Goal: Information Seeking & Learning: Learn about a topic

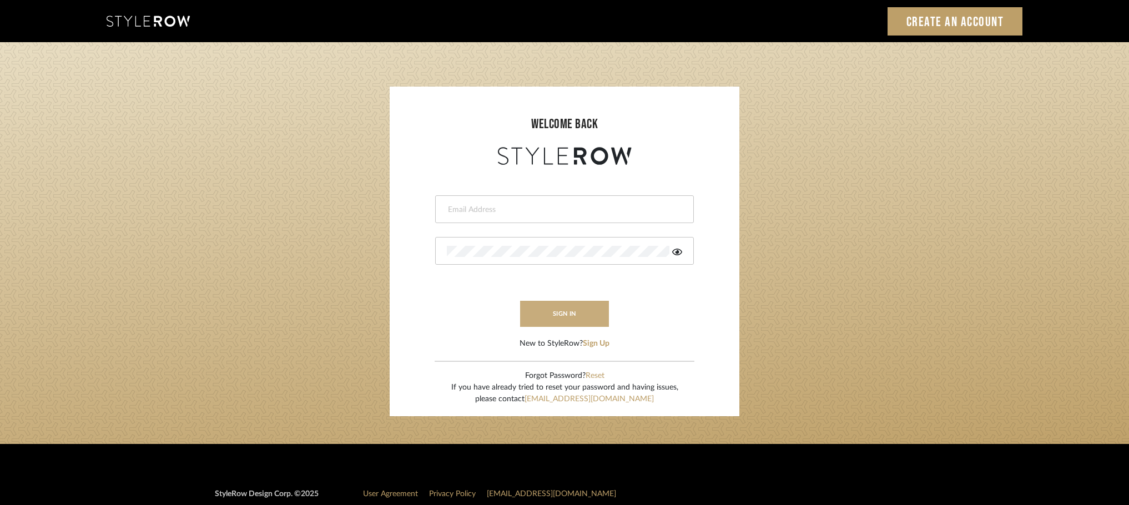
type input "[PERSON_NAME][EMAIL_ADDRESS][DOMAIN_NAME]"
click at [566, 314] on button "sign in" at bounding box center [564, 314] width 89 height 26
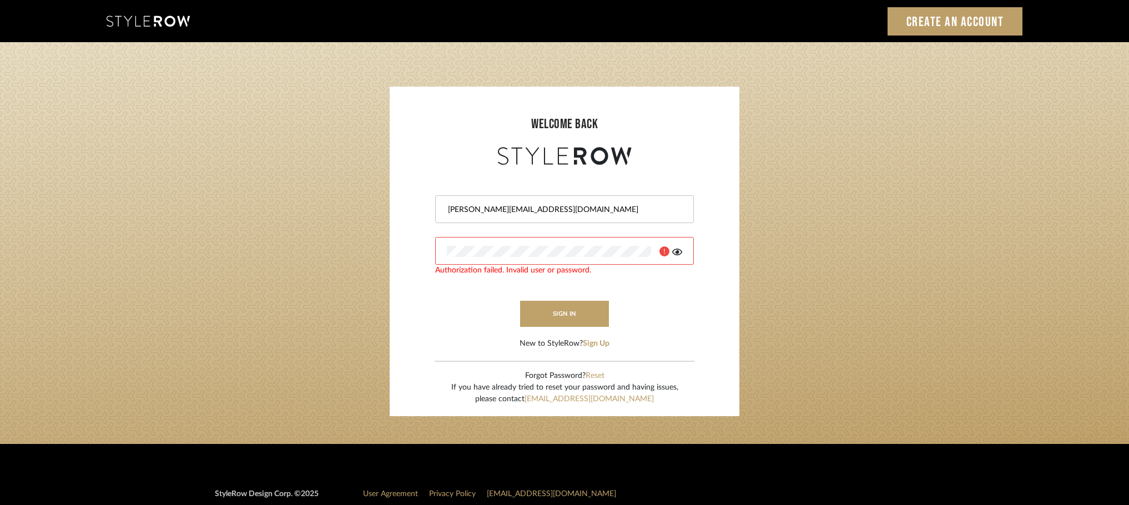
click at [680, 254] on icon at bounding box center [677, 252] width 10 height 7
click at [573, 320] on button "sign in" at bounding box center [564, 314] width 89 height 26
click at [575, 309] on button "sign in" at bounding box center [564, 314] width 89 height 26
click at [553, 319] on button "sign in" at bounding box center [564, 314] width 89 height 26
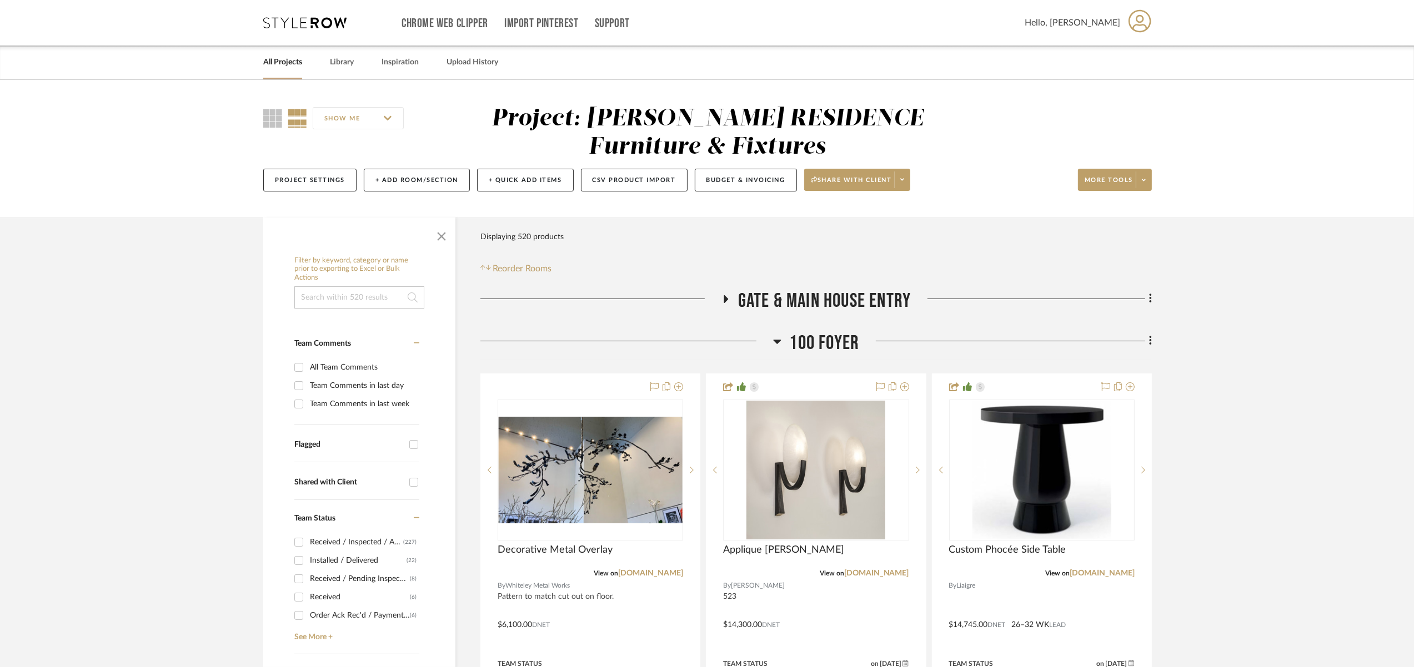
click at [815, 340] on span "100 Foyer" at bounding box center [824, 343] width 70 height 24
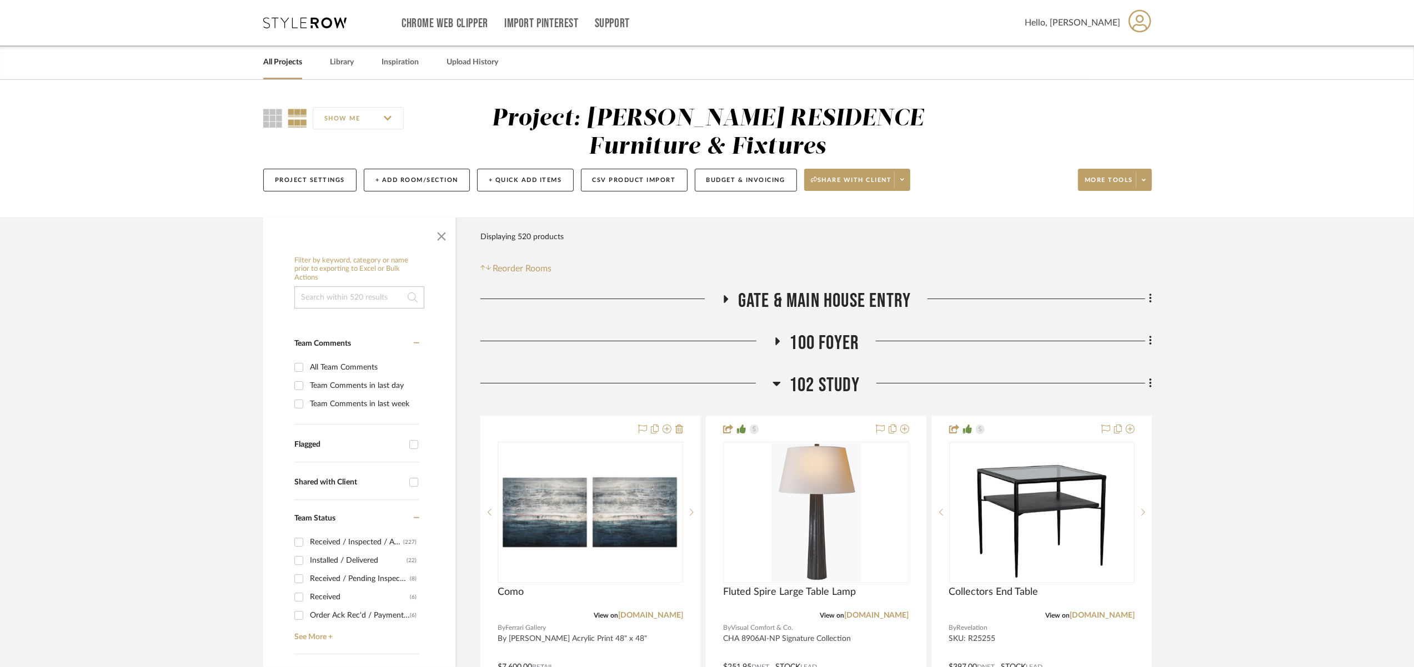
click at [828, 392] on span "102 Study" at bounding box center [824, 386] width 71 height 24
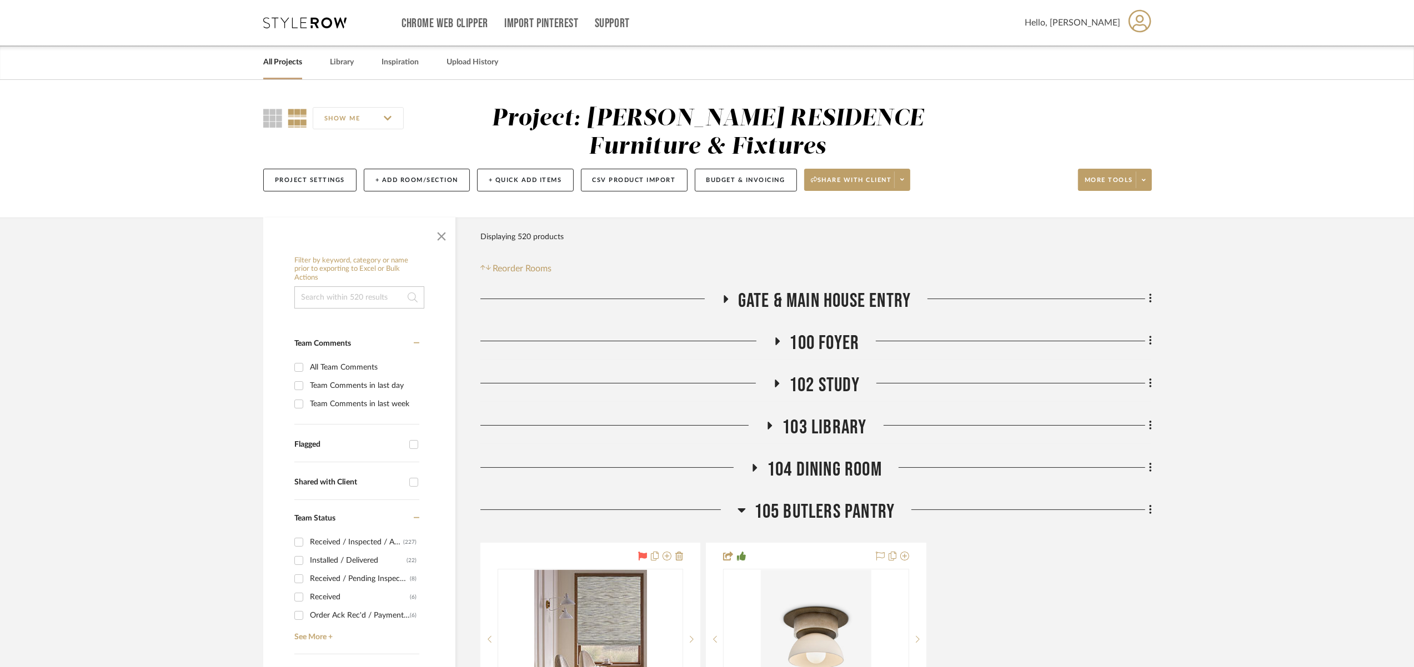
scroll to position [110, 0]
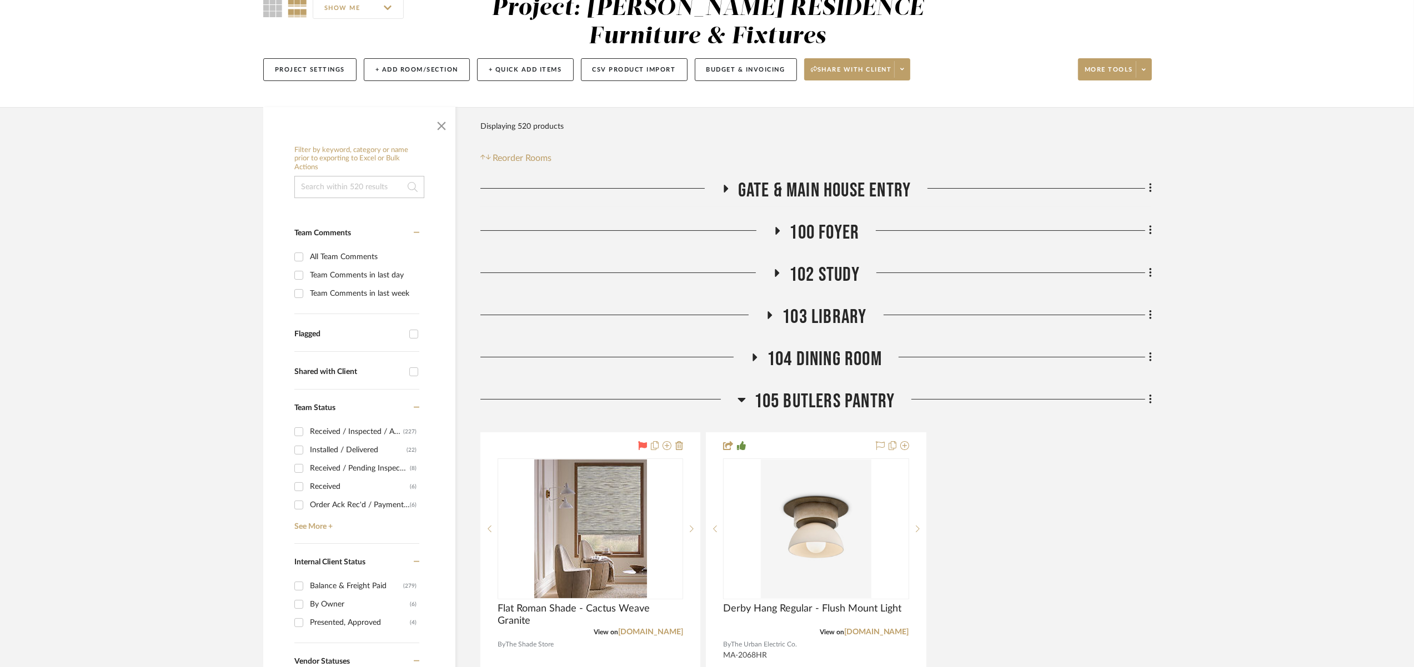
click at [831, 404] on span "105 BUTLERS PANTRY" at bounding box center [824, 402] width 141 height 24
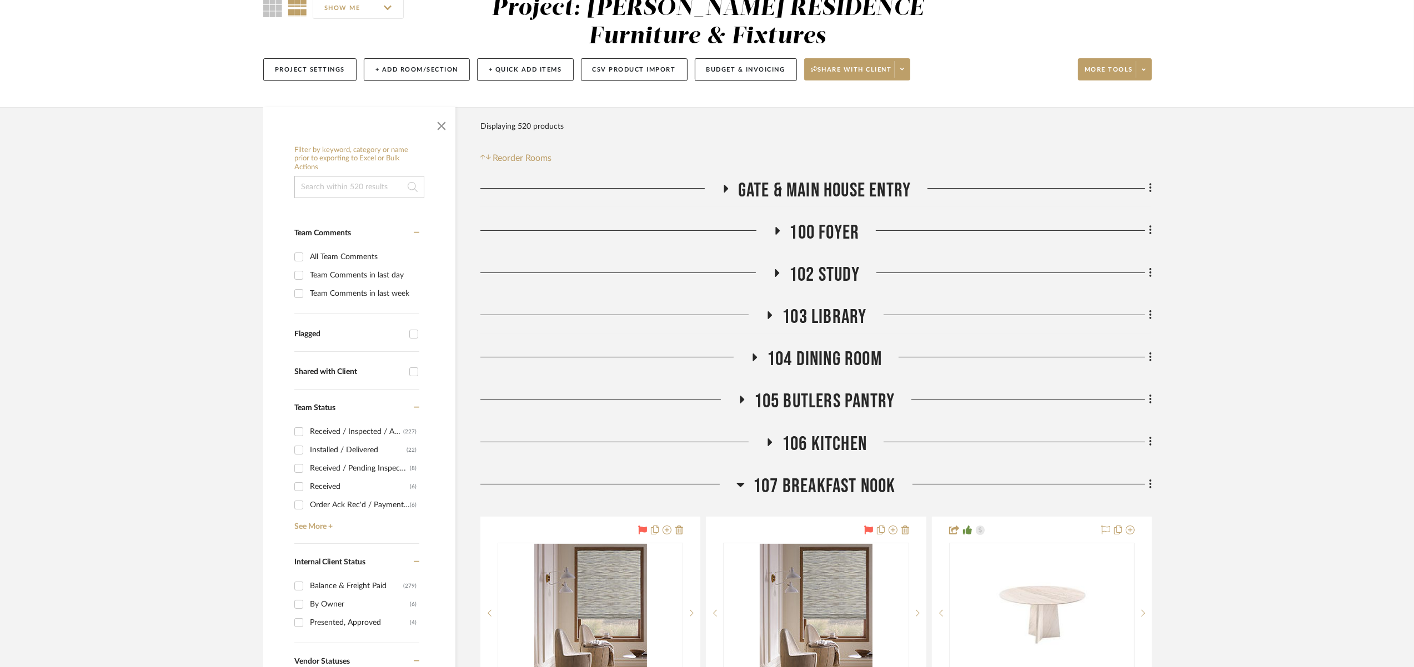
click at [832, 484] on span "107 Breakfast Nook" at bounding box center [824, 487] width 143 height 24
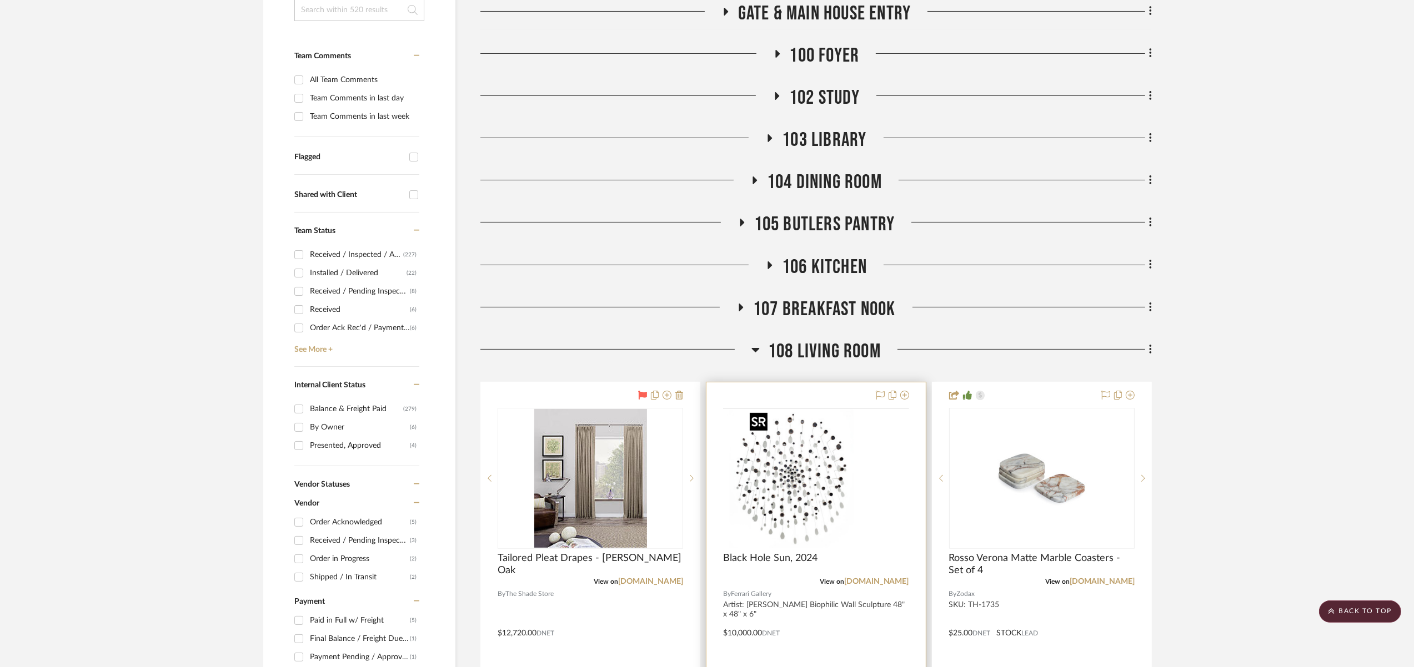
scroll to position [337, 0]
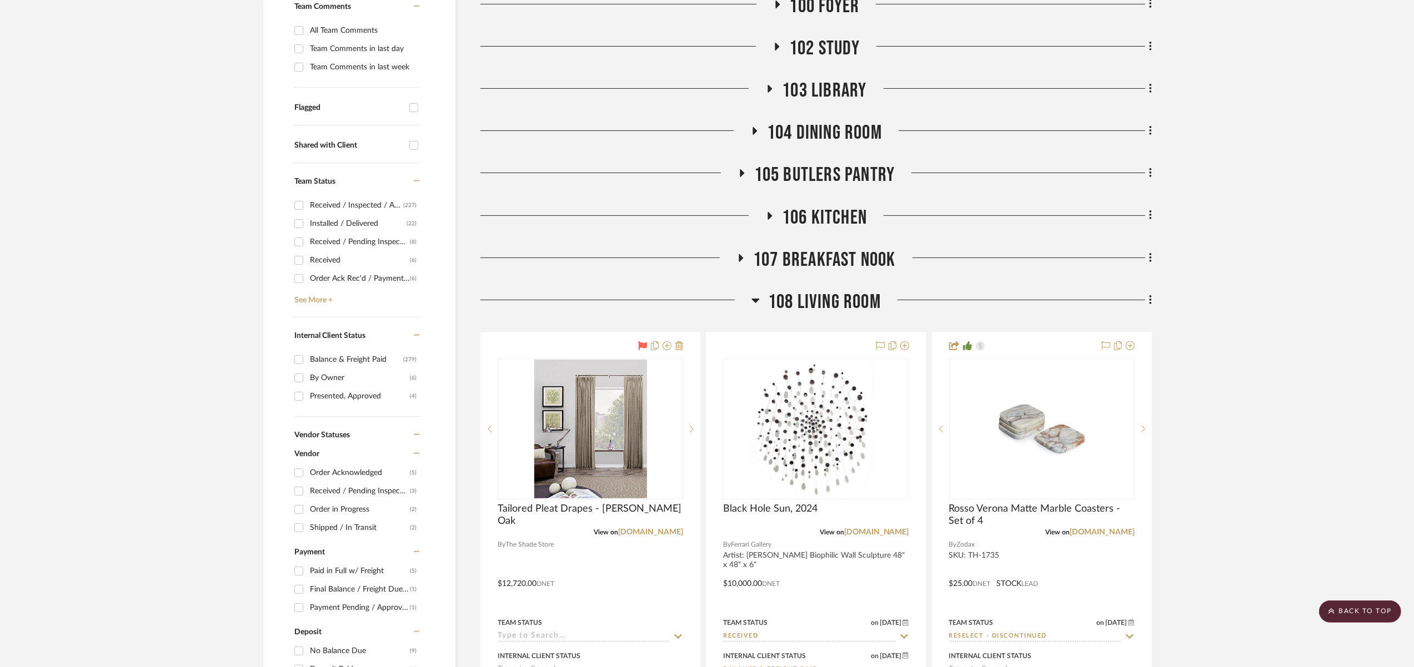
click at [841, 297] on span "108 Living Room" at bounding box center [824, 302] width 113 height 24
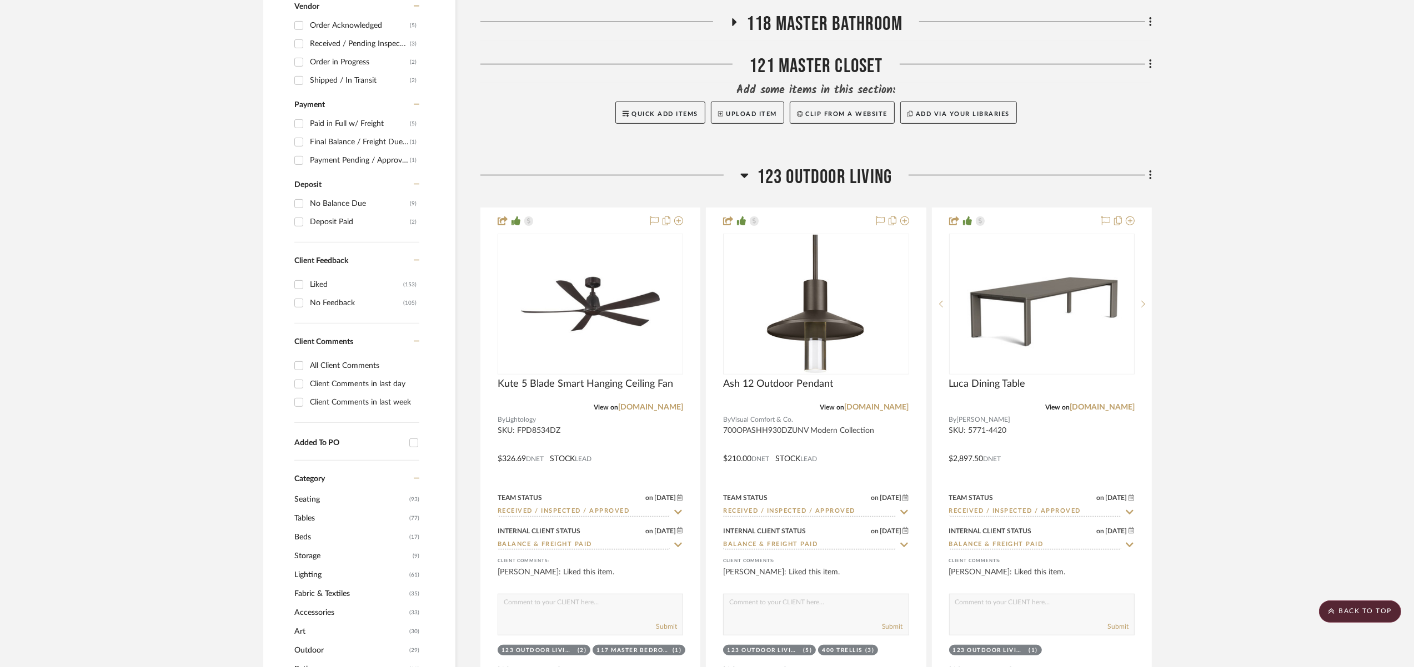
scroll to position [816, 0]
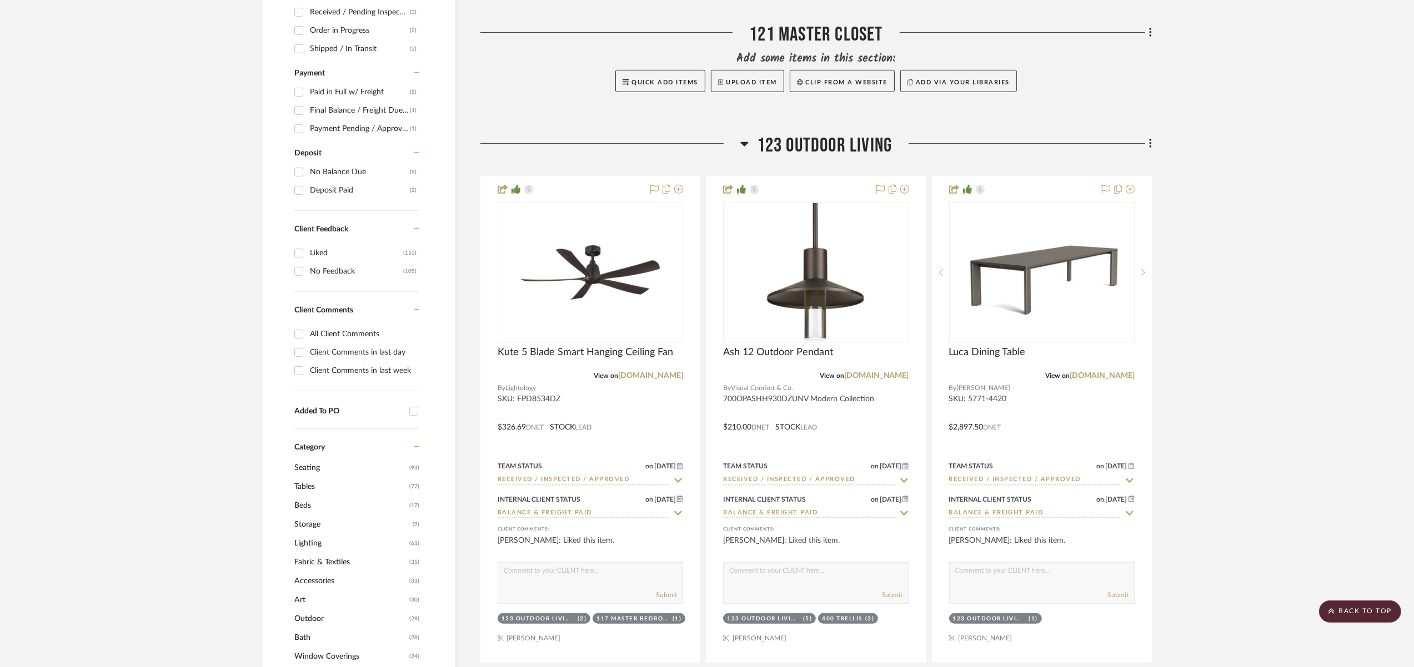
drag, startPoint x: 824, startPoint y: 139, endPoint x: 828, endPoint y: 151, distance: 12.8
click at [824, 139] on span "123 Outdoor Living" at bounding box center [824, 146] width 135 height 24
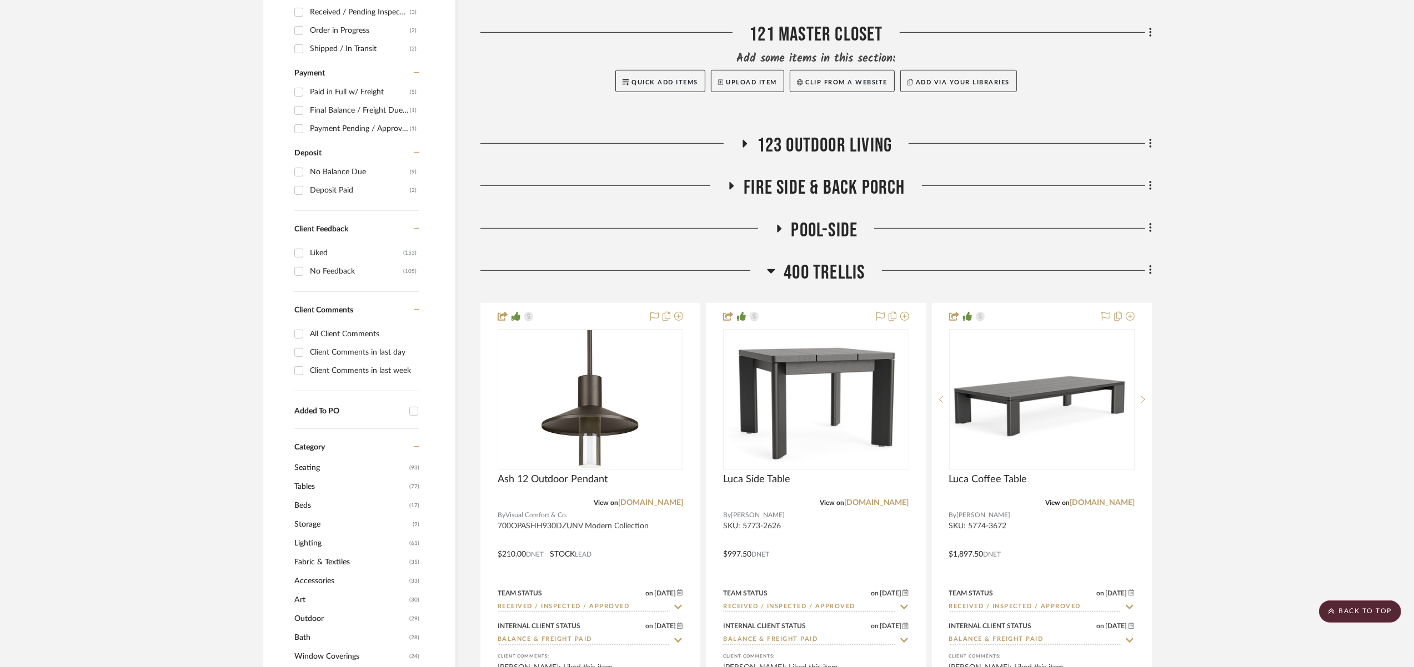
click at [821, 268] on span "400 TRELLIS" at bounding box center [823, 273] width 81 height 24
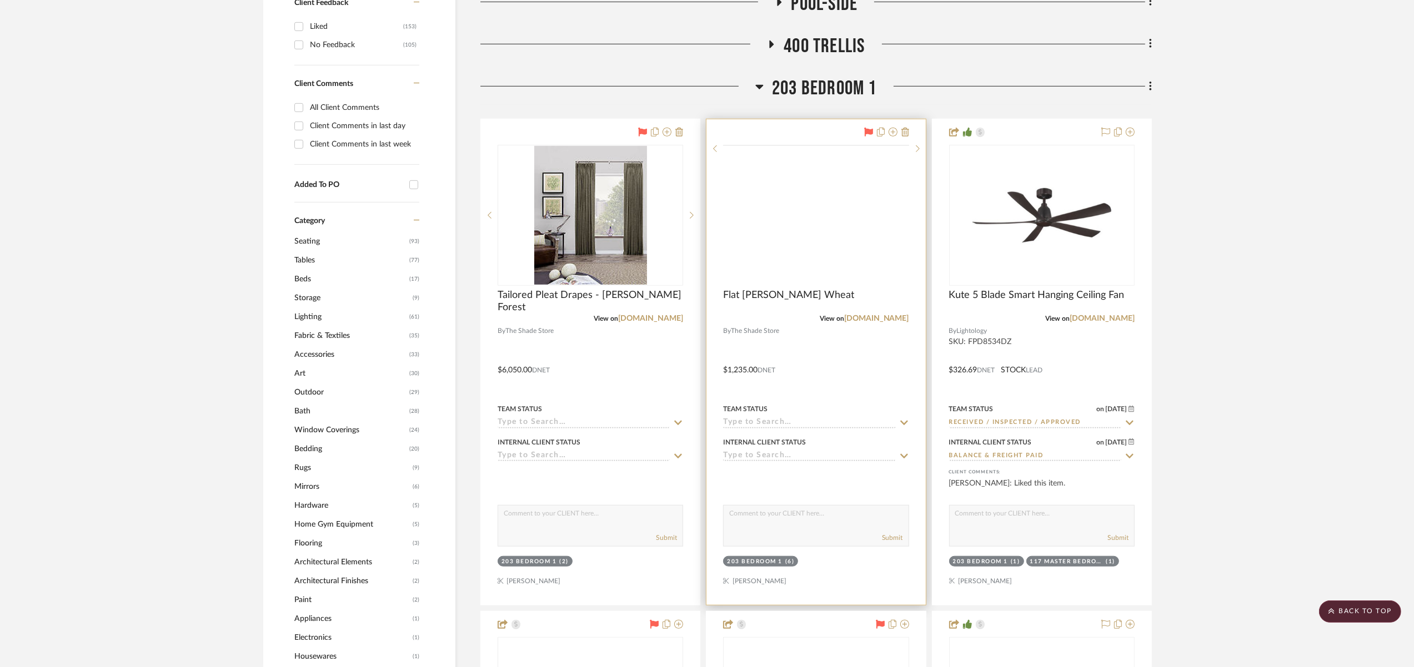
scroll to position [1115, 0]
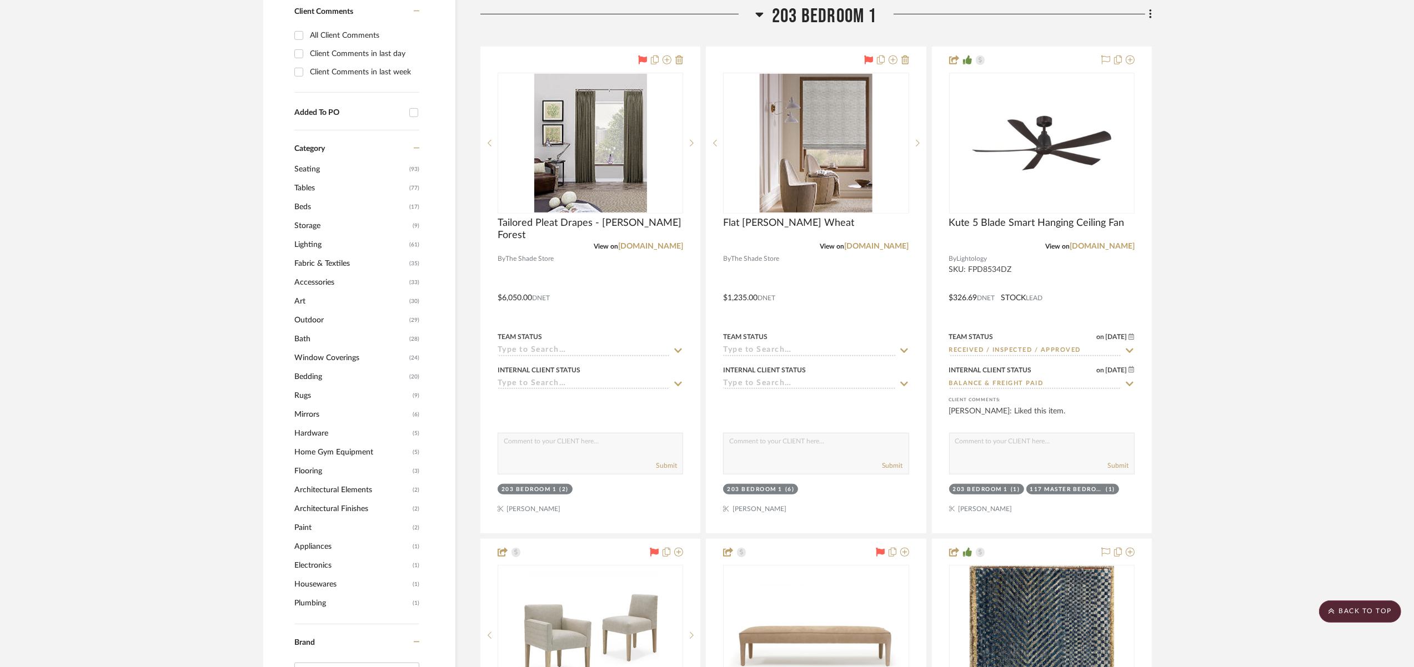
click at [833, 23] on span "203 Bedroom 1" at bounding box center [824, 16] width 105 height 24
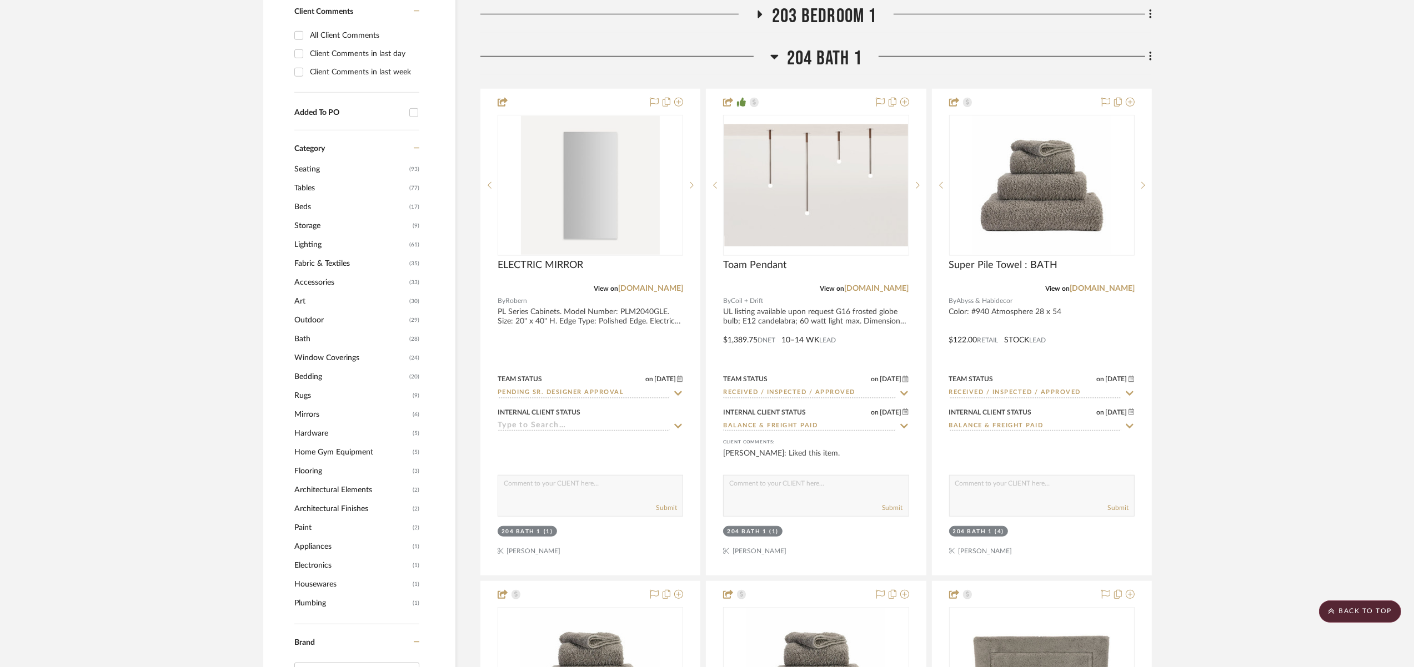
click at [827, 62] on span "204 Bath 1" at bounding box center [824, 59] width 75 height 24
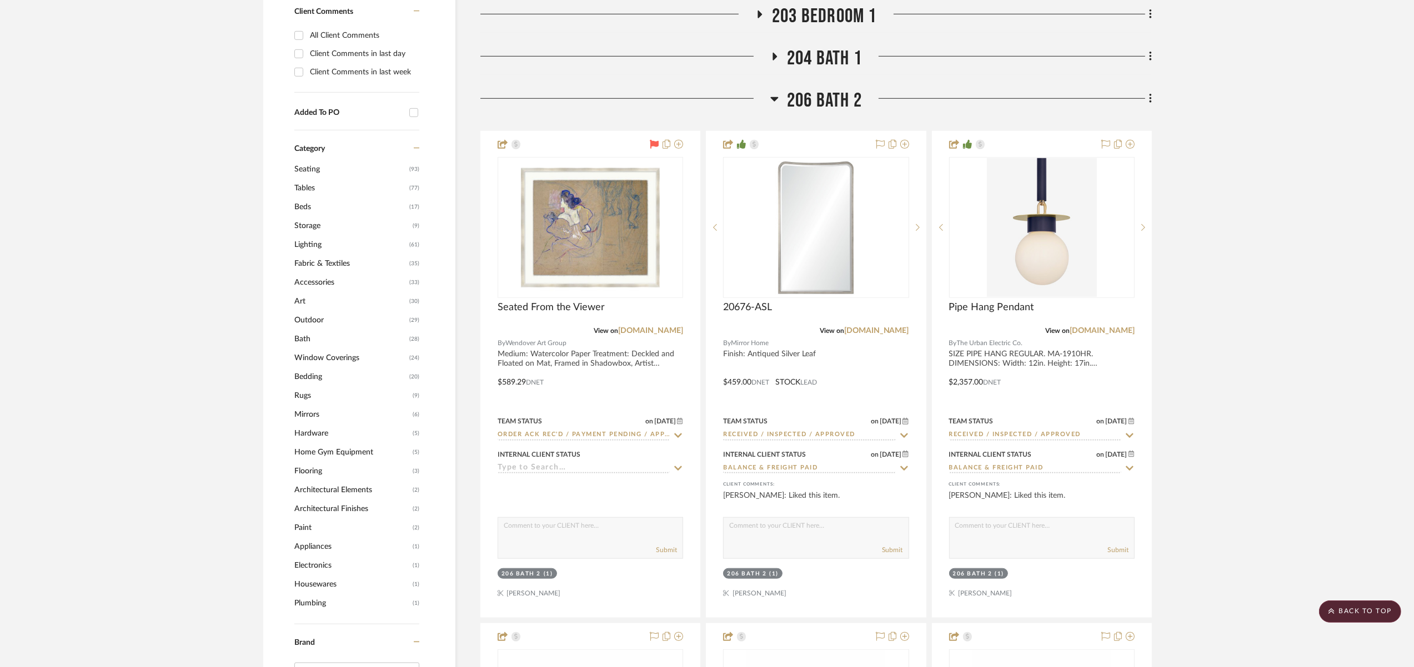
click at [824, 98] on span "206 Bath 2" at bounding box center [824, 101] width 75 height 24
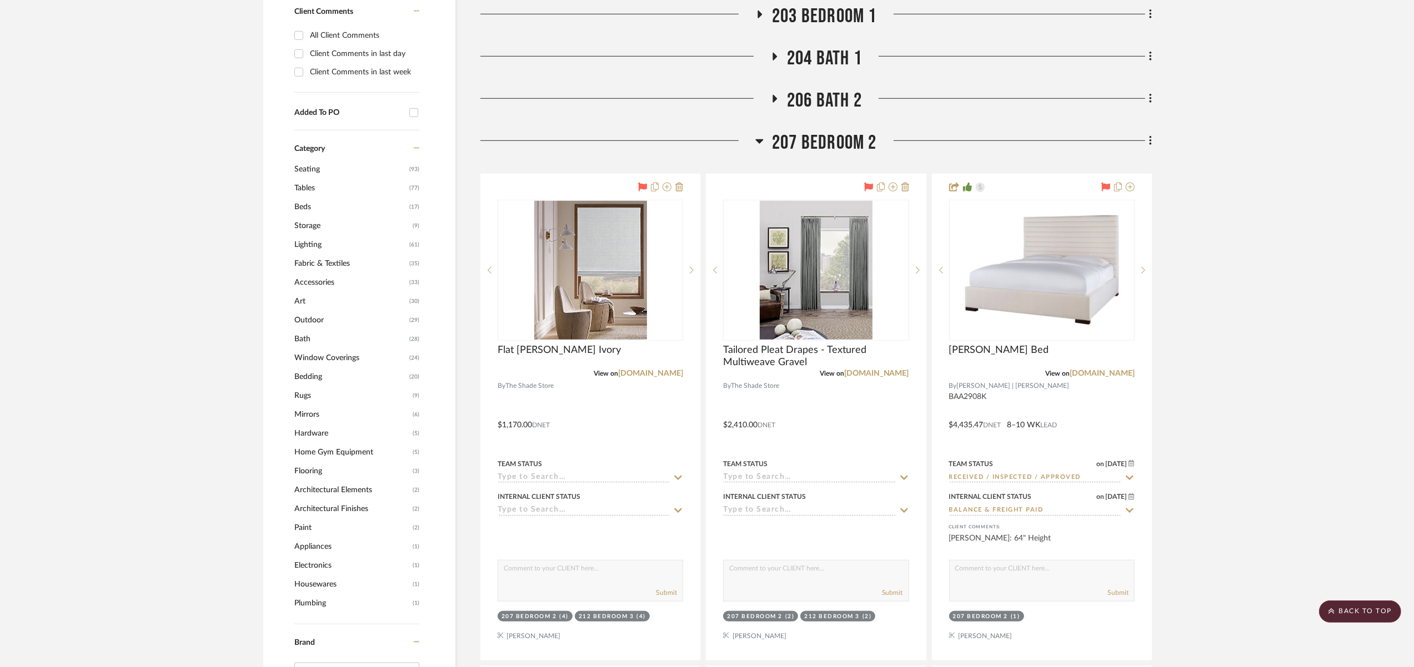
drag, startPoint x: 824, startPoint y: 146, endPoint x: 829, endPoint y: 161, distance: 16.0
click at [824, 147] on span "207 Bedroom 2" at bounding box center [824, 143] width 105 height 24
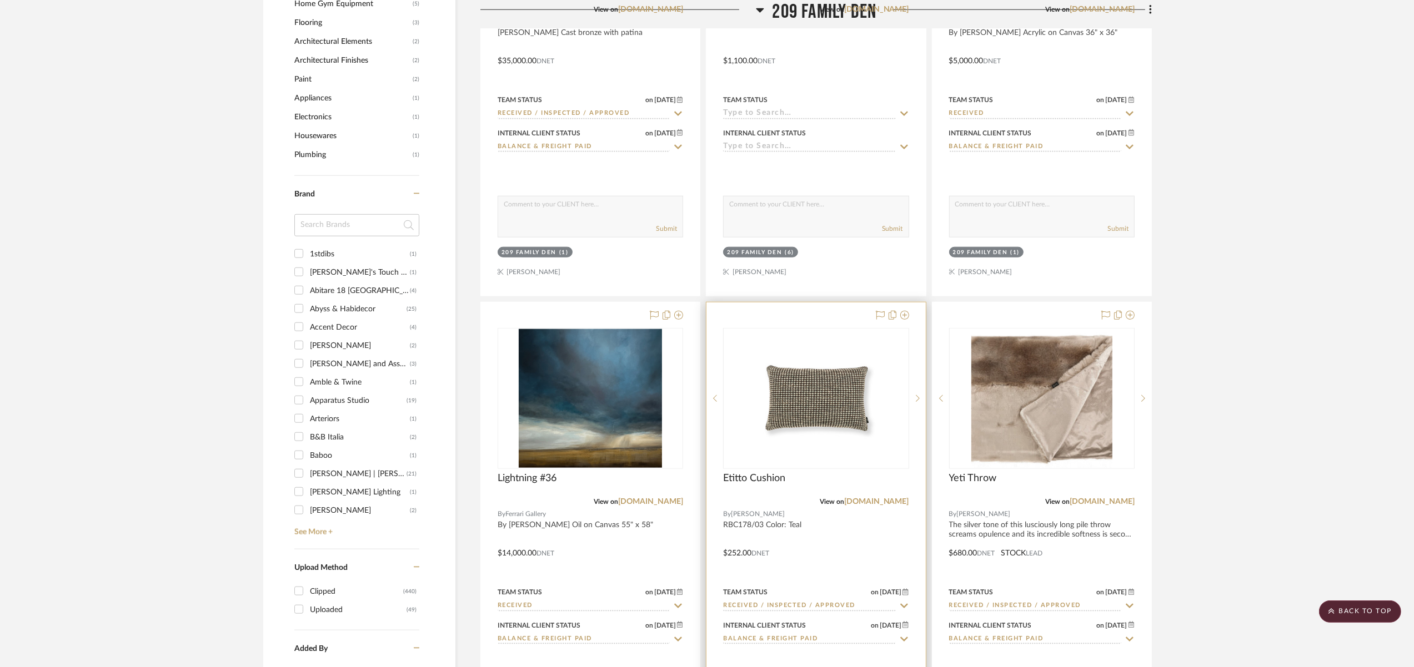
scroll to position [1603, 0]
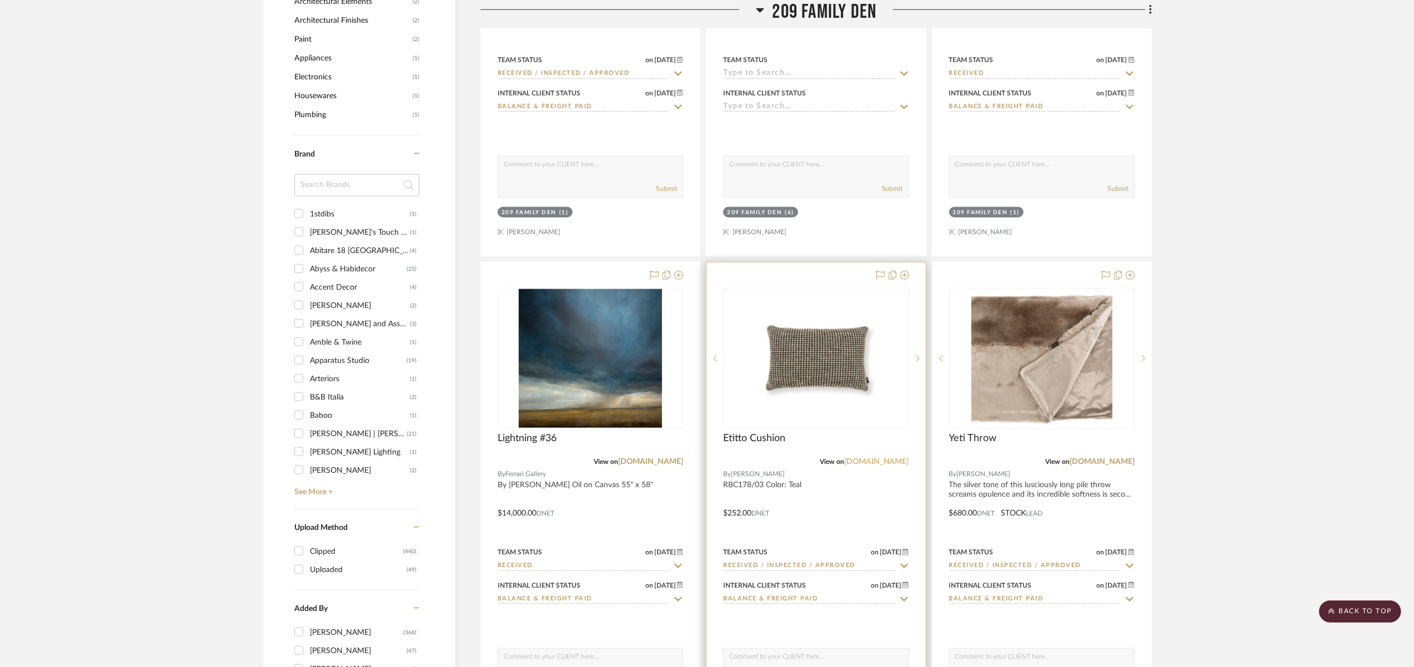
click at [886, 462] on link "[DOMAIN_NAME]" at bounding box center [876, 462] width 65 height 8
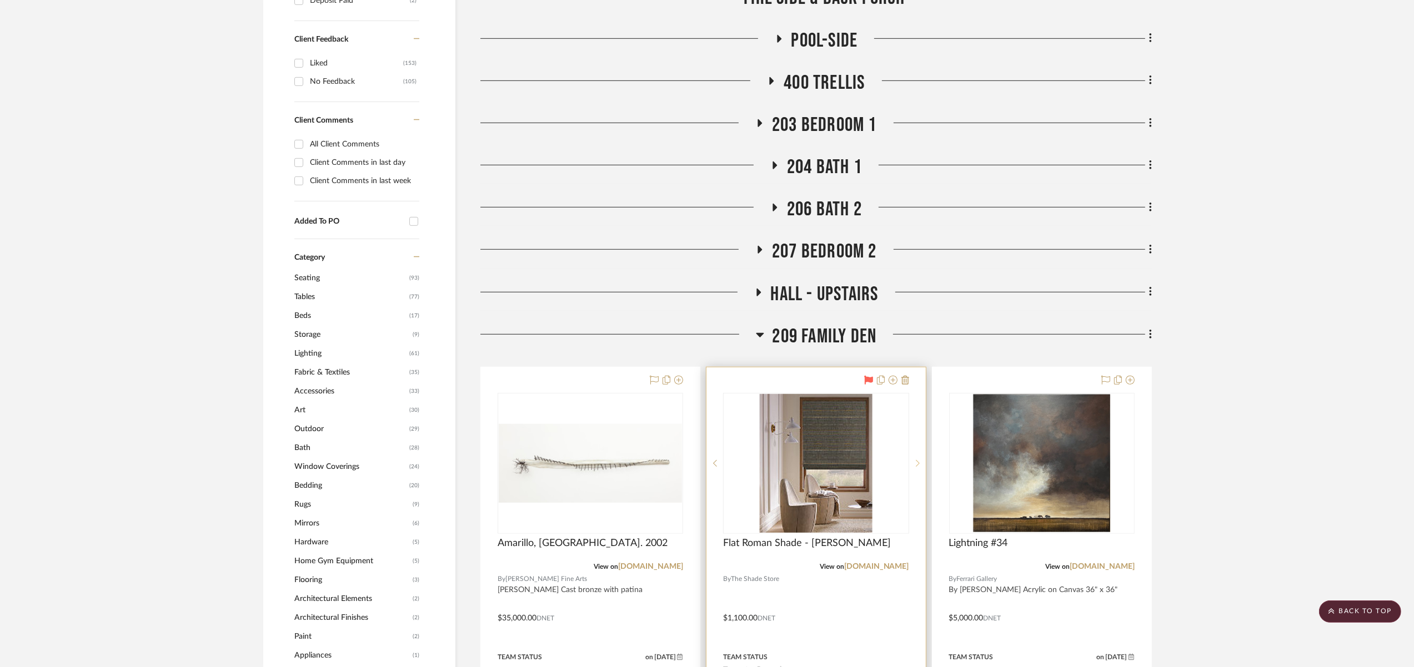
scroll to position [883, 0]
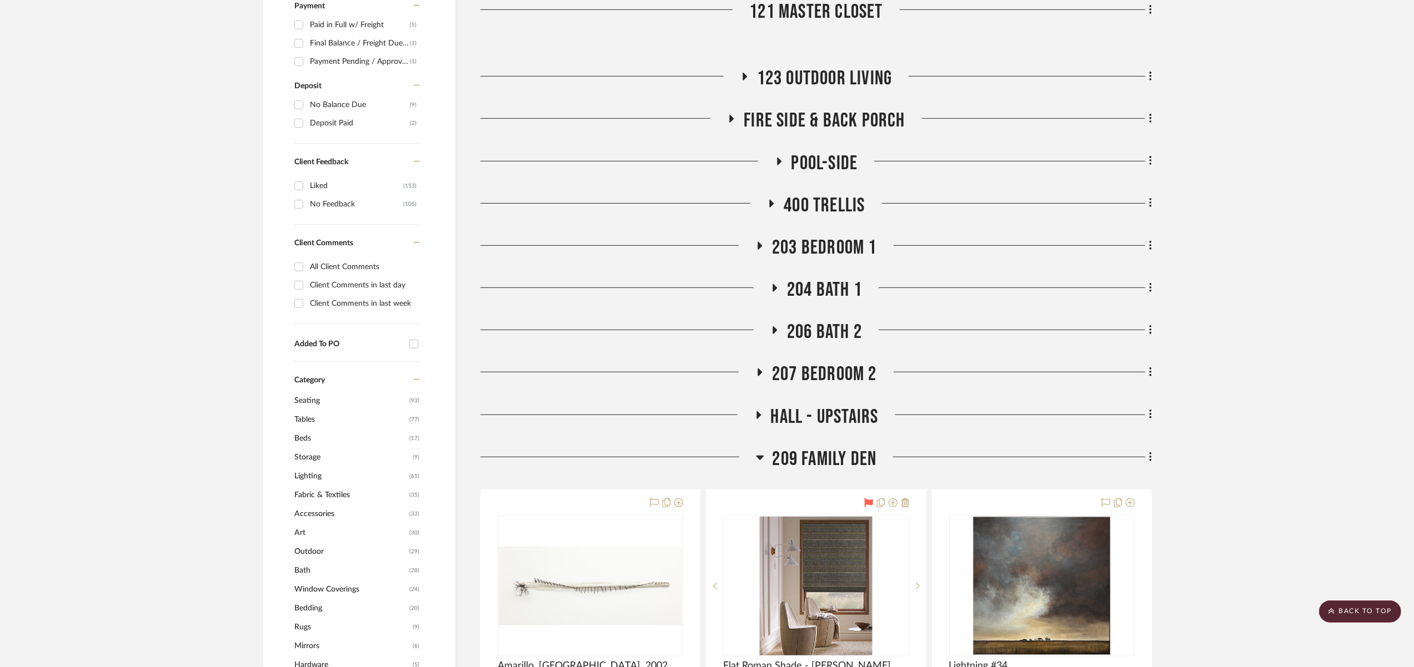
click at [845, 121] on span "Fire Side & Back Porch" at bounding box center [823, 121] width 161 height 24
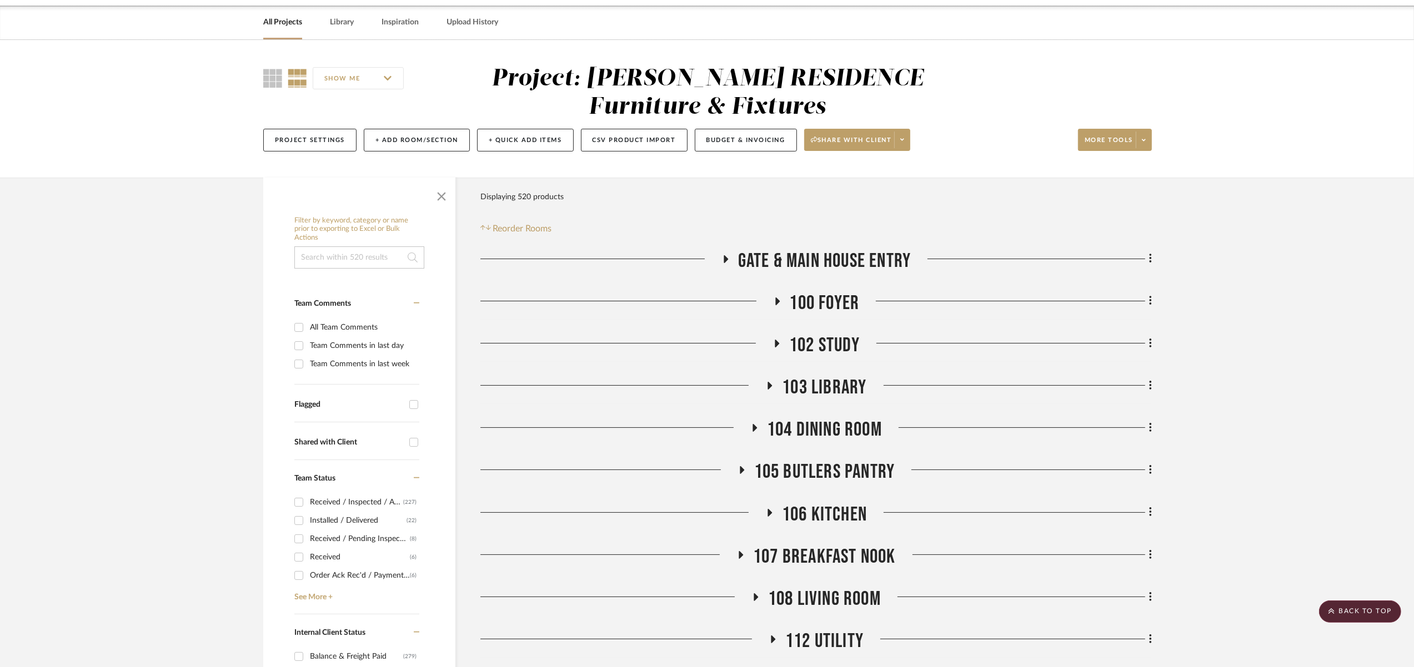
scroll to position [0, 0]
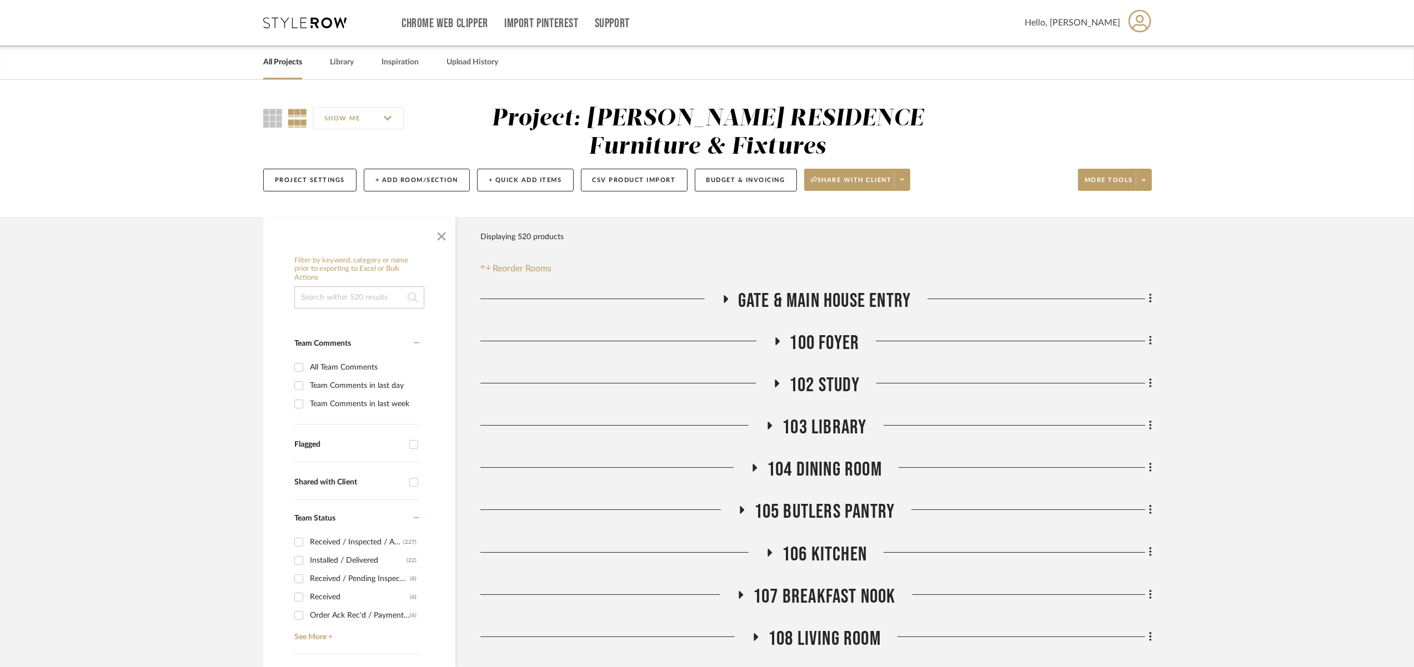
click at [284, 64] on link "All Projects" at bounding box center [282, 62] width 39 height 15
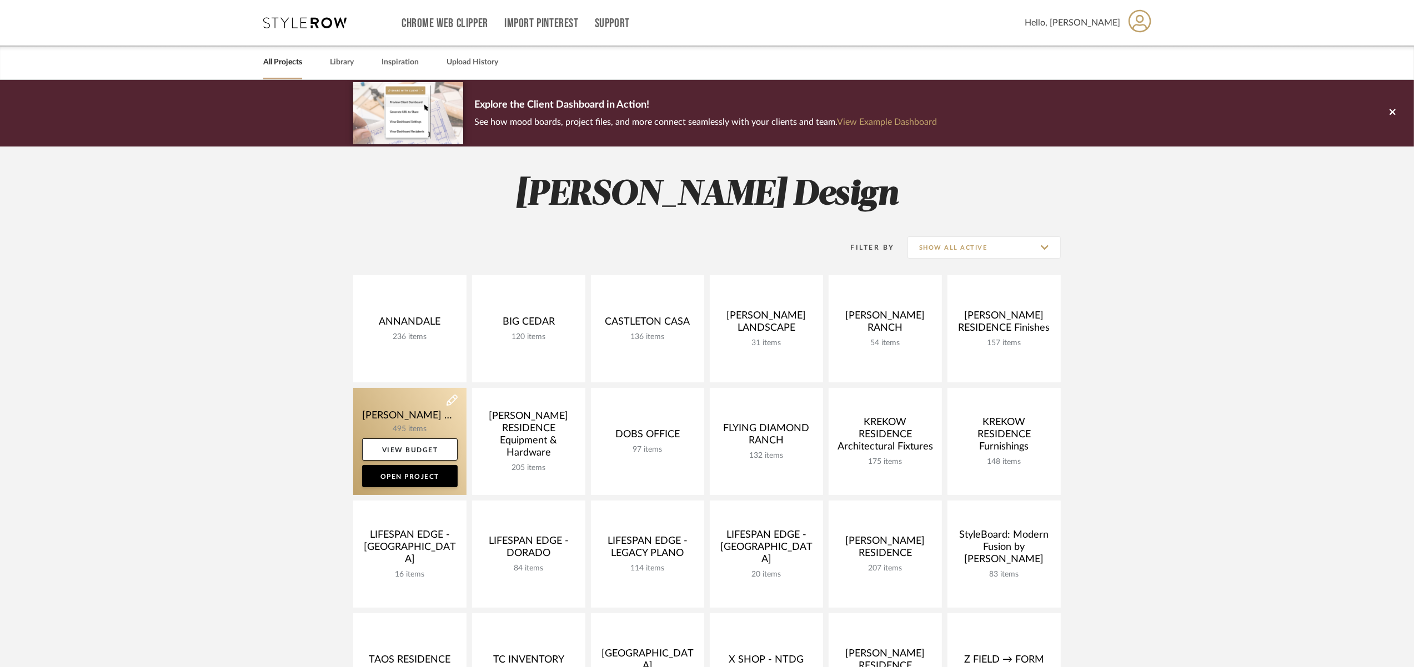
click at [409, 416] on link at bounding box center [409, 441] width 113 height 107
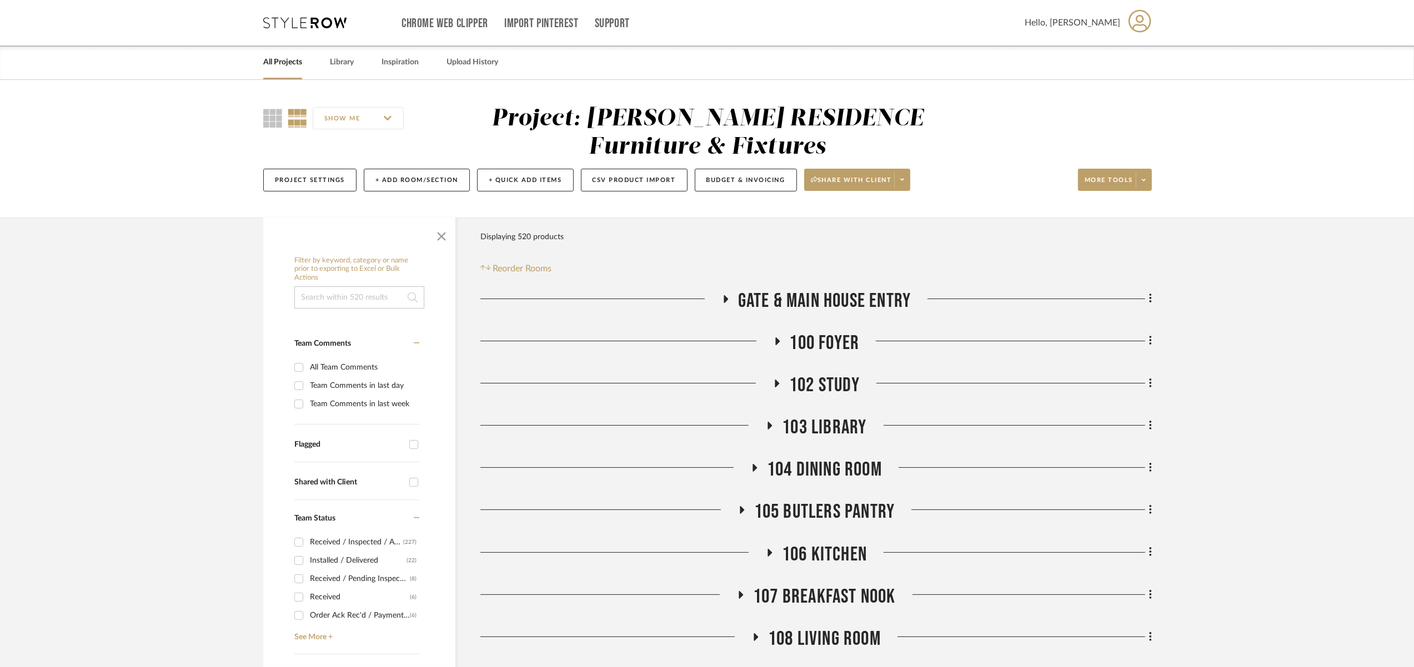
click at [878, 295] on span "Gate & Main House Entry" at bounding box center [824, 301] width 173 height 24
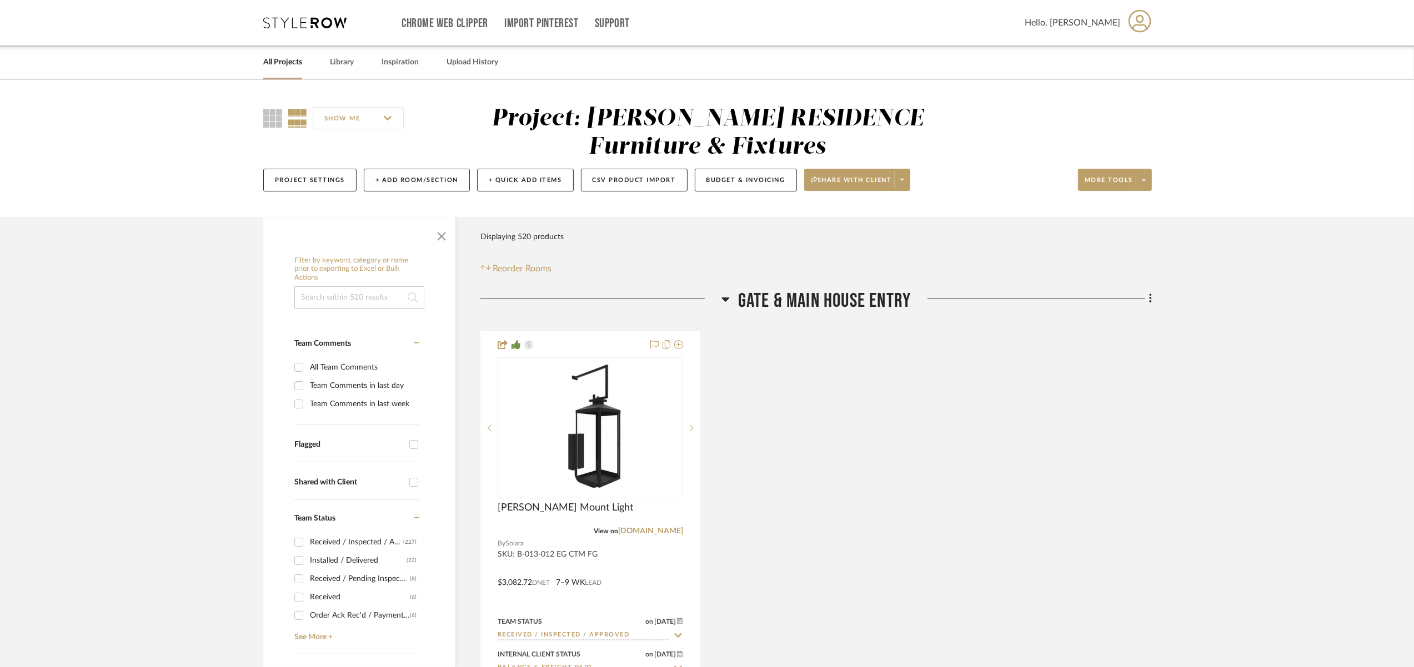
click at [878, 298] on span "Gate & Main House Entry" at bounding box center [824, 301] width 173 height 24
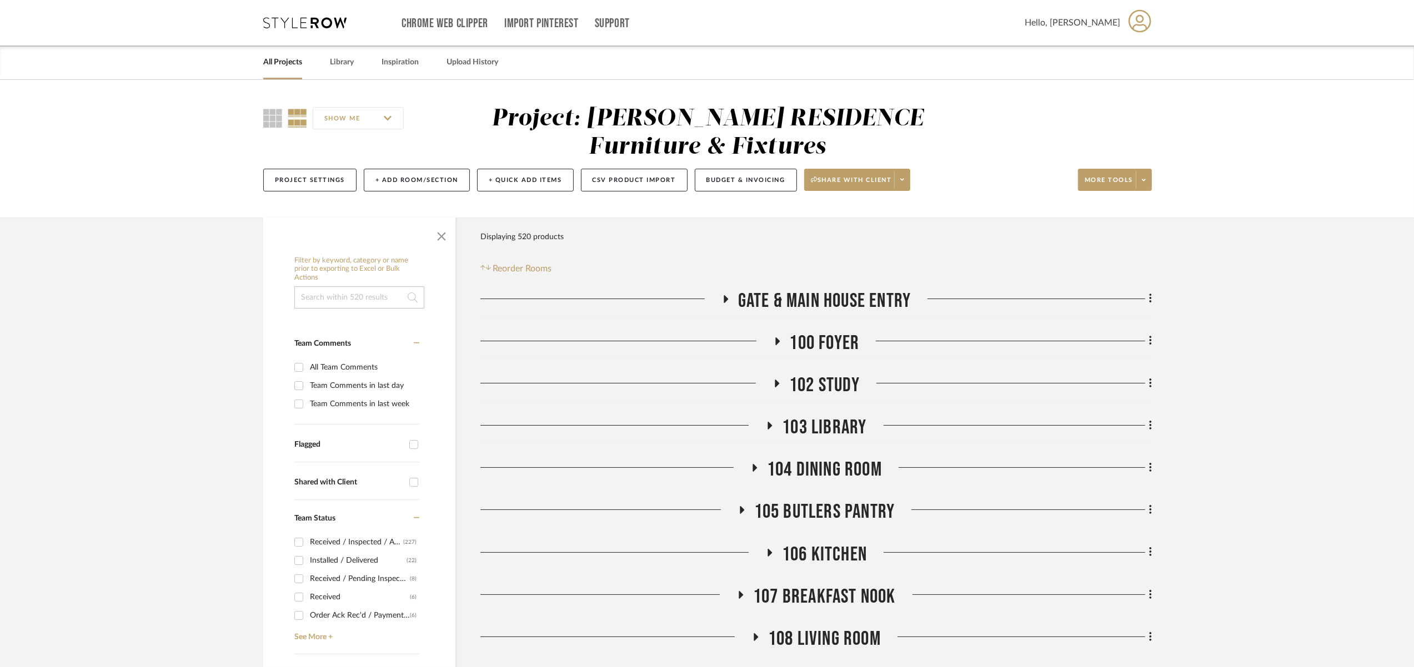
click at [845, 340] on span "100 Foyer" at bounding box center [824, 343] width 70 height 24
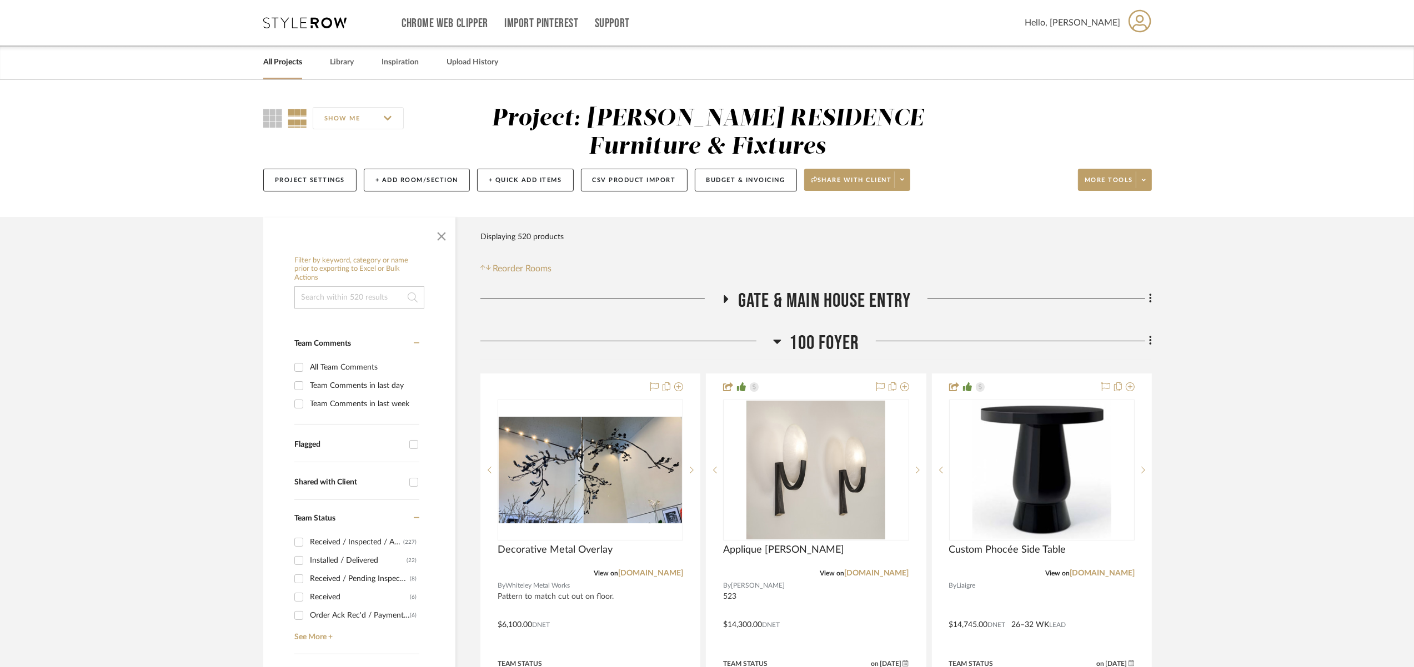
click at [845, 340] on span "100 Foyer" at bounding box center [824, 343] width 70 height 24
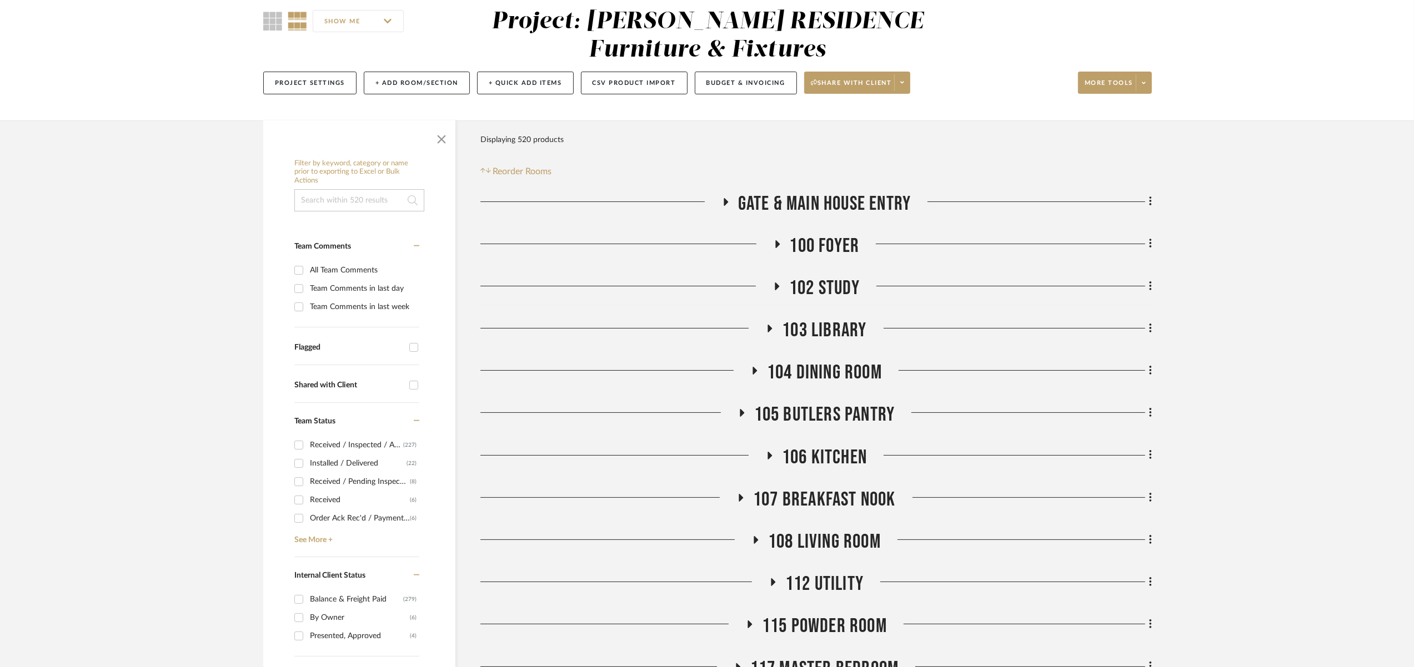
scroll to position [114, 0]
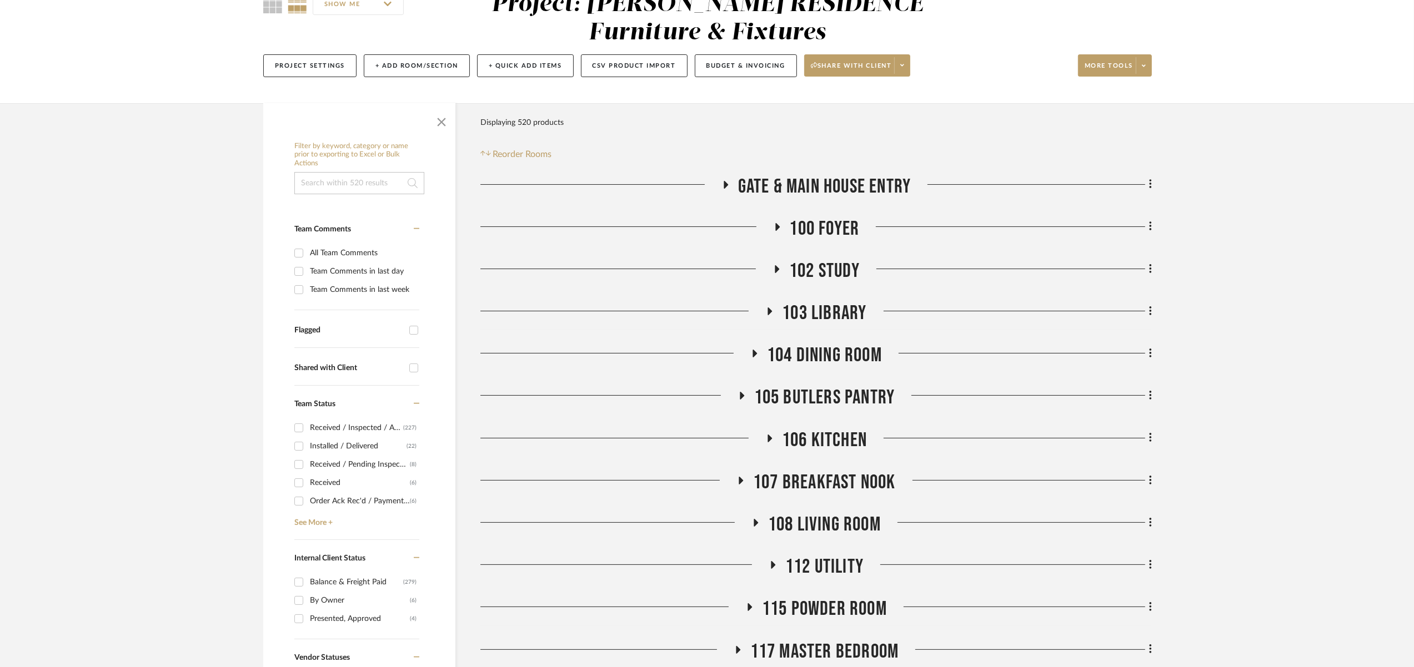
click at [847, 441] on span "106 Kitchen" at bounding box center [824, 441] width 85 height 24
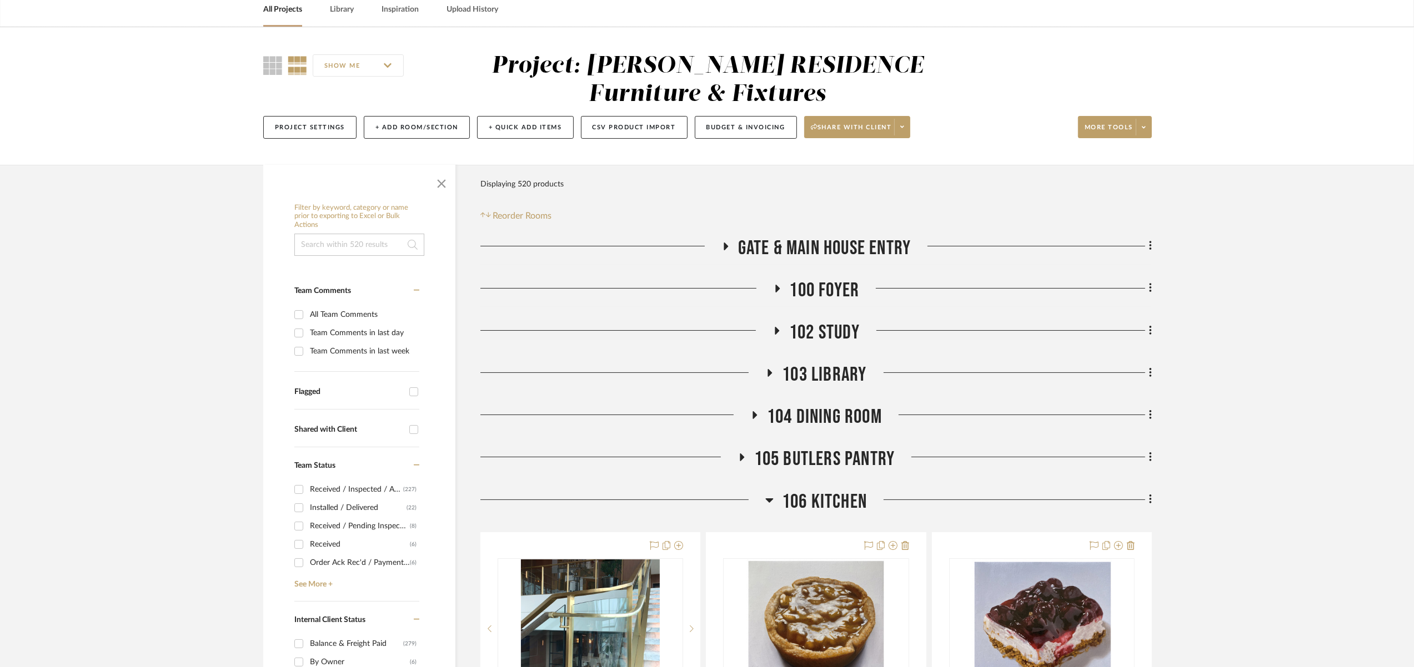
scroll to position [0, 0]
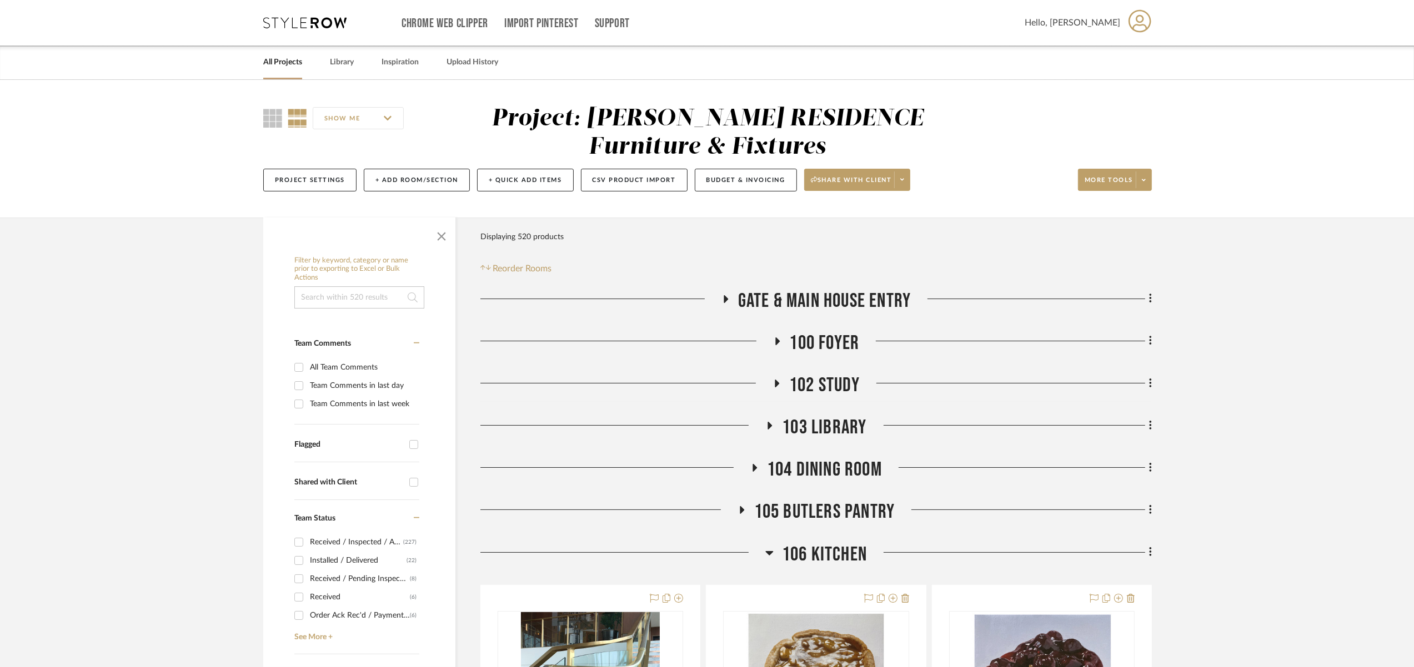
click at [273, 65] on link "All Projects" at bounding box center [282, 62] width 39 height 15
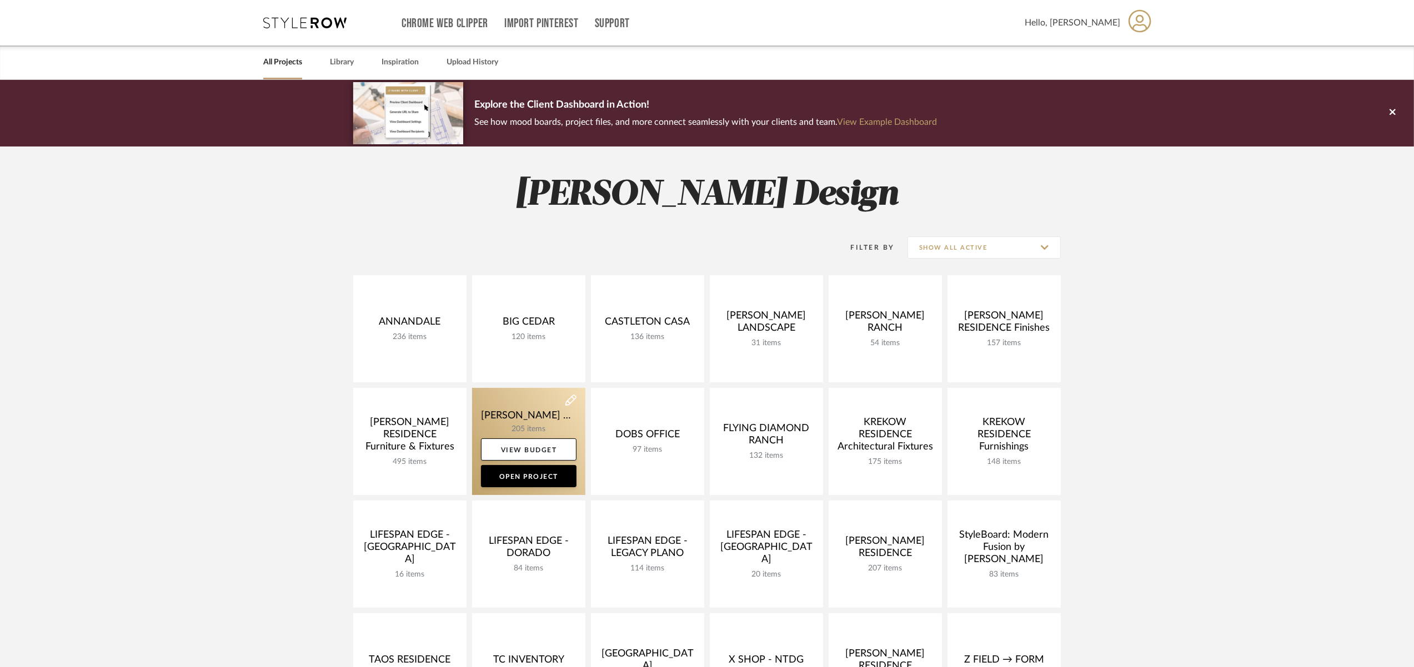
click at [521, 416] on link at bounding box center [528, 441] width 113 height 107
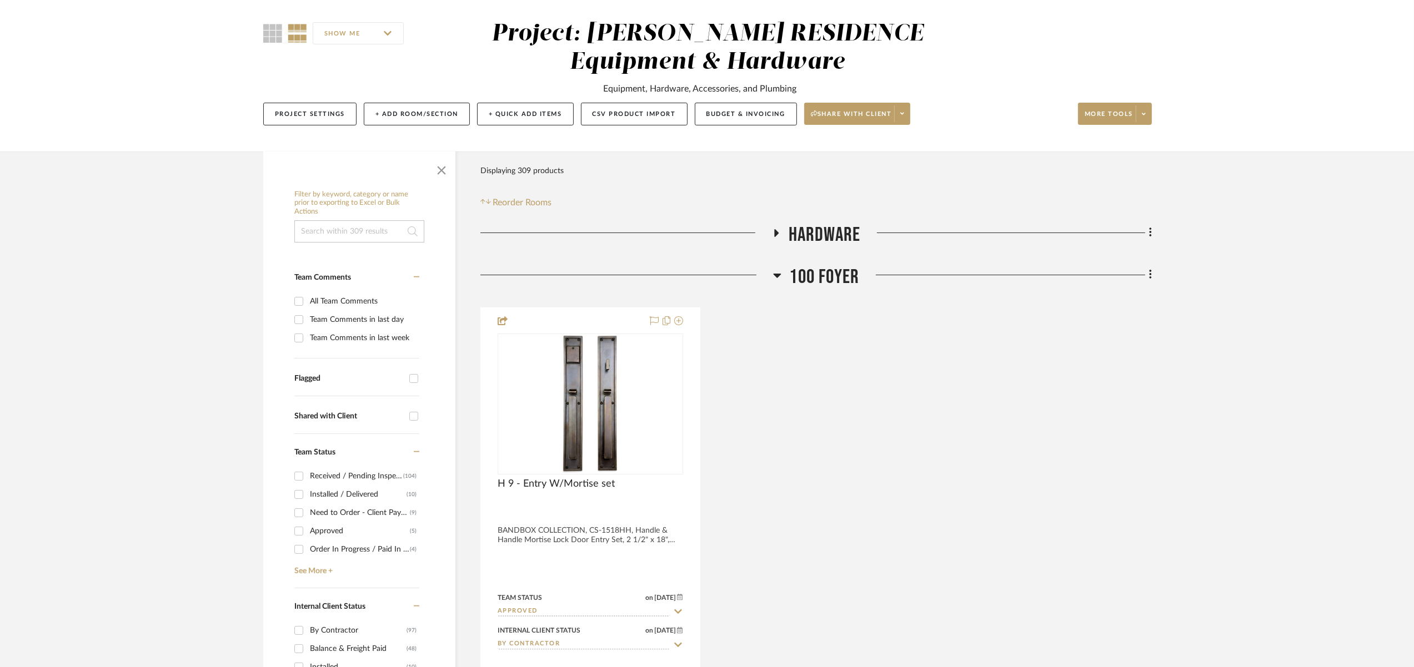
scroll to position [110, 0]
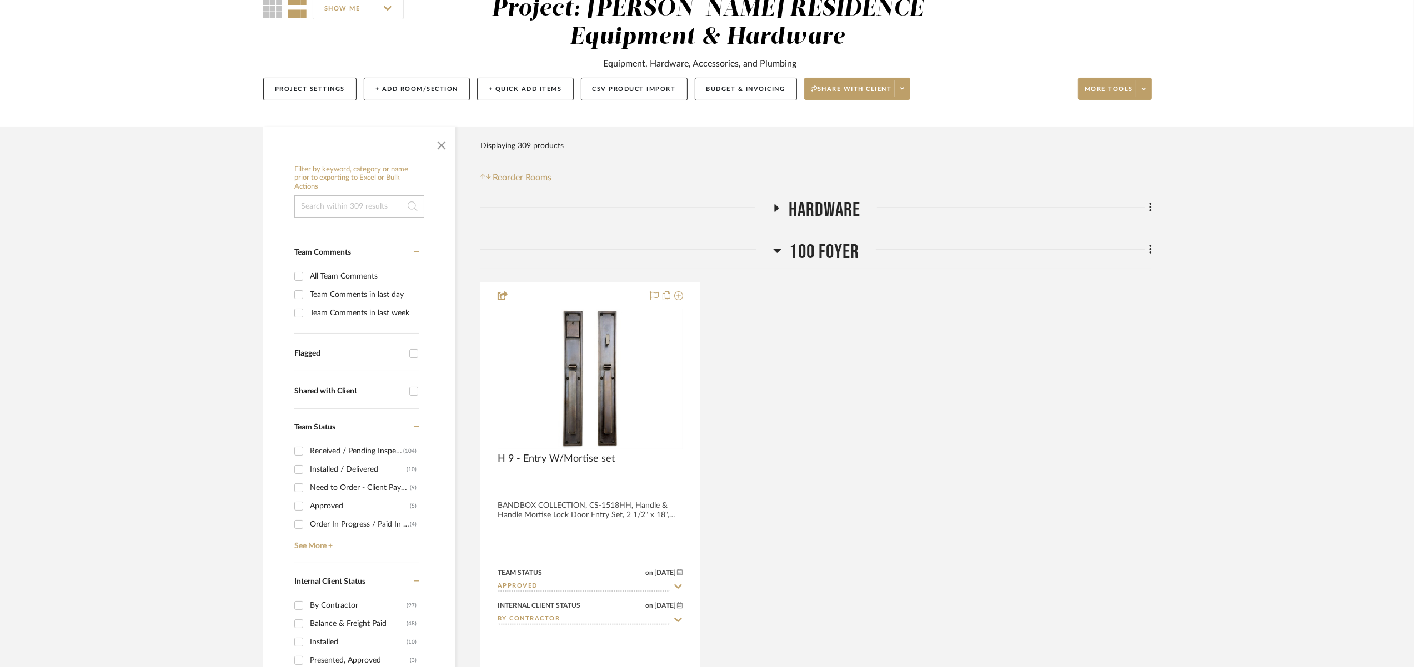
click at [773, 245] on icon at bounding box center [777, 250] width 8 height 13
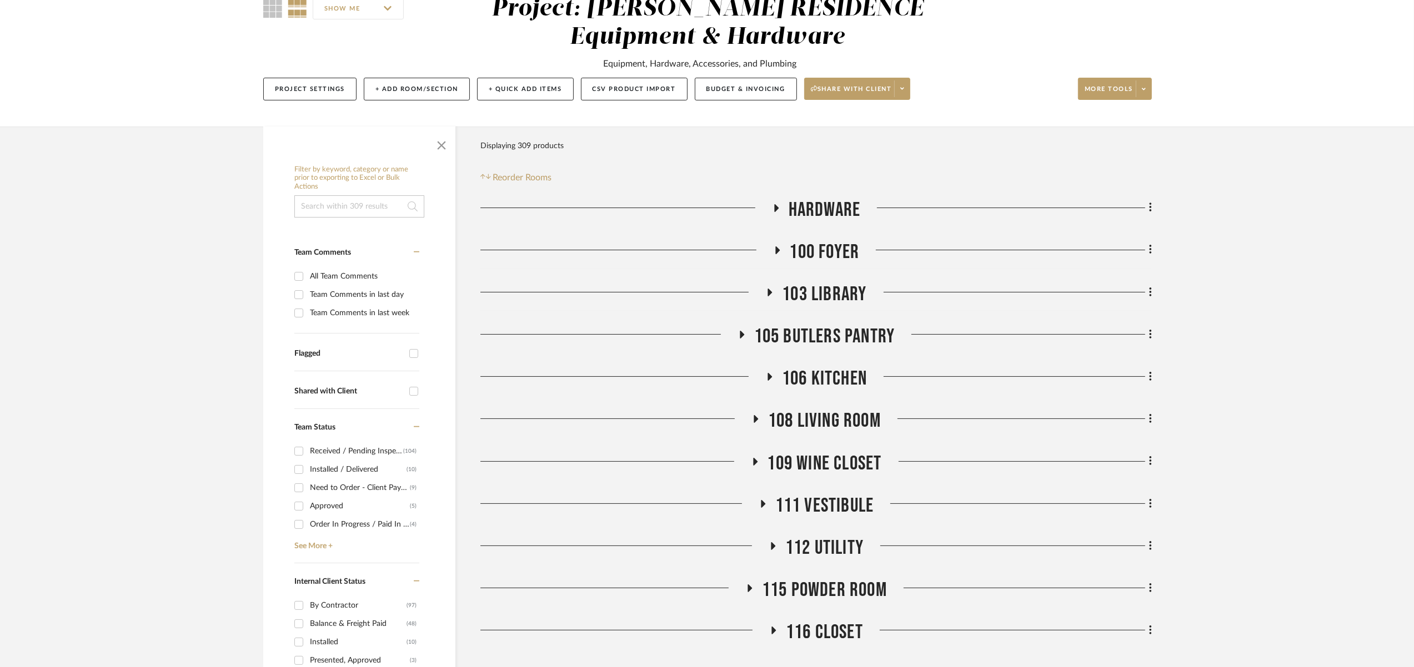
click at [787, 386] on span "106 Kitchen" at bounding box center [824, 379] width 85 height 24
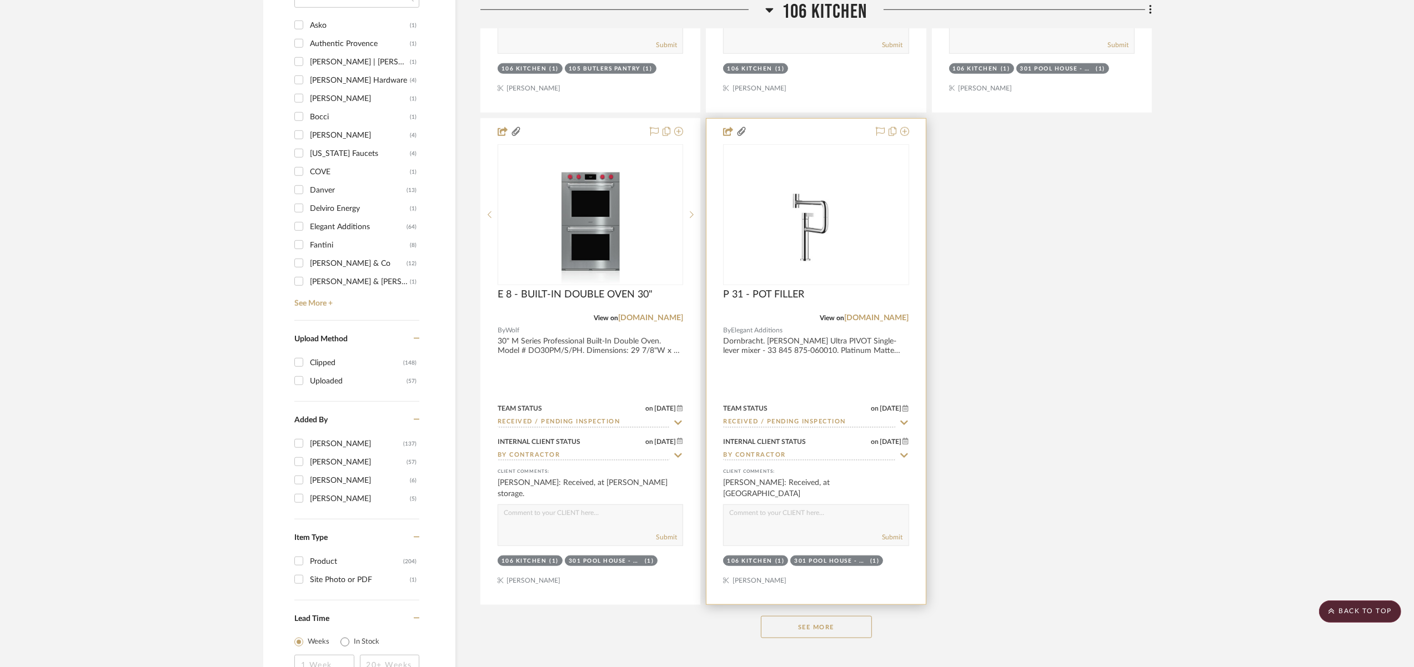
scroll to position [1391, 0]
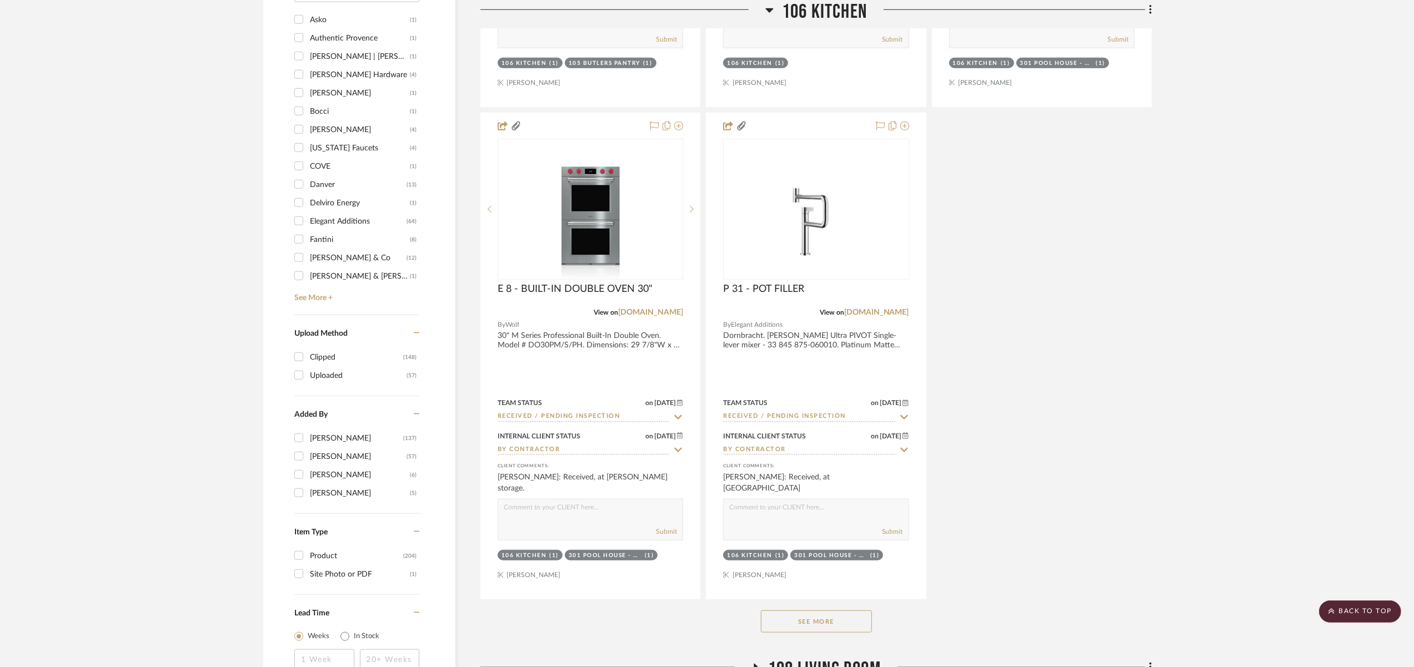
click at [848, 612] on button "See More" at bounding box center [816, 622] width 111 height 22
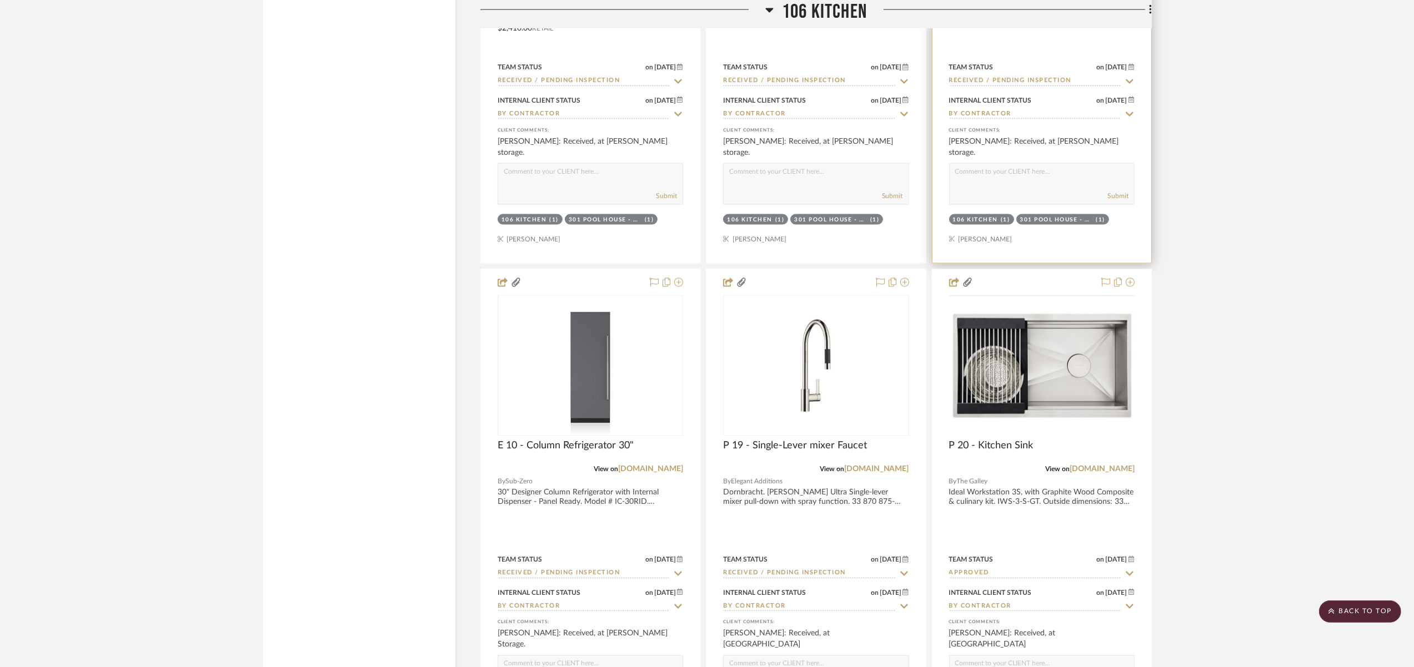
scroll to position [2220, 0]
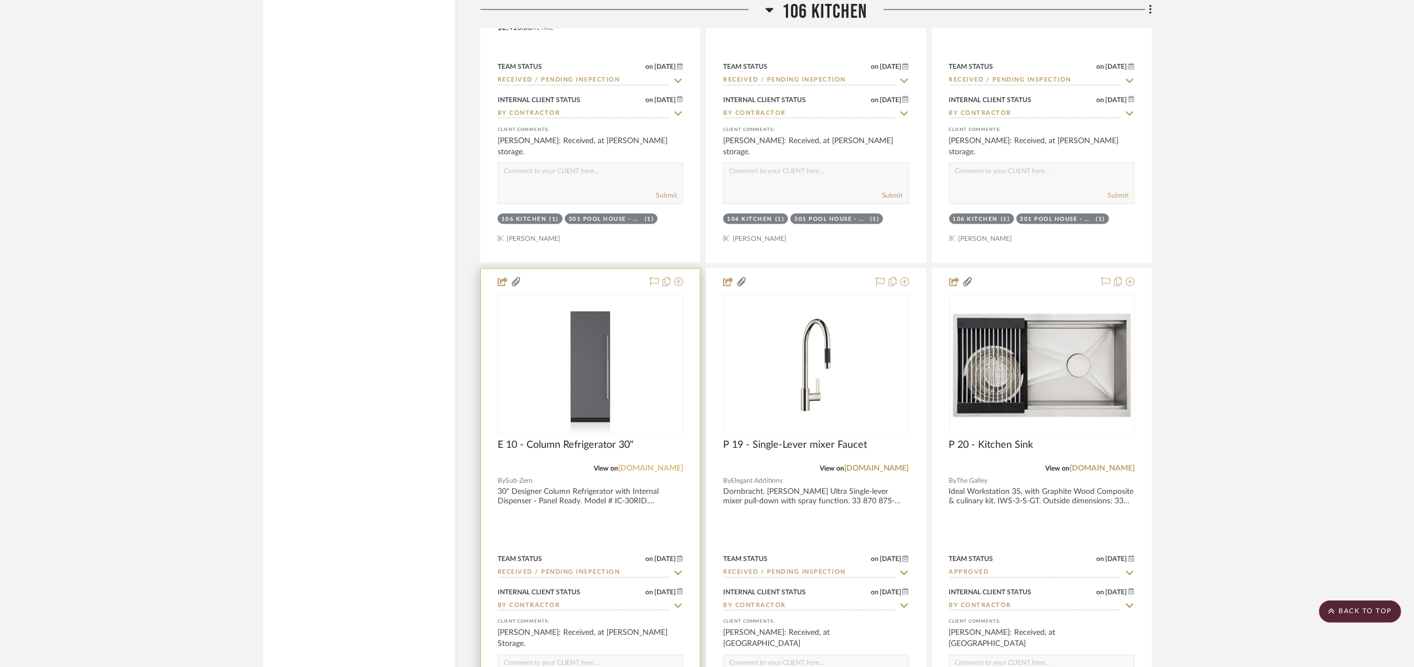
click at [646, 465] on link "[DOMAIN_NAME]" at bounding box center [650, 469] width 65 height 8
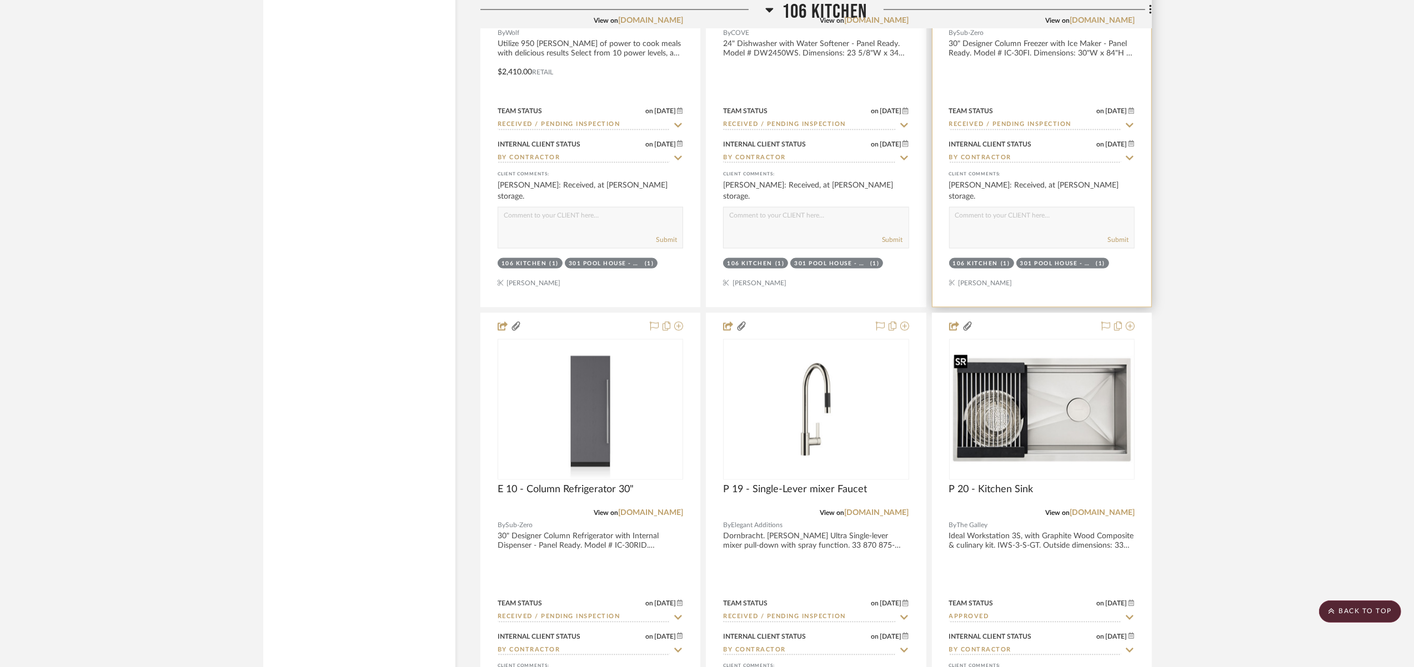
scroll to position [2064, 0]
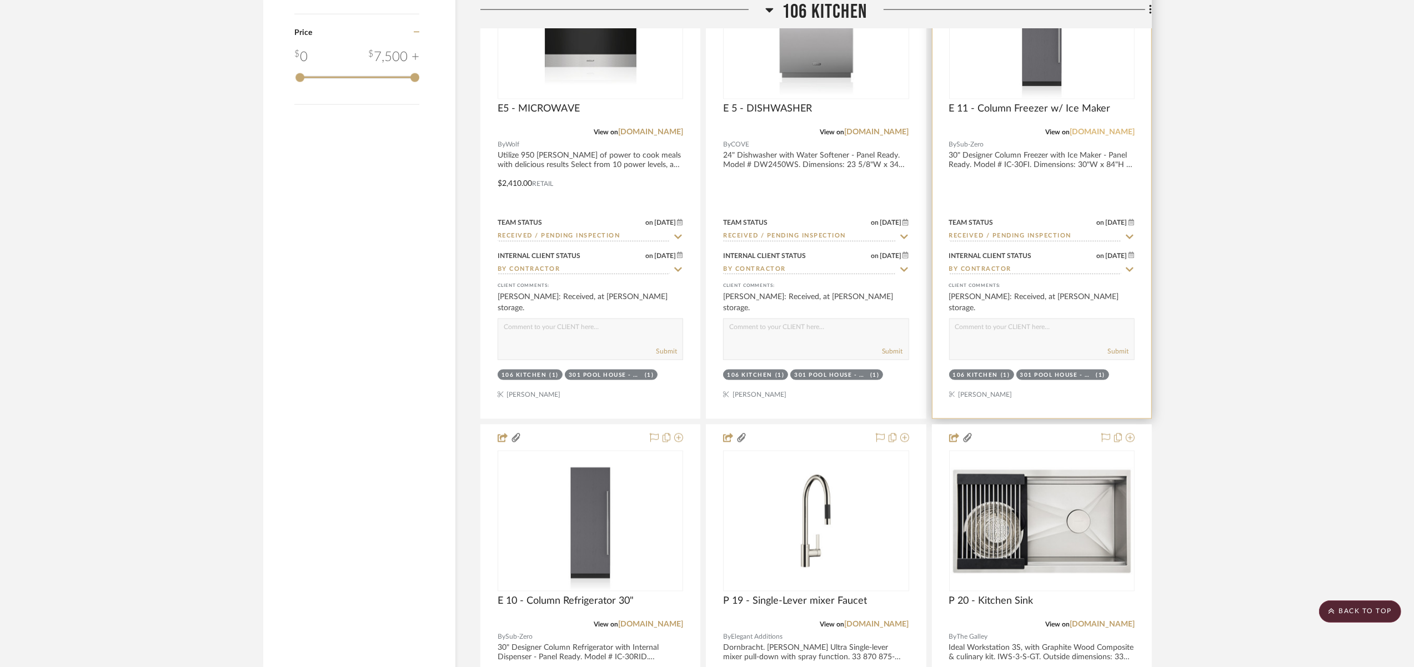
click at [1115, 128] on link "[DOMAIN_NAME]" at bounding box center [1101, 132] width 65 height 8
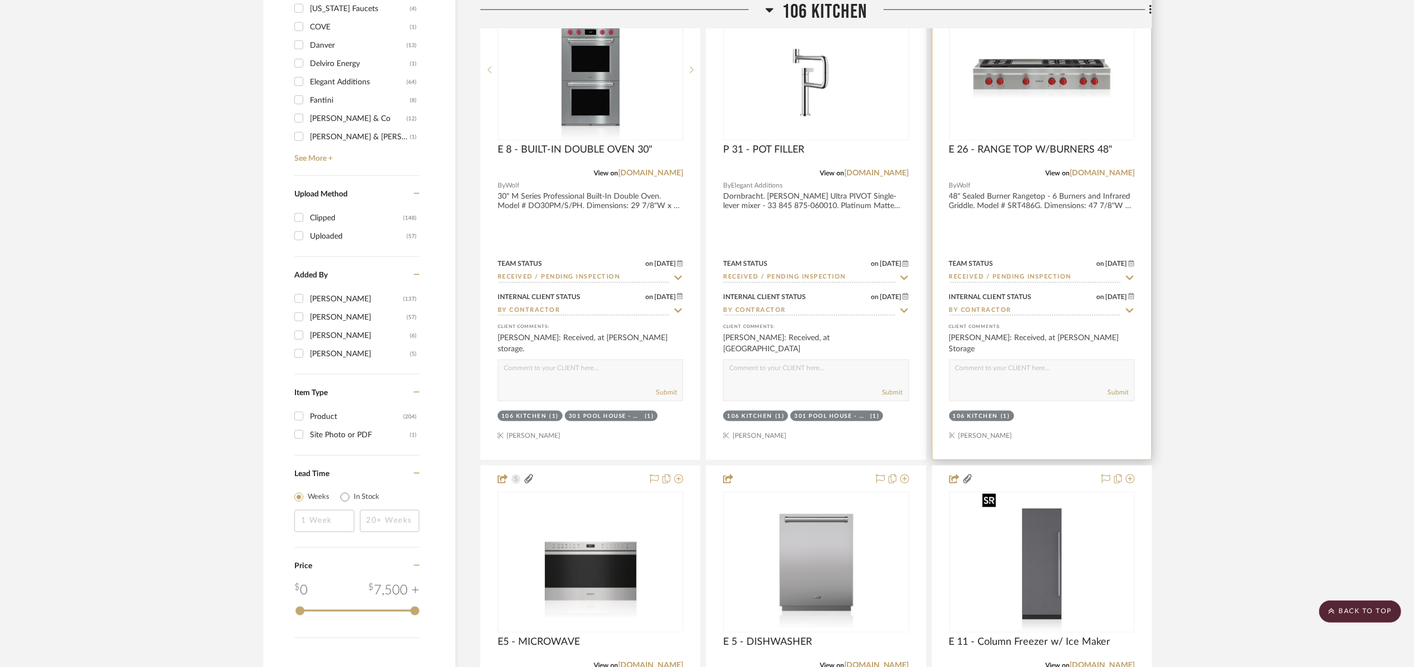
scroll to position [1492, 0]
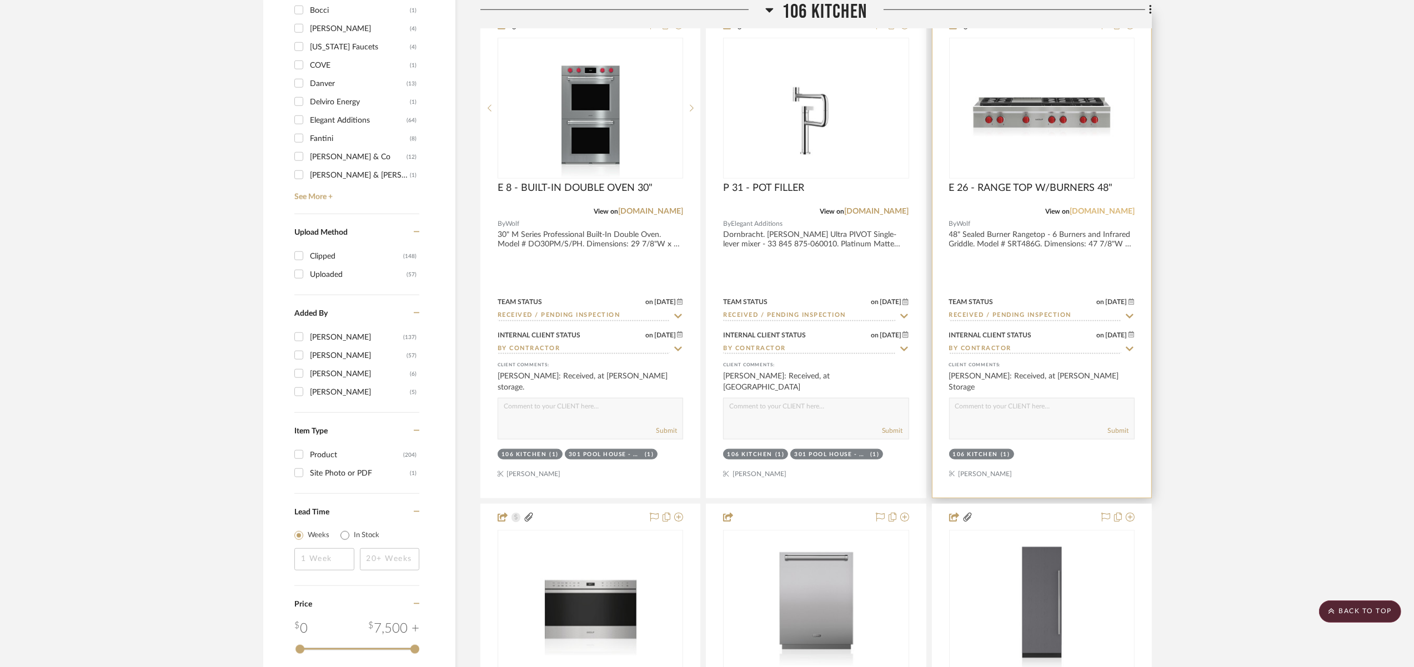
click at [1099, 209] on link "[DOMAIN_NAME]" at bounding box center [1101, 212] width 65 height 8
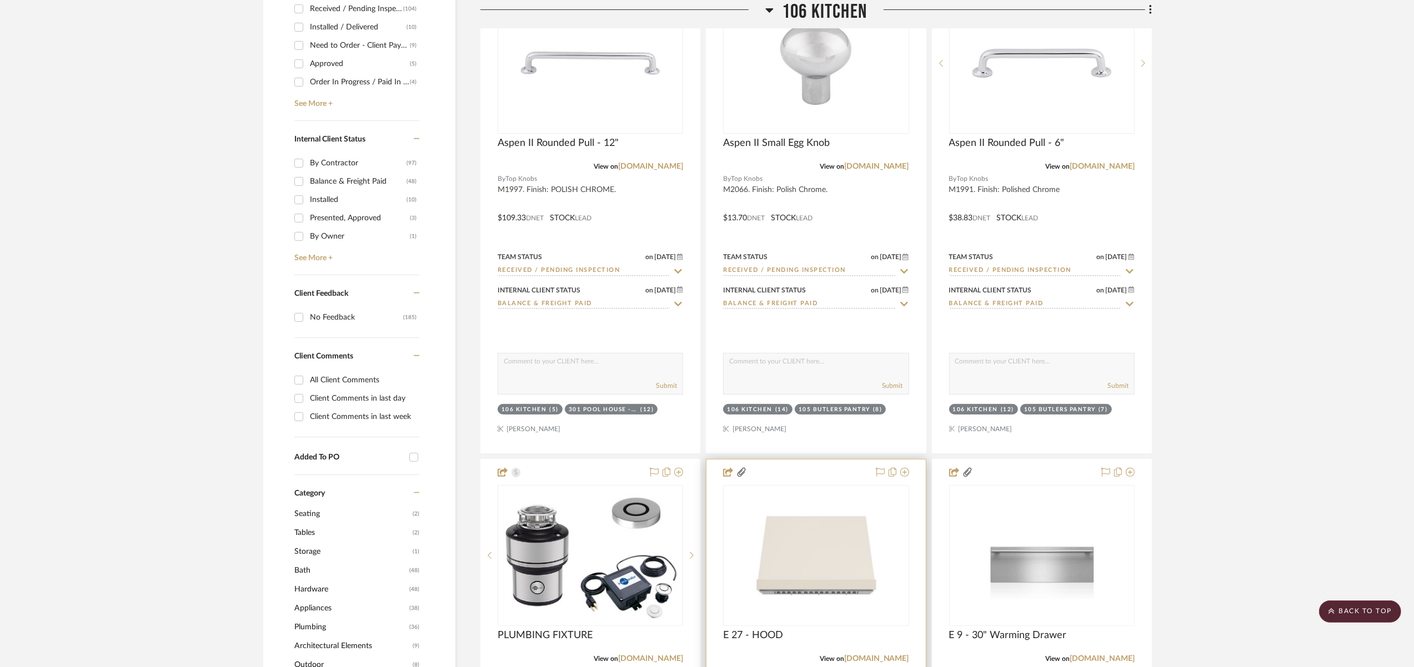
scroll to position [733, 0]
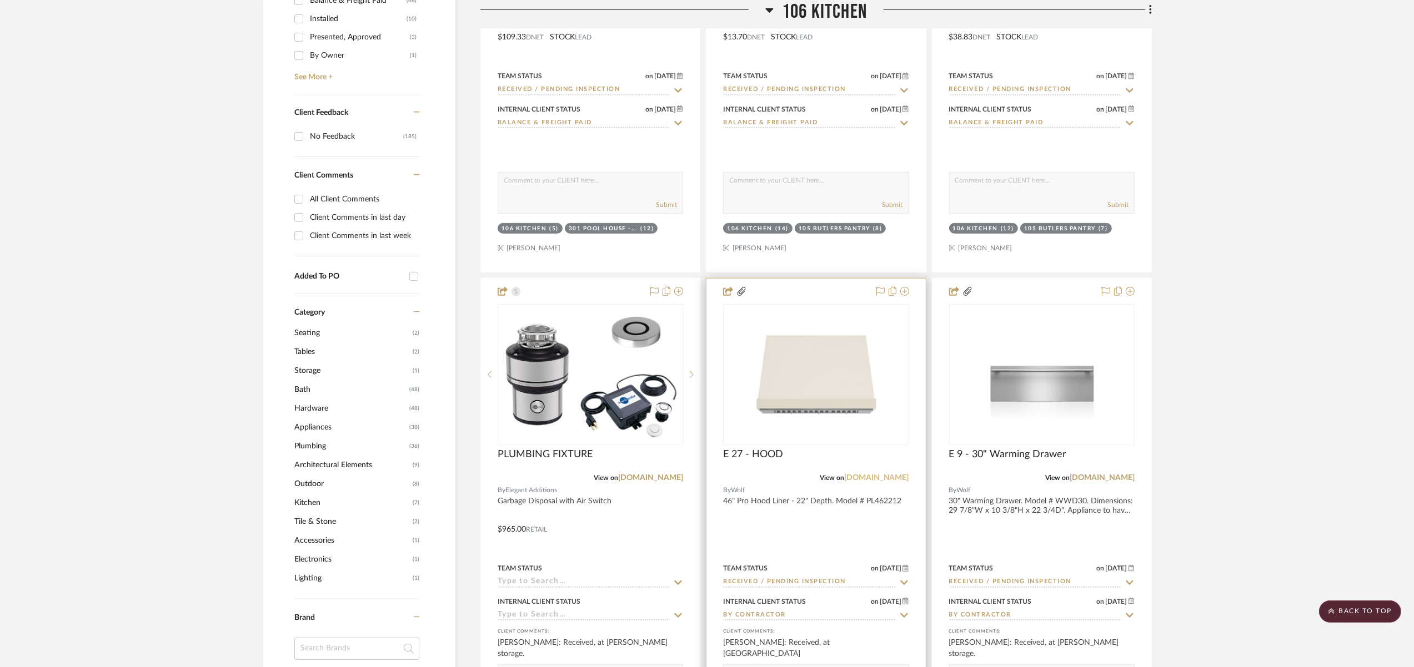
click at [884, 474] on link "[DOMAIN_NAME]" at bounding box center [876, 478] width 65 height 8
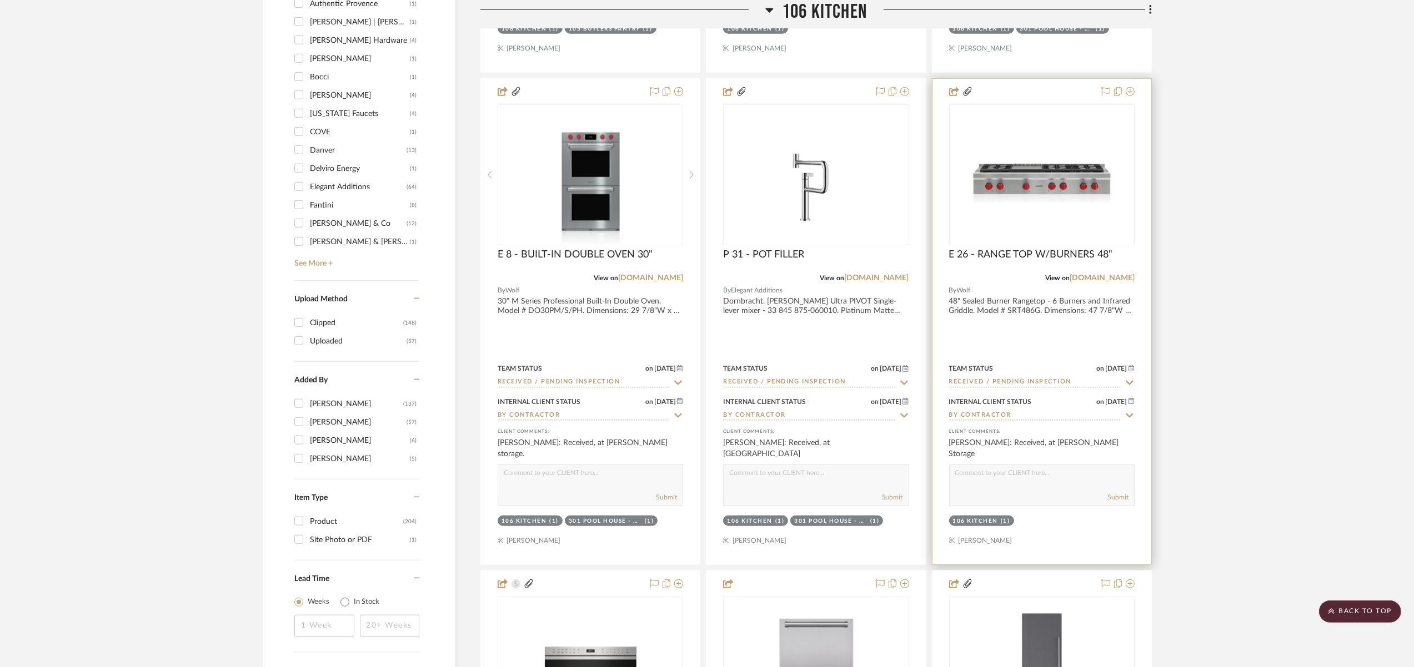
scroll to position [1422, 0]
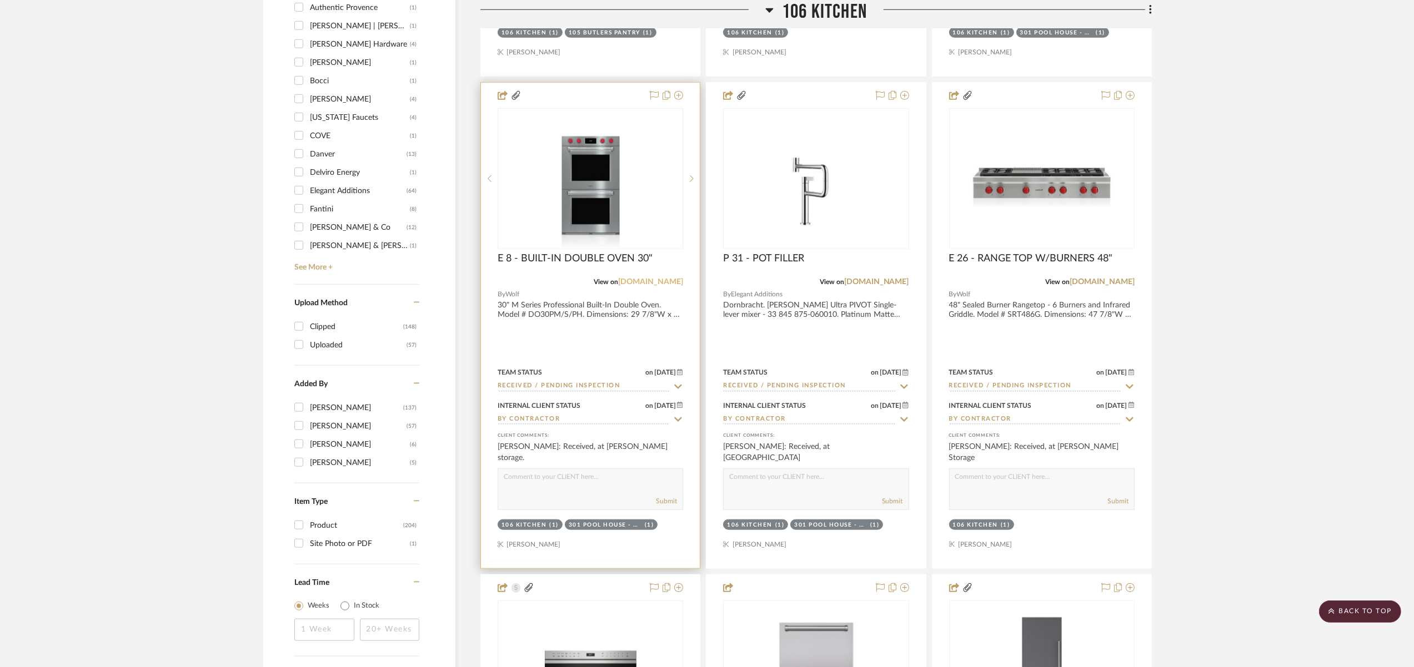
click at [632, 281] on link "[DOMAIN_NAME]" at bounding box center [650, 282] width 65 height 8
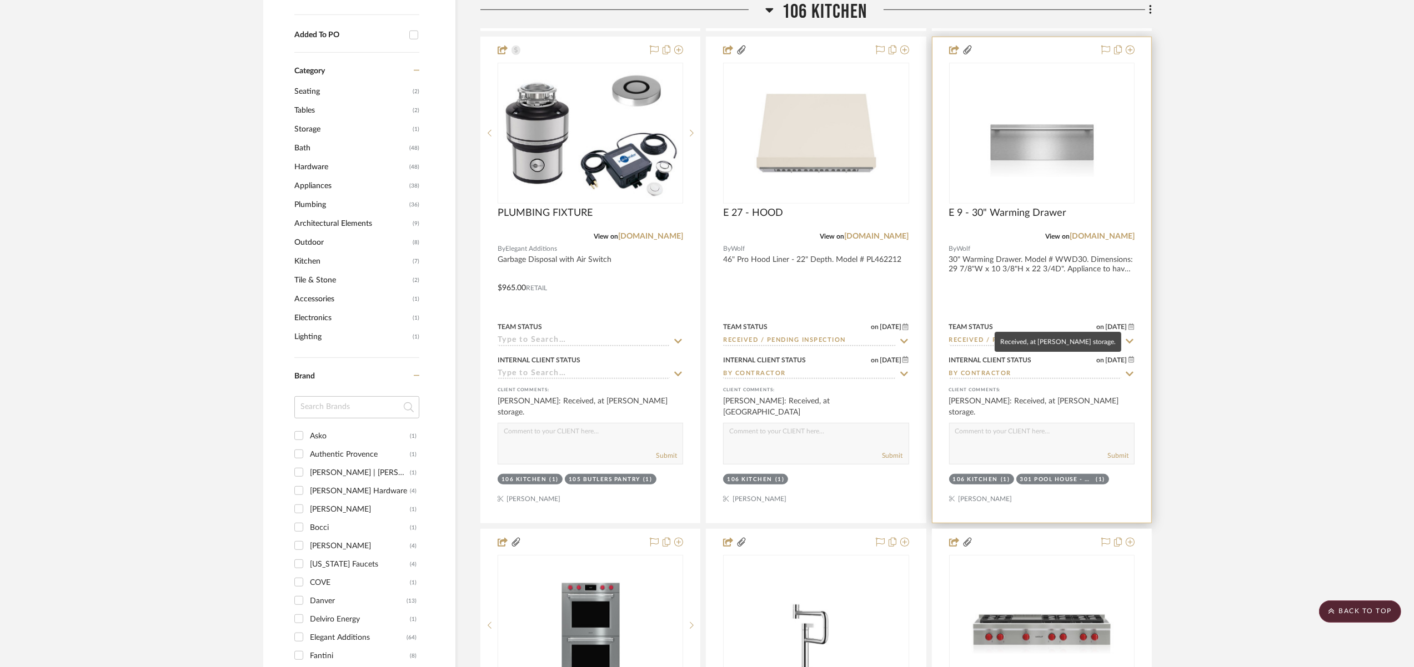
scroll to position [949, 0]
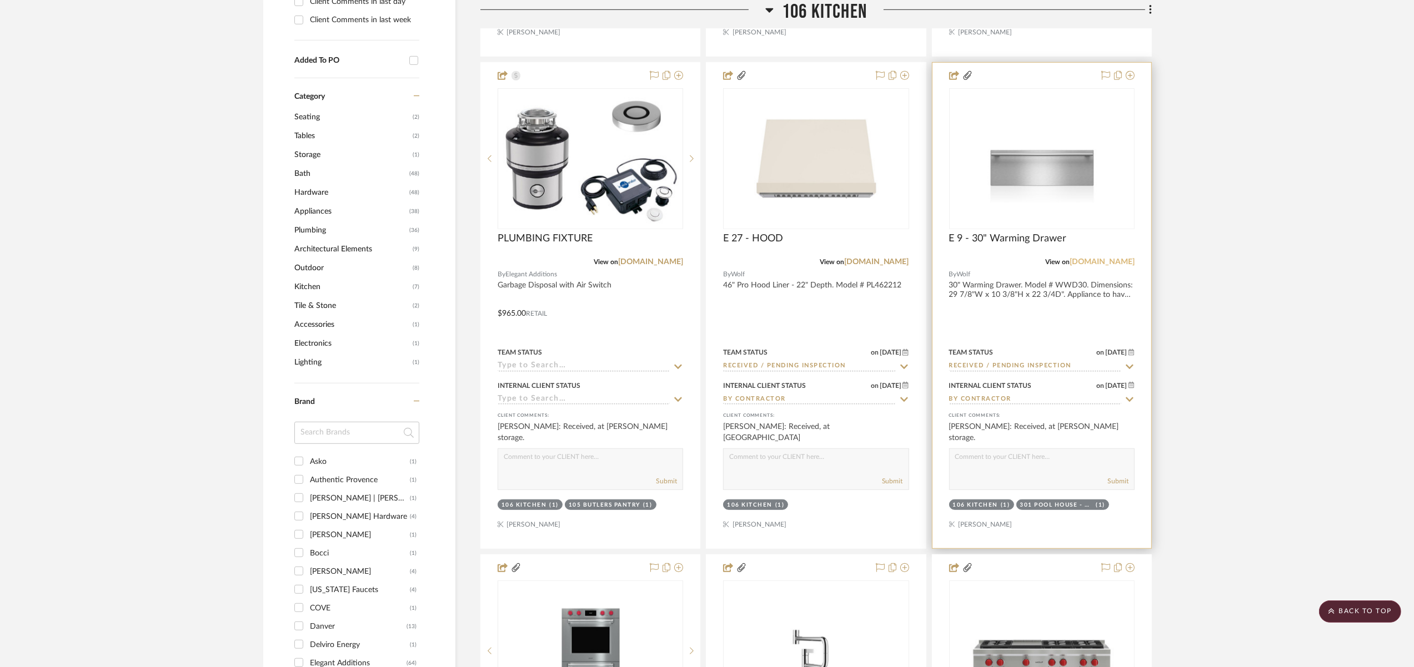
click at [1114, 261] on link "[DOMAIN_NAME]" at bounding box center [1101, 262] width 65 height 8
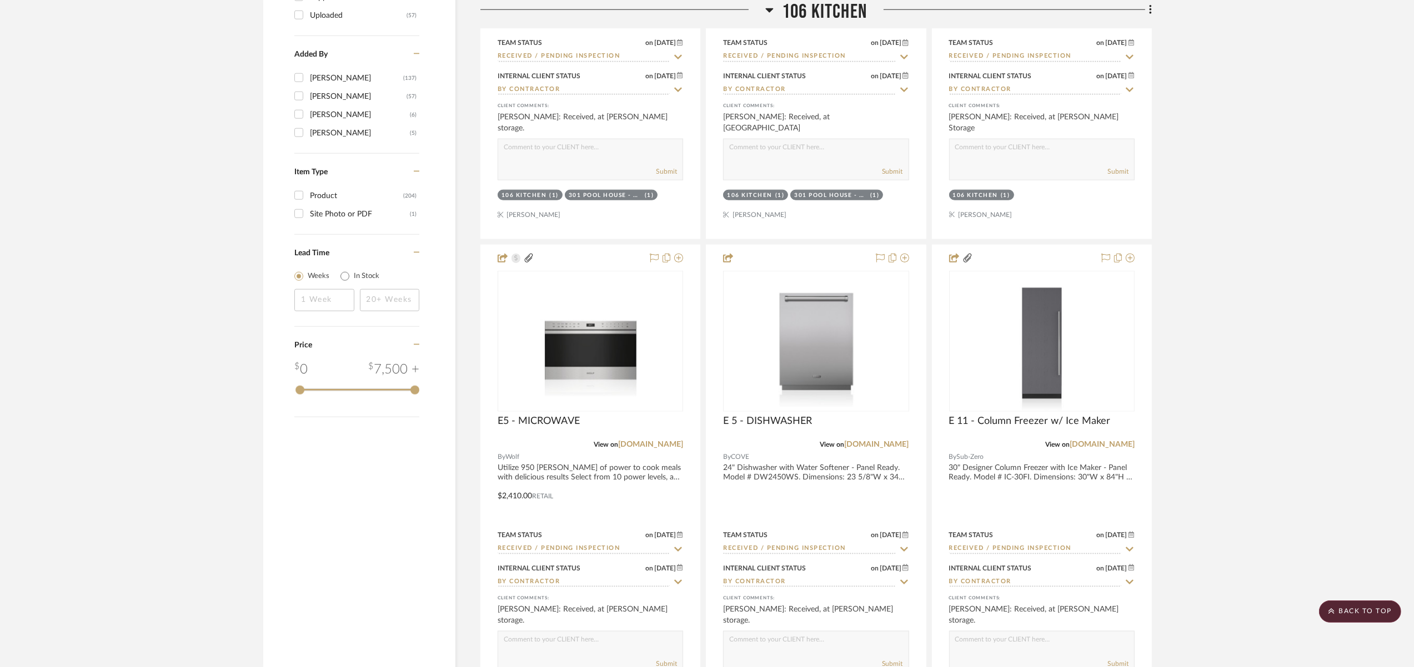
scroll to position [1818, 0]
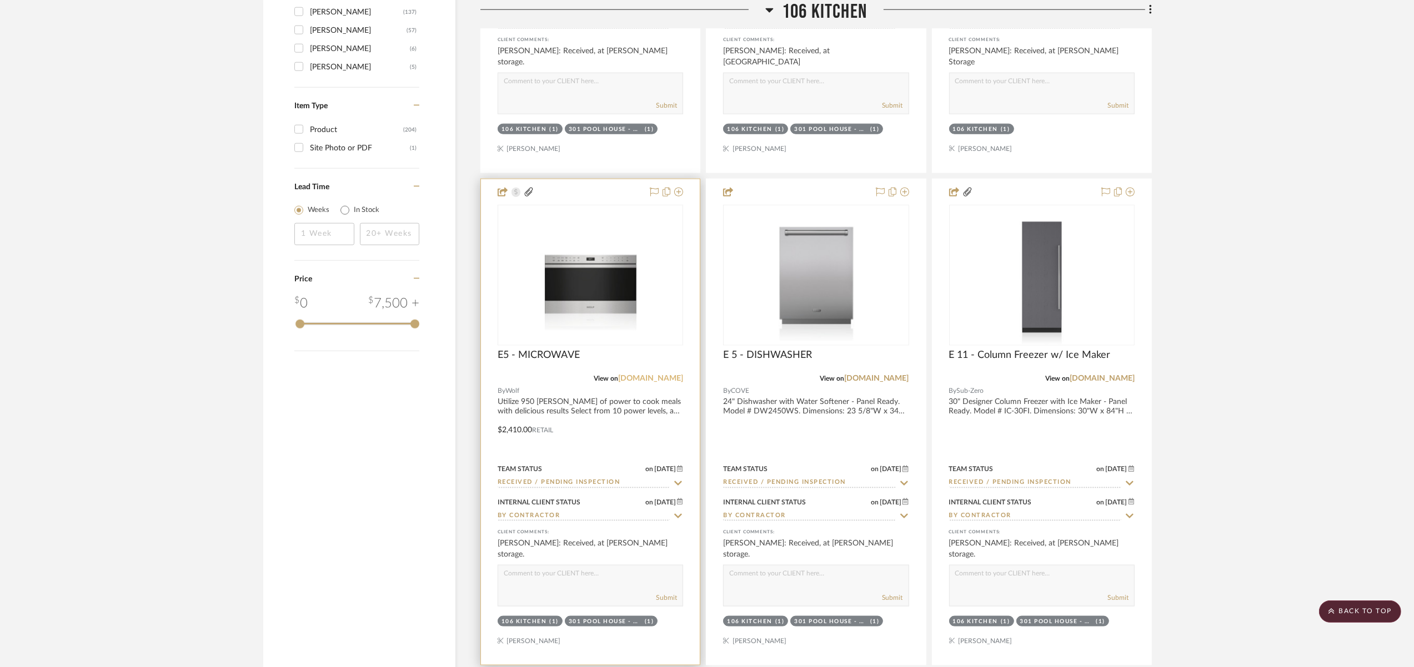
click at [671, 375] on link "[DOMAIN_NAME]" at bounding box center [650, 379] width 65 height 8
click at [871, 379] on link "[DOMAIN_NAME]" at bounding box center [876, 379] width 65 height 8
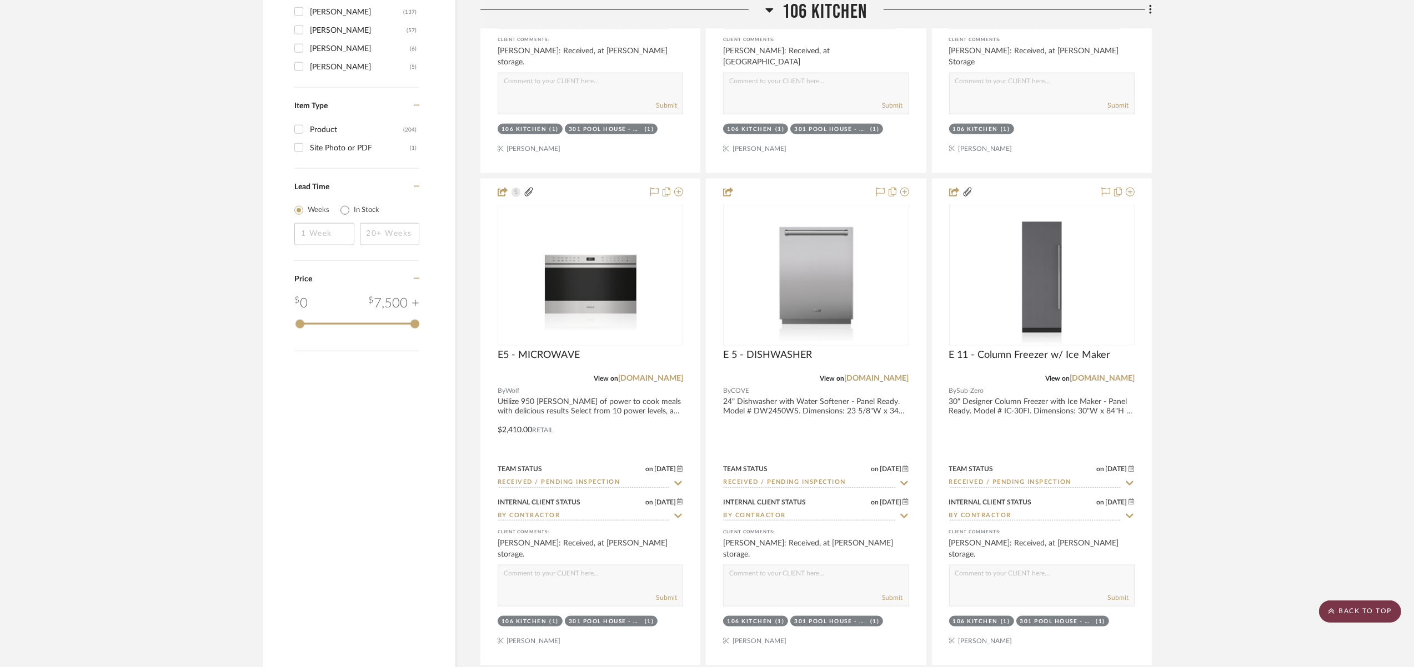
click at [1336, 612] on scroll-to-top-button "BACK TO TOP" at bounding box center [1360, 612] width 82 height 22
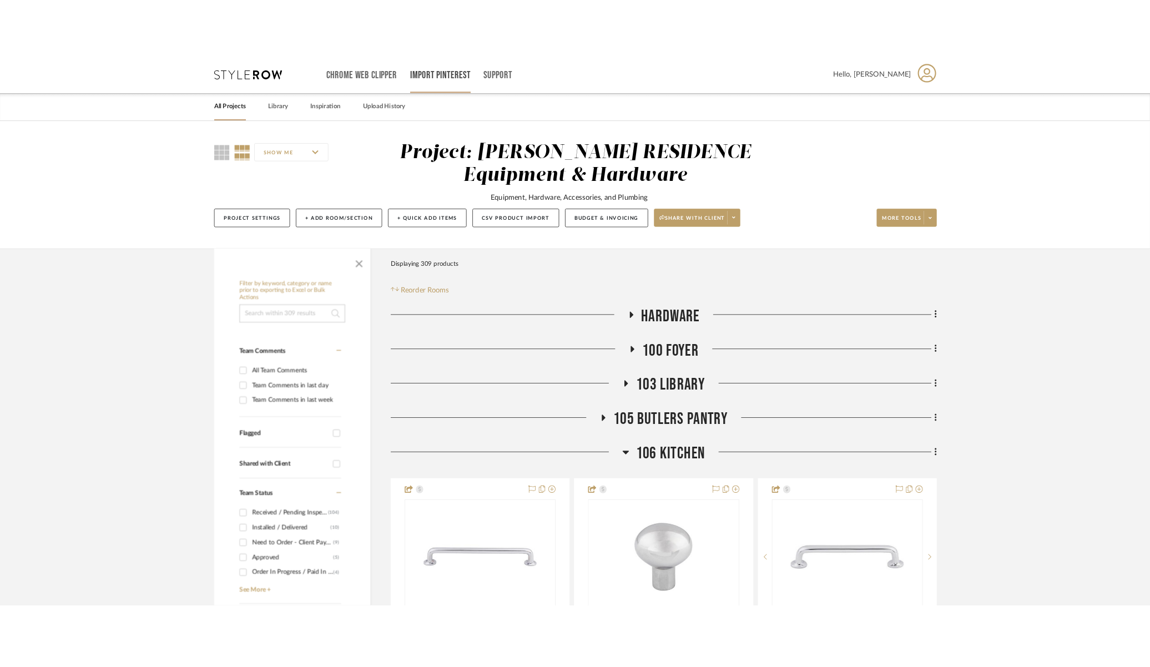
scroll to position [0, 0]
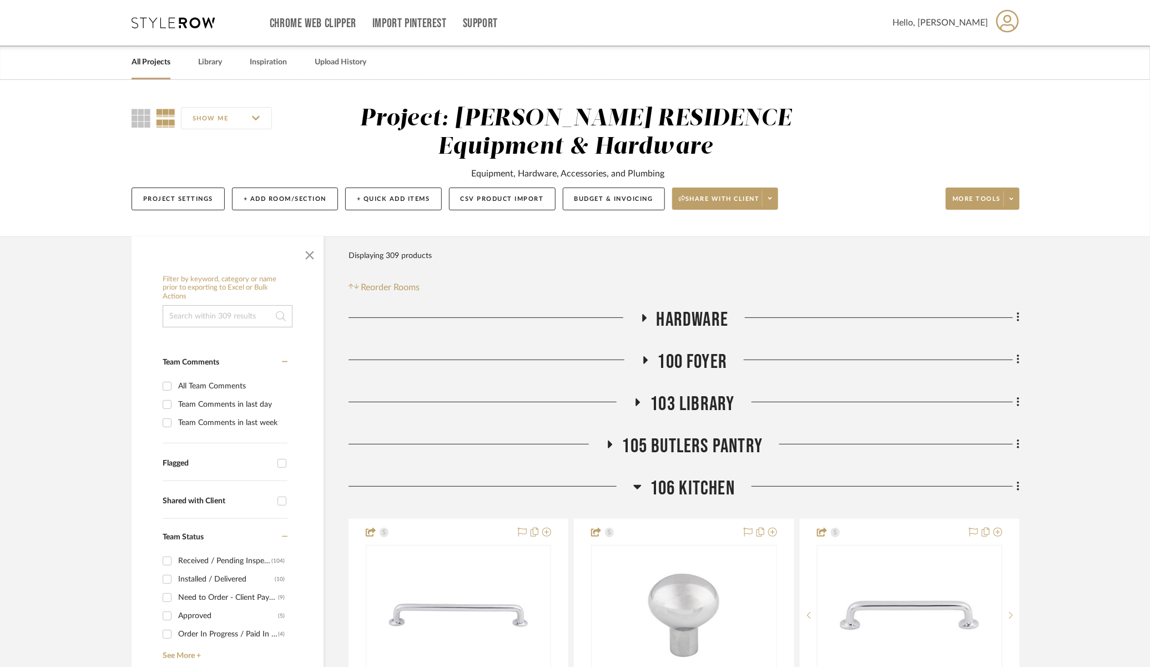
click at [162, 61] on link "All Projects" at bounding box center [151, 62] width 39 height 15
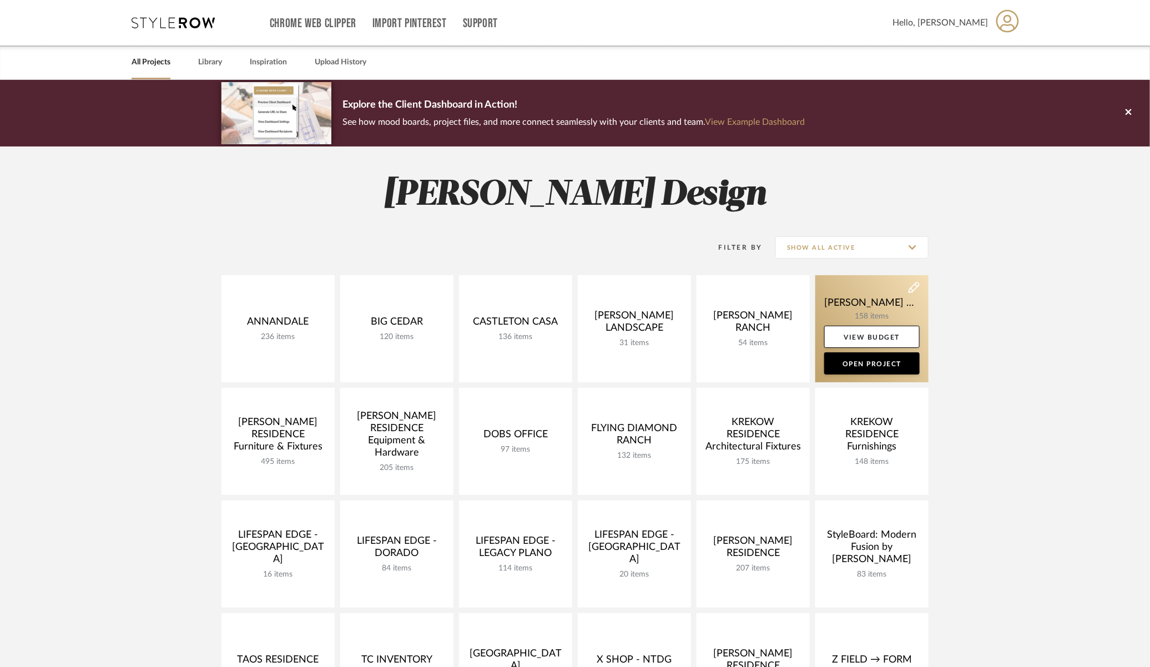
click at [856, 312] on link at bounding box center [872, 328] width 113 height 107
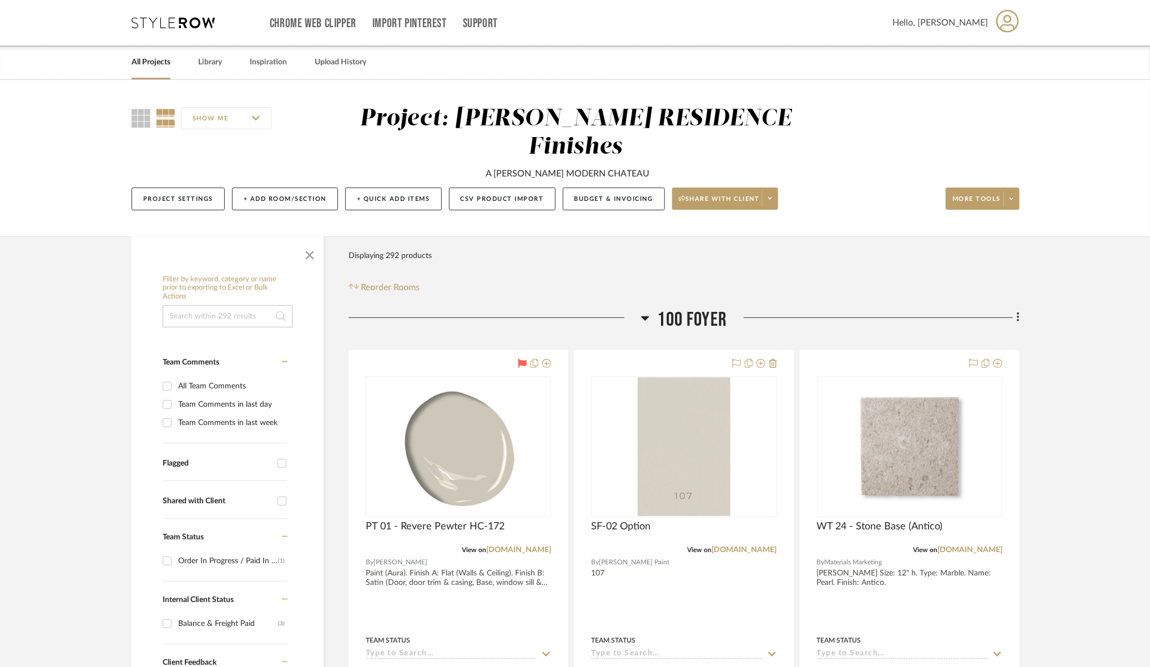
click at [680, 308] on span "100 Foyer" at bounding box center [693, 320] width 70 height 24
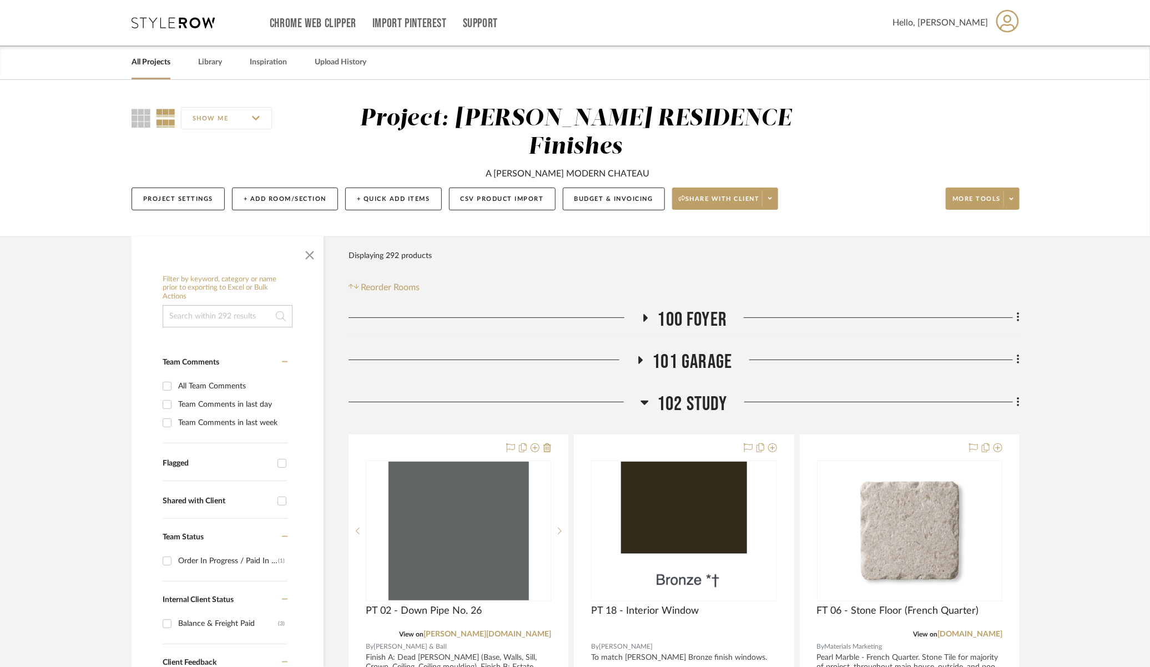
click at [677, 393] on span "102 Study" at bounding box center [692, 405] width 71 height 24
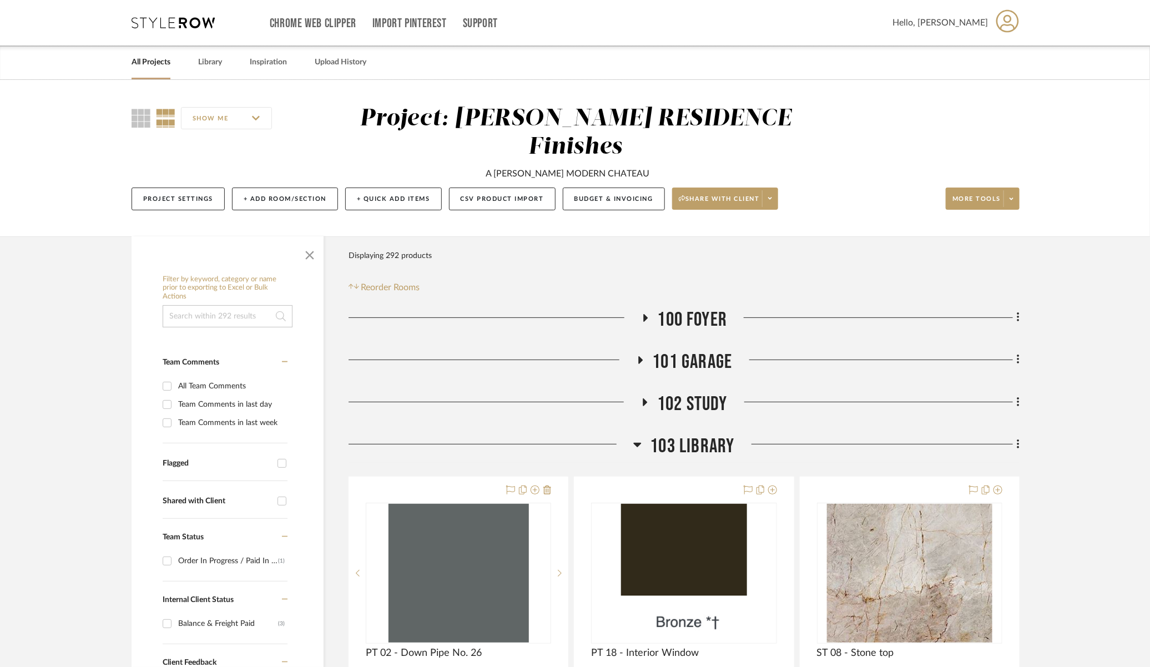
click at [686, 435] on span "103 Library" at bounding box center [692, 447] width 84 height 24
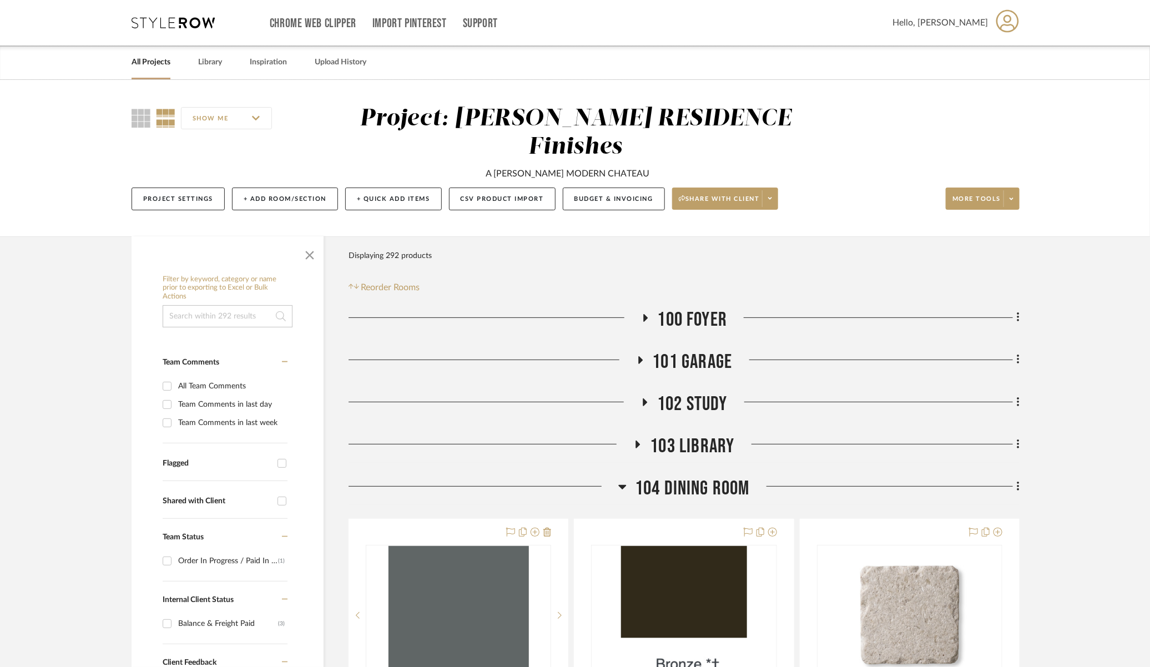
click at [692, 477] on span "104 Dining Room" at bounding box center [692, 489] width 115 height 24
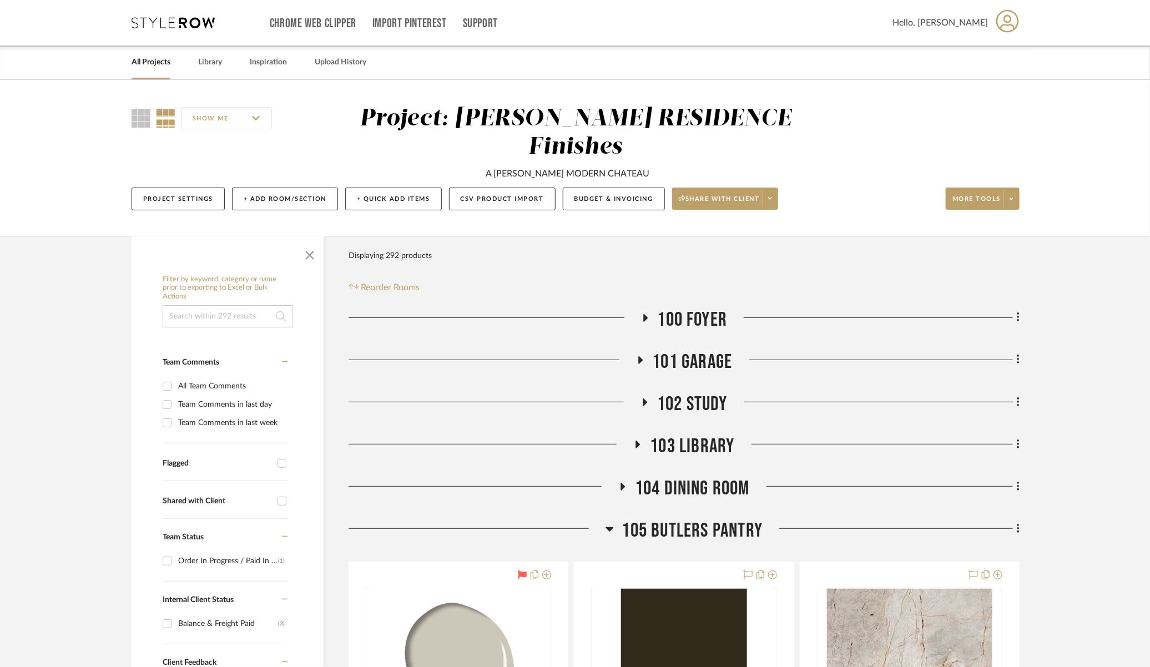
click at [693, 519] on span "105 Butlers Pantry" at bounding box center [692, 531] width 141 height 24
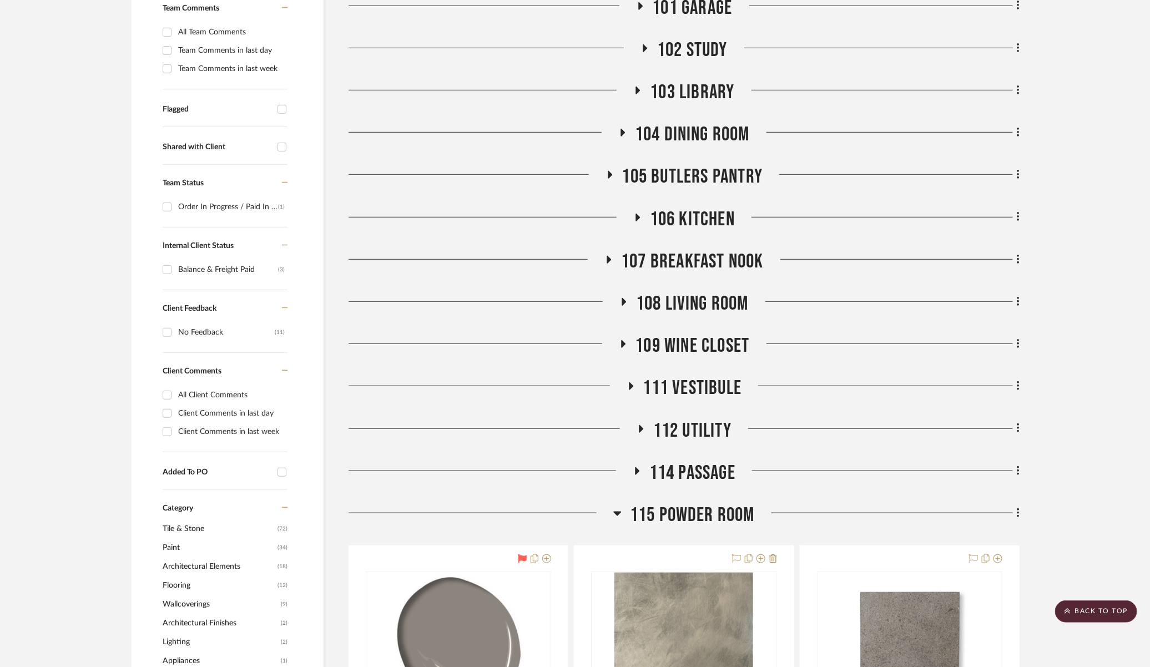
scroll to position [354, 0]
click at [698, 504] on span "115 Powder Room" at bounding box center [692, 516] width 125 height 24
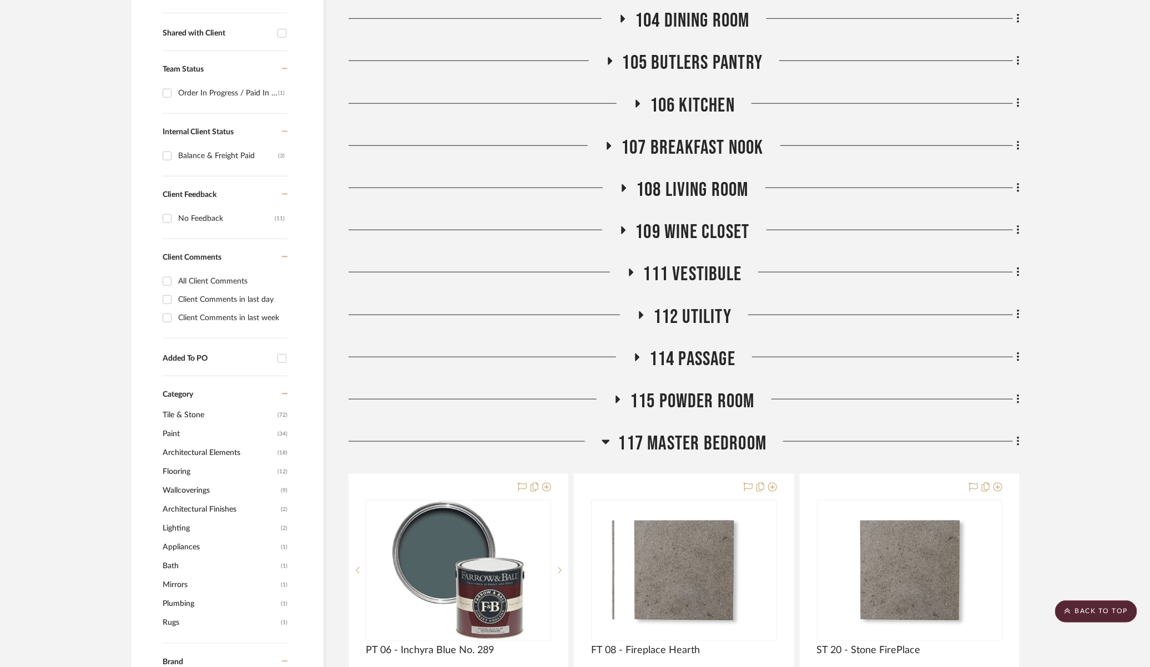
click at [681, 432] on span "117 Master Bedroom" at bounding box center [692, 444] width 149 height 24
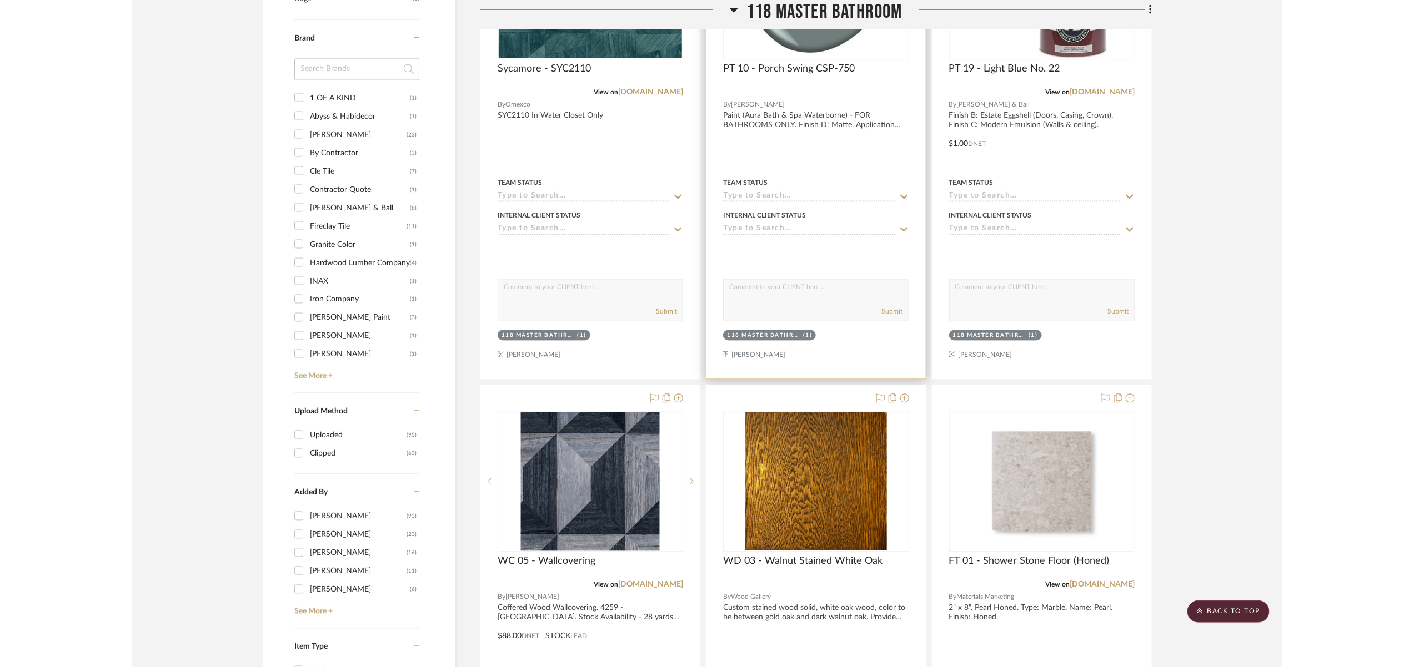
scroll to position [1095, 0]
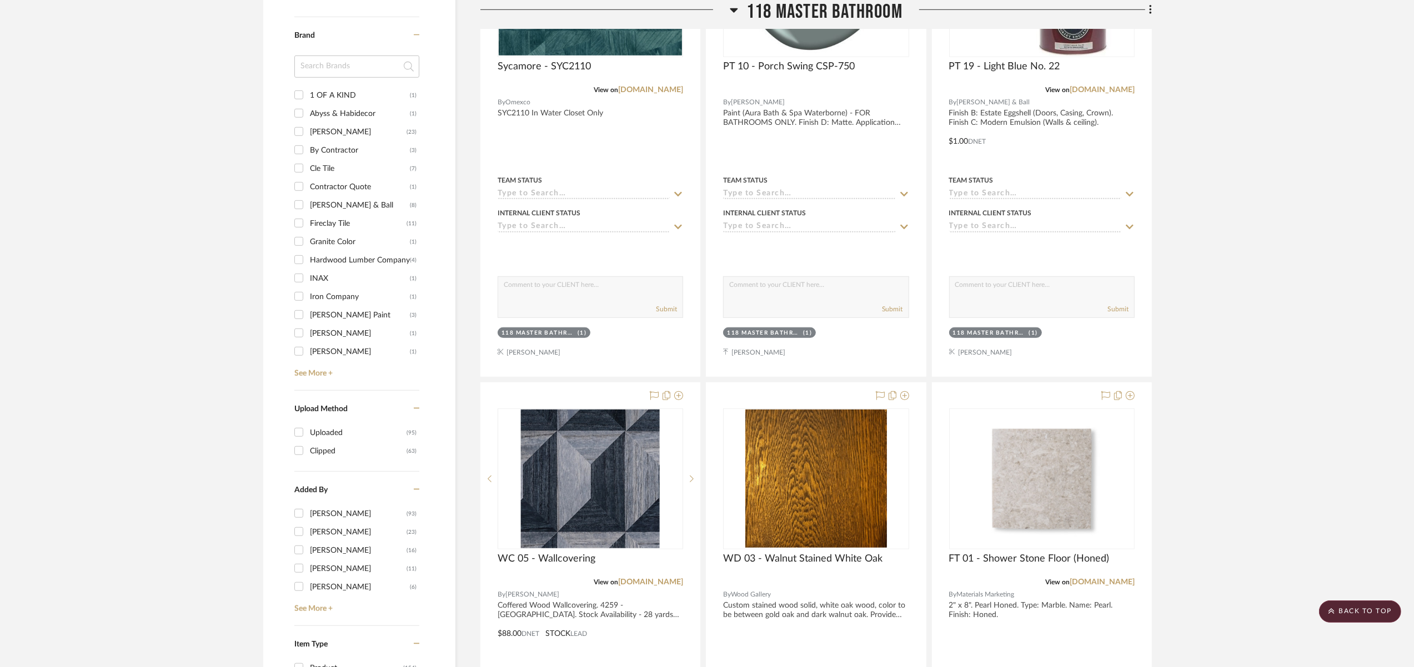
drag, startPoint x: 1314, startPoint y: 29, endPoint x: 1327, endPoint y: 15, distance: 19.6
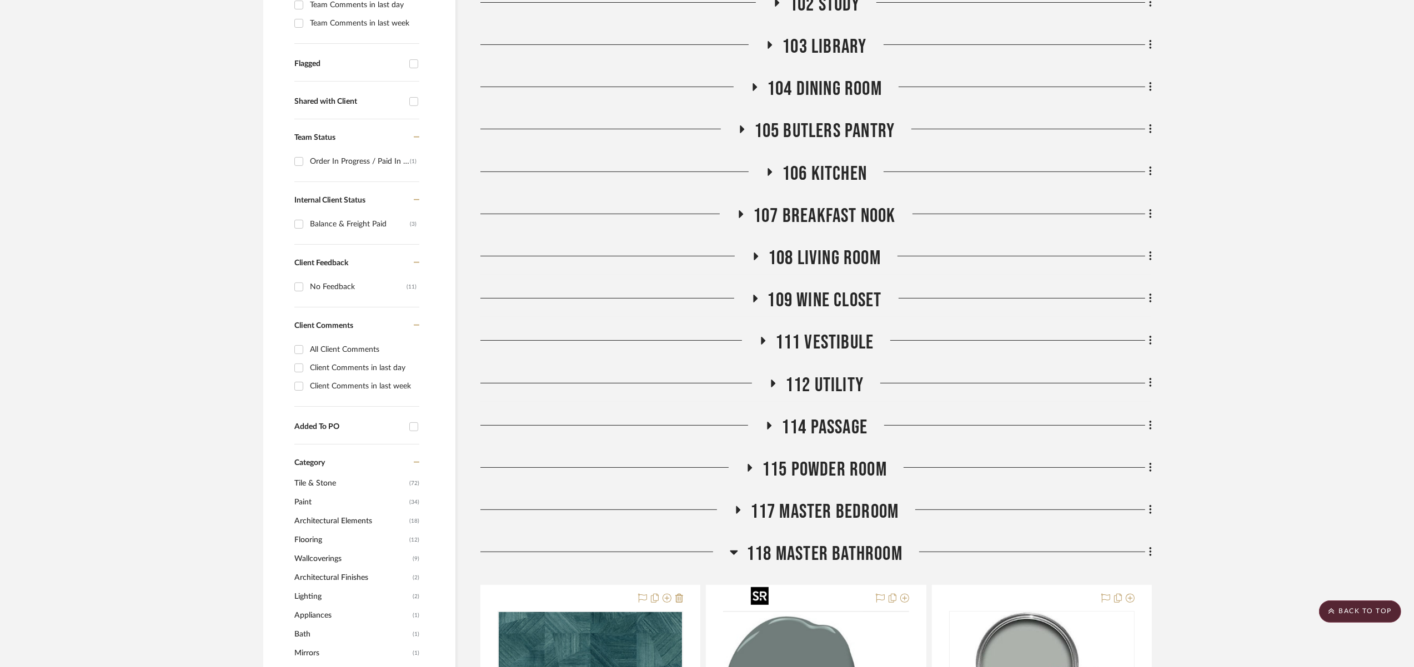
scroll to position [0, 0]
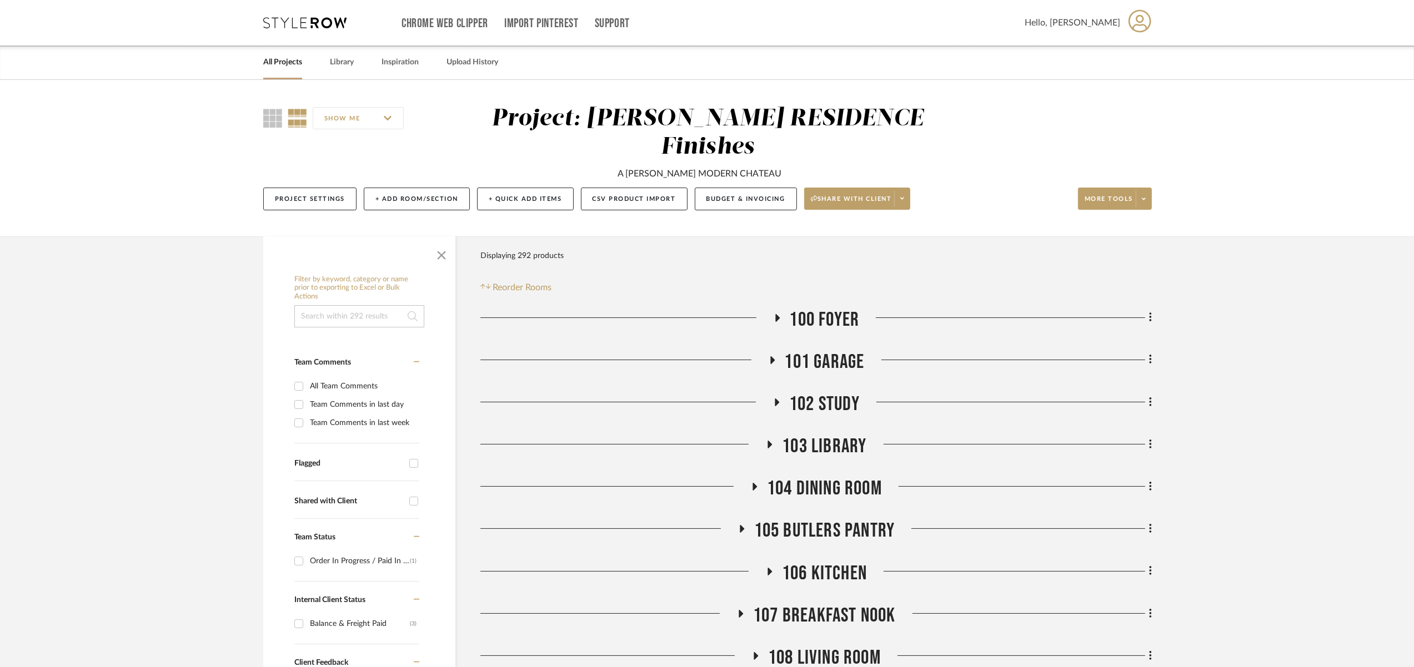
click at [287, 63] on link "All Projects" at bounding box center [282, 62] width 39 height 15
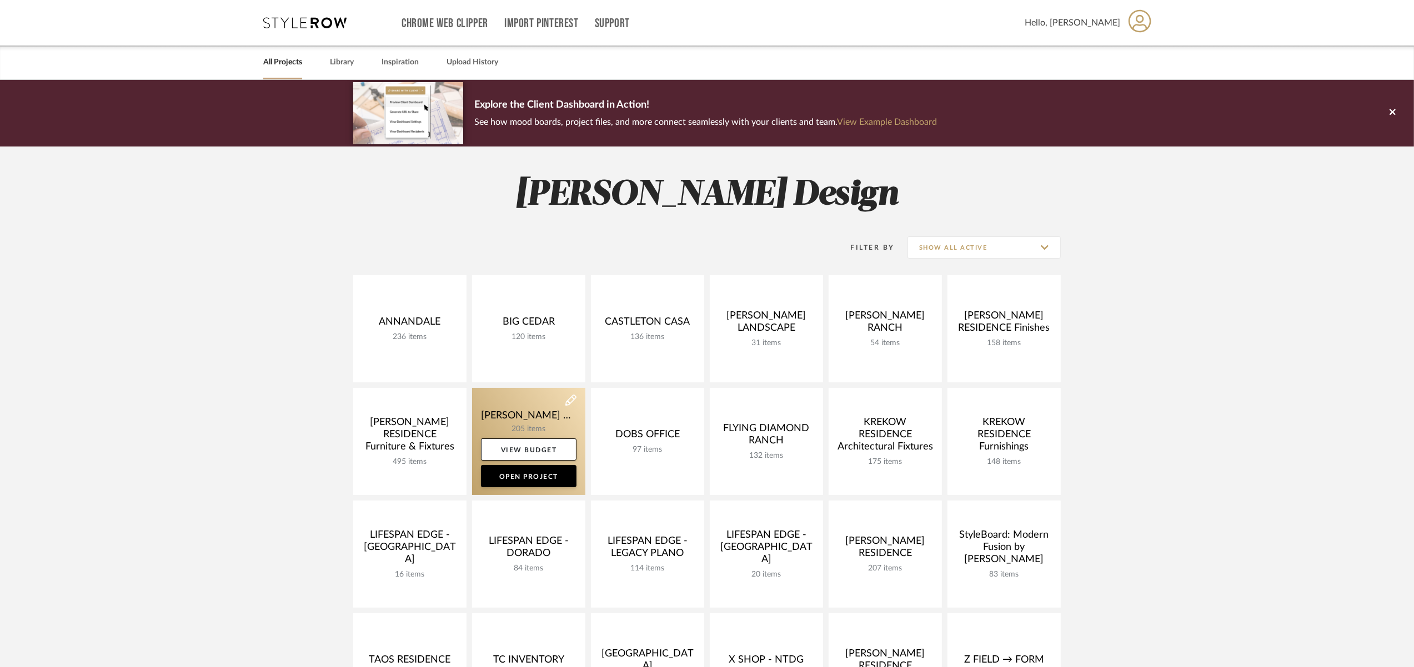
click at [531, 407] on link at bounding box center [528, 441] width 113 height 107
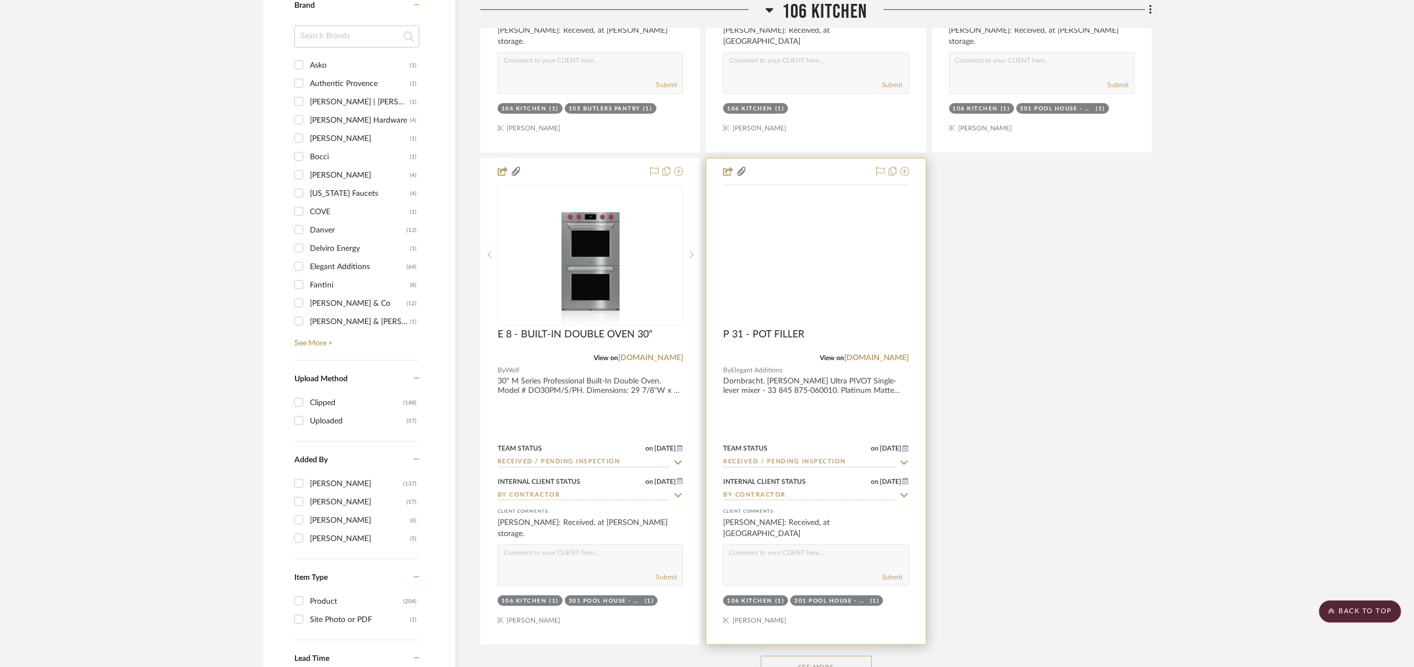
scroll to position [1581, 0]
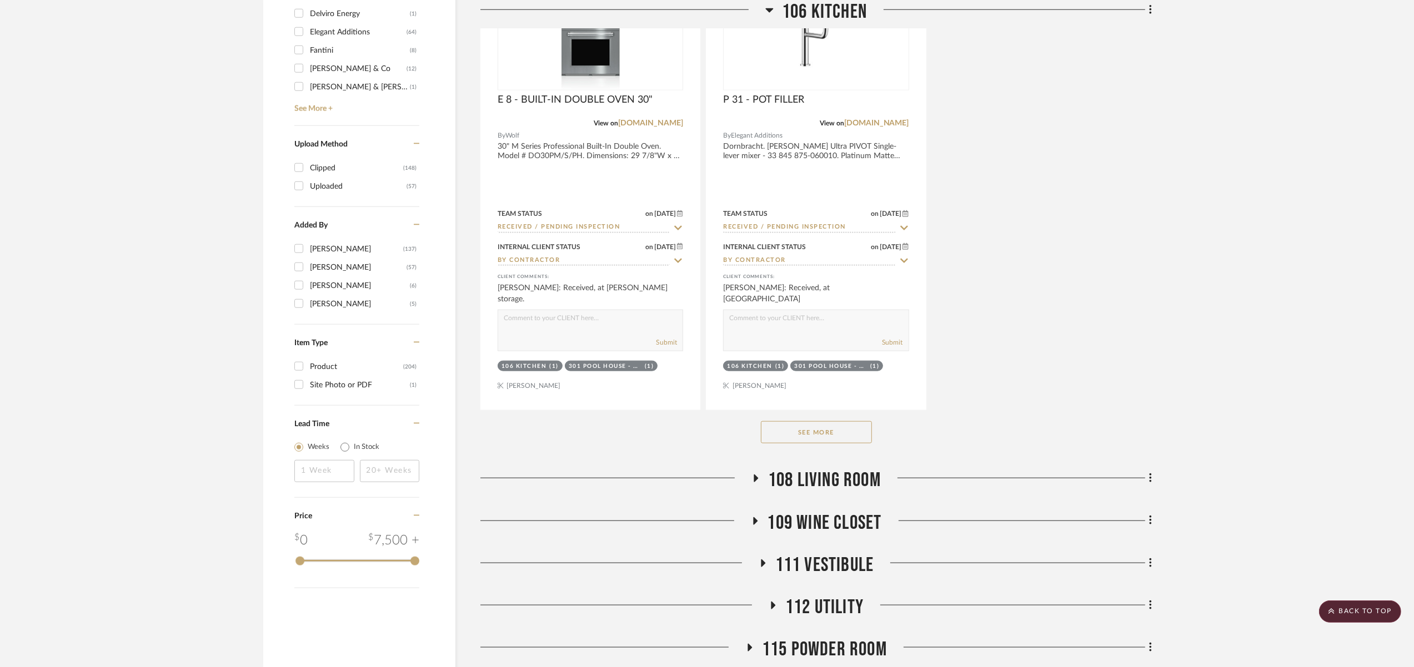
click at [839, 421] on button "See More" at bounding box center [816, 432] width 111 height 22
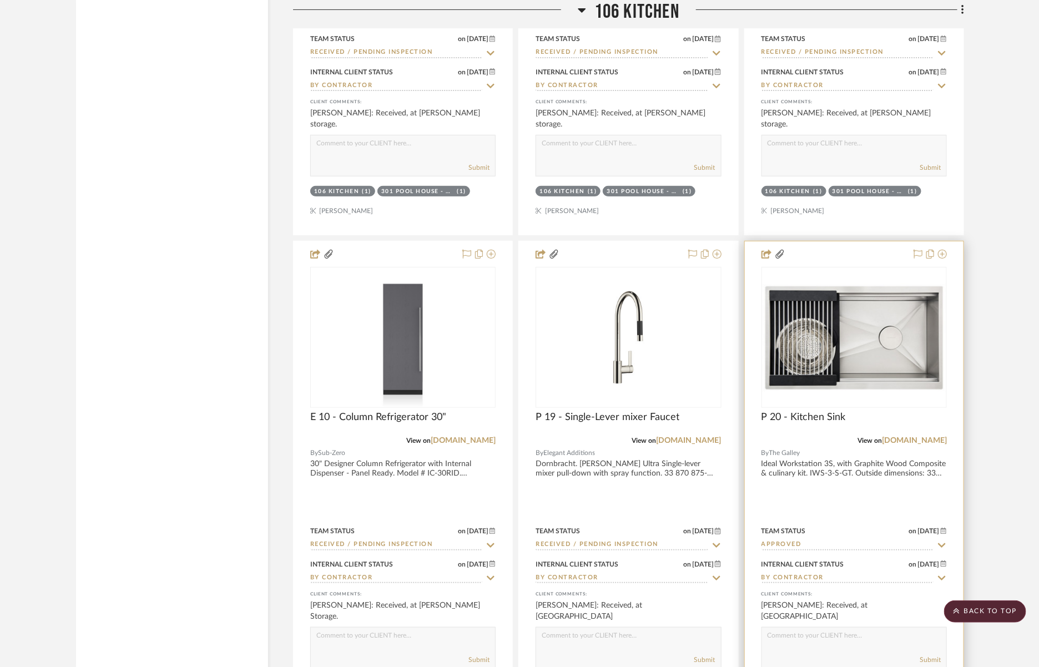
scroll to position [2417, 0]
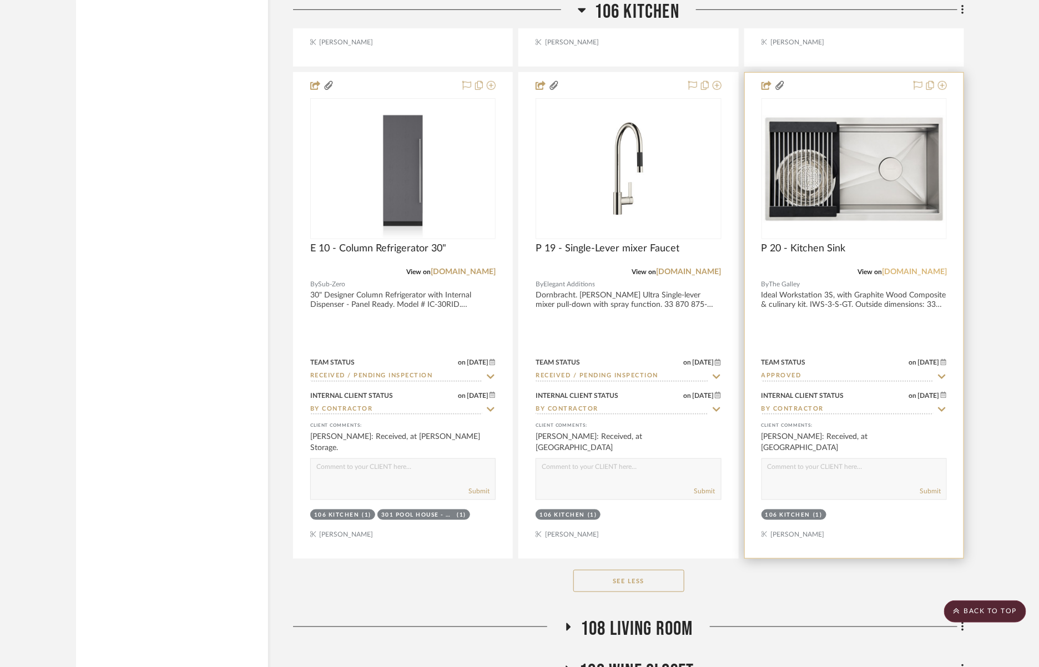
click at [939, 271] on link "[DOMAIN_NAME]" at bounding box center [914, 272] width 65 height 8
click at [796, 299] on div at bounding box center [854, 316] width 219 height 486
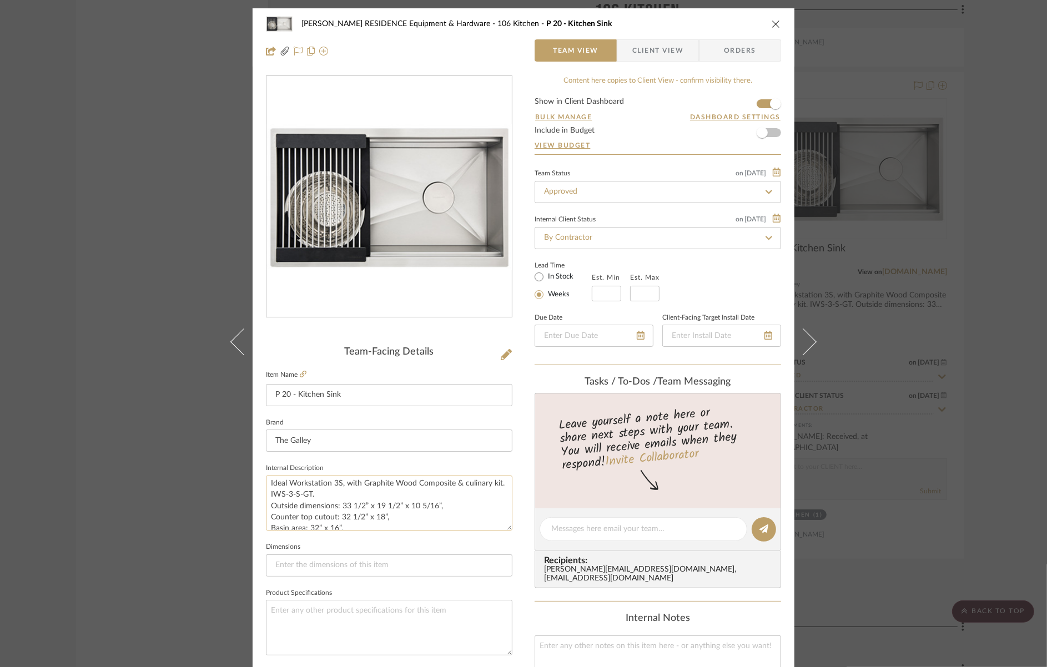
scroll to position [6, 0]
click at [297, 496] on textarea "Ideal Workstation 3S, with Graphite Wood Composite & culinary kit. IWS-3-S-GT. …" at bounding box center [389, 503] width 247 height 55
drag, startPoint x: 279, startPoint y: 492, endPoint x: 339, endPoint y: 491, distance: 60.0
click at [339, 491] on textarea "Ideal Workstation 3S, with Graphite Wood Composite & culinary kit. IWS-3-S-GT. …" at bounding box center [389, 503] width 247 height 55
click at [479, 492] on textarea "Ideal Workstation 3S, with Graphite Wood Composite & culinary kit. IWS-3-S-GT. …" at bounding box center [389, 503] width 247 height 55
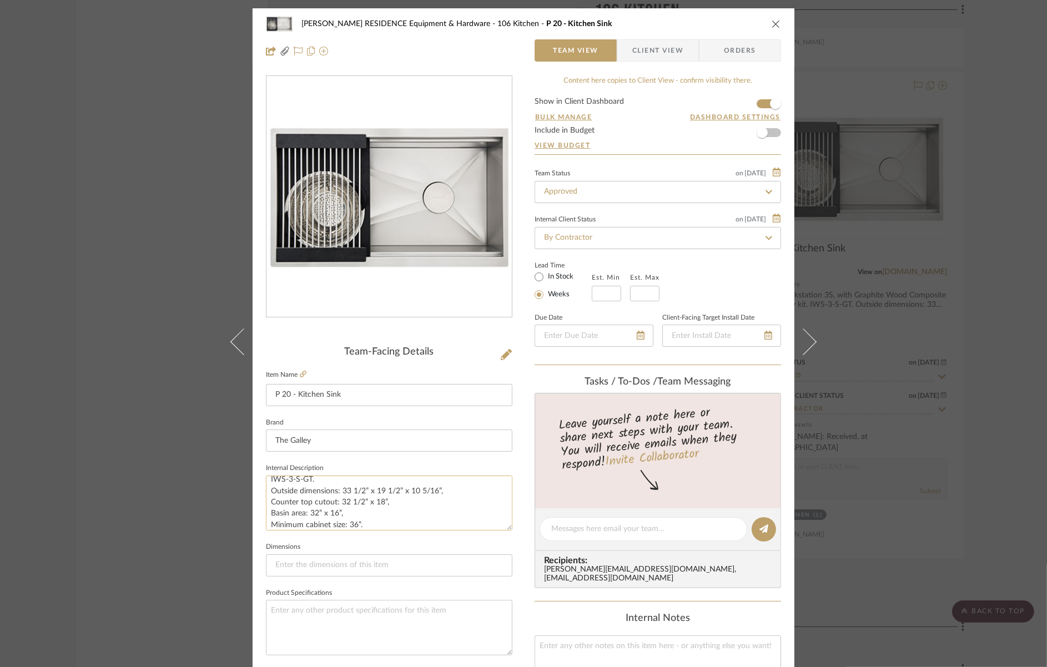
scroll to position [0, 0]
click at [522, 517] on div "[PERSON_NAME] RESIDENCE Equipment & Hardware 106 Kitchen P 20 - Kitchen Sink Te…" at bounding box center [524, 520] width 542 height 1025
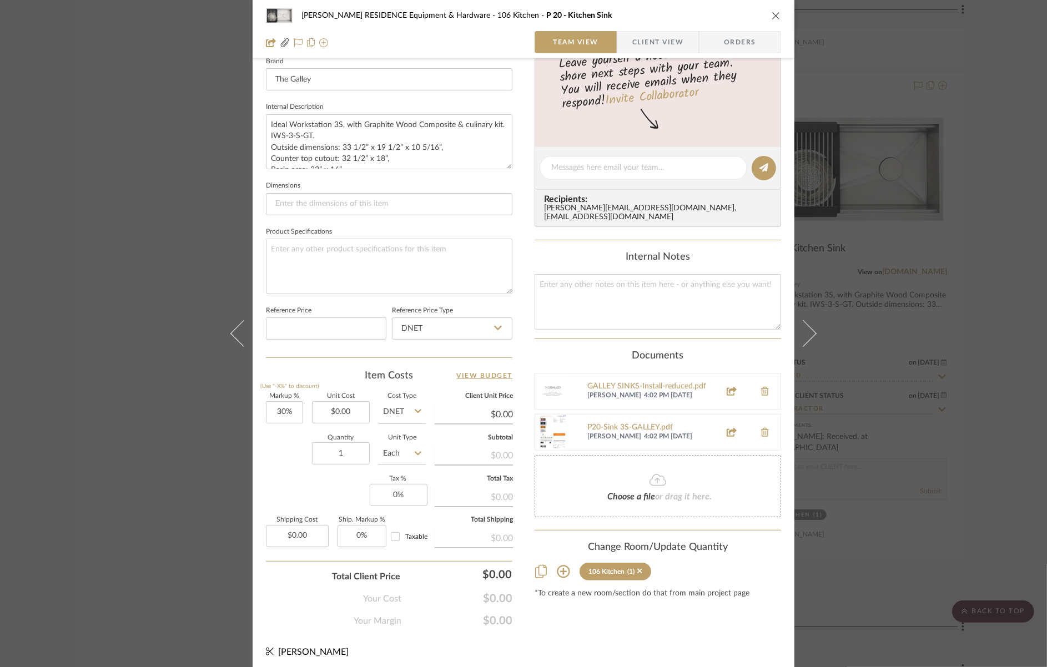
scroll to position [361, 0]
click at [657, 424] on div "P20-Sink 3S-GALLEY.pdf" at bounding box center [650, 428] width 127 height 9
click at [665, 383] on div "GALLEY SINKS-Install-reduced.pdf" at bounding box center [650, 387] width 127 height 9
click at [769, 10] on div "[PERSON_NAME] RESIDENCE Equipment & Hardware 106 Kitchen P 20 - Kitchen Sink" at bounding box center [523, 15] width 515 height 22
drag, startPoint x: 773, startPoint y: 16, endPoint x: 832, endPoint y: 77, distance: 84.8
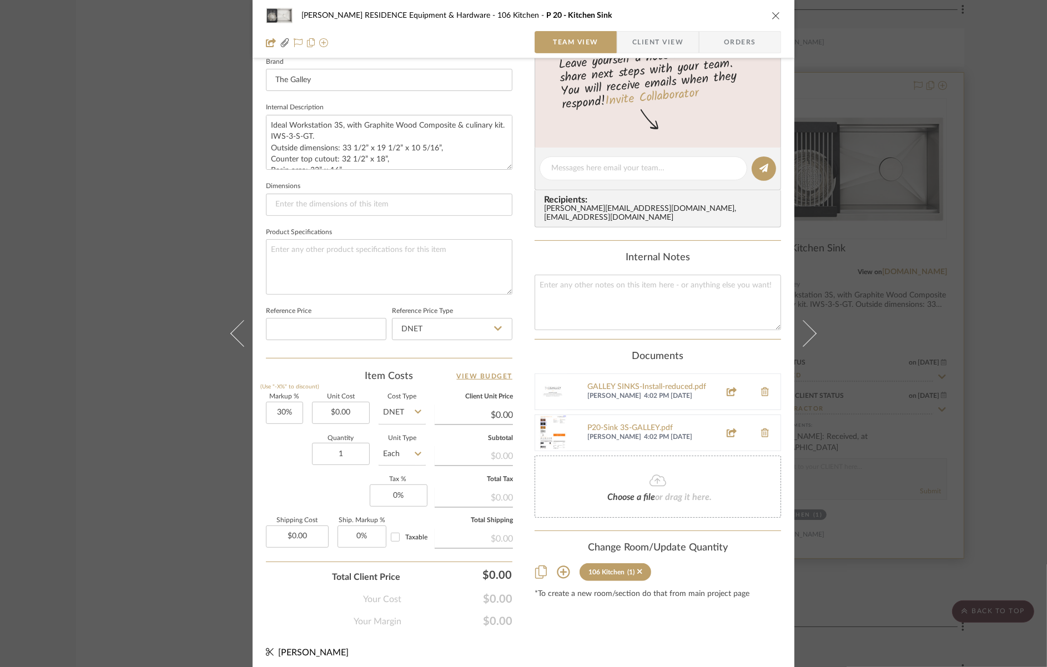
click at [773, 16] on icon "close" at bounding box center [776, 15] width 9 height 9
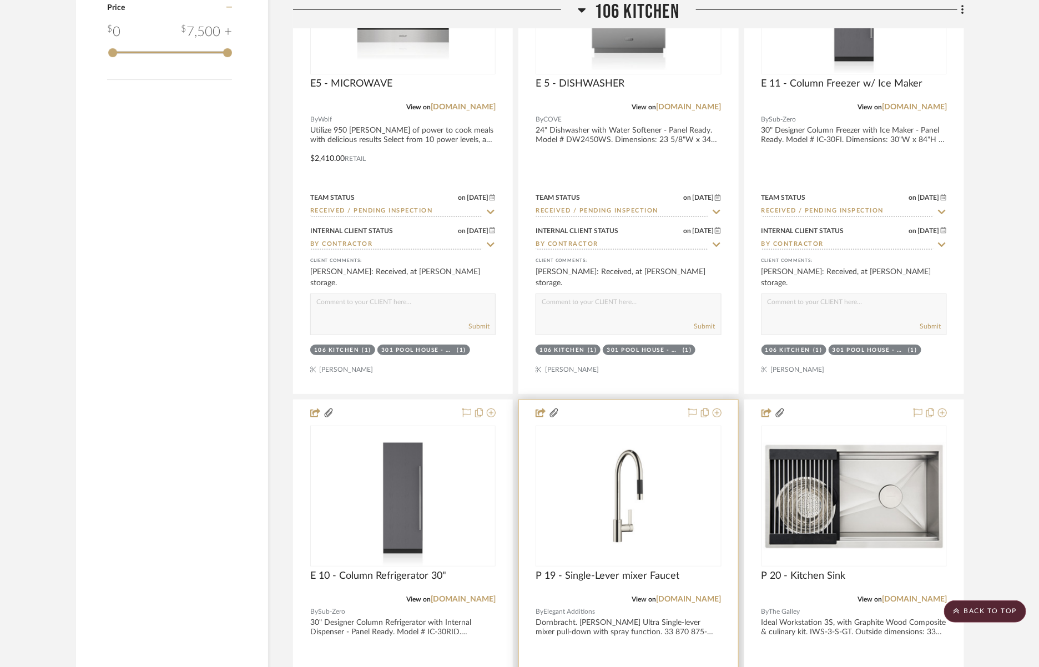
scroll to position [2089, 0]
click at [690, 596] on link "[DOMAIN_NAME]" at bounding box center [689, 600] width 65 height 8
click at [650, 574] on span "P 19 - Single-Lever mixer Faucet" at bounding box center [608, 576] width 144 height 12
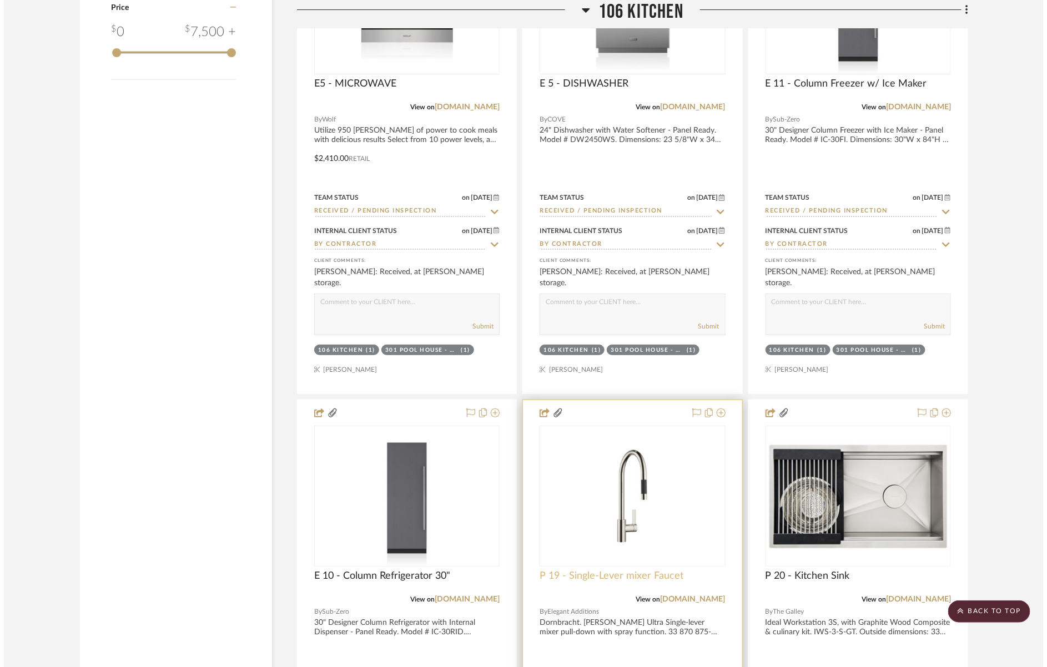
scroll to position [0, 0]
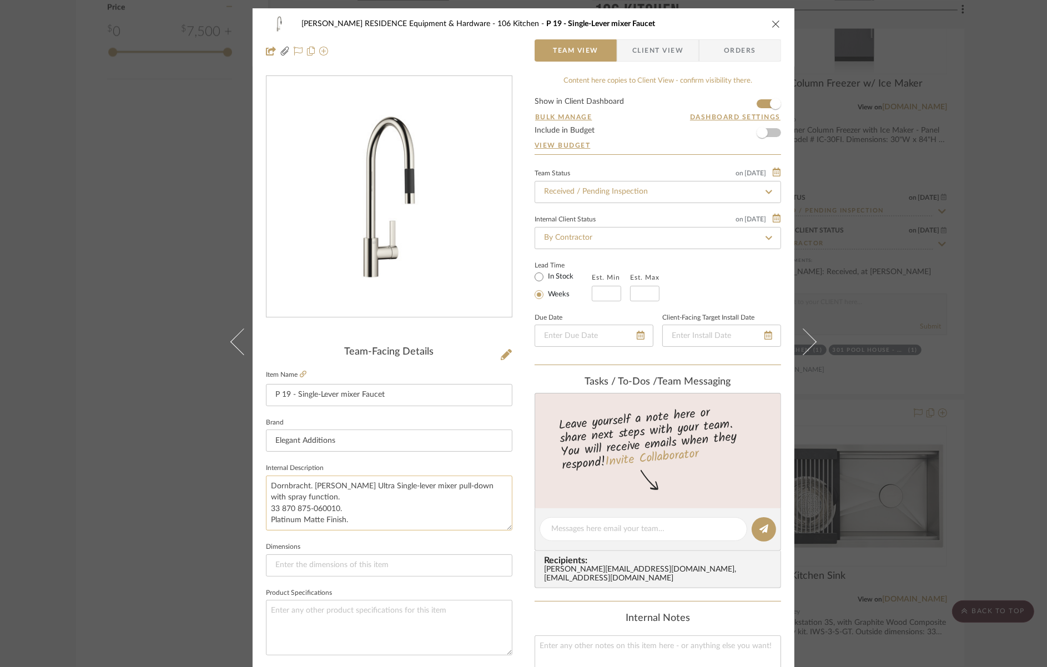
drag, startPoint x: 341, startPoint y: 509, endPoint x: 268, endPoint y: 510, distance: 72.7
click at [268, 510] on textarea "Dornbracht. [PERSON_NAME] Ultra Single-lever mixer pull-down with spray functio…" at bounding box center [389, 503] width 247 height 55
click at [773, 22] on icon "close" at bounding box center [776, 23] width 9 height 9
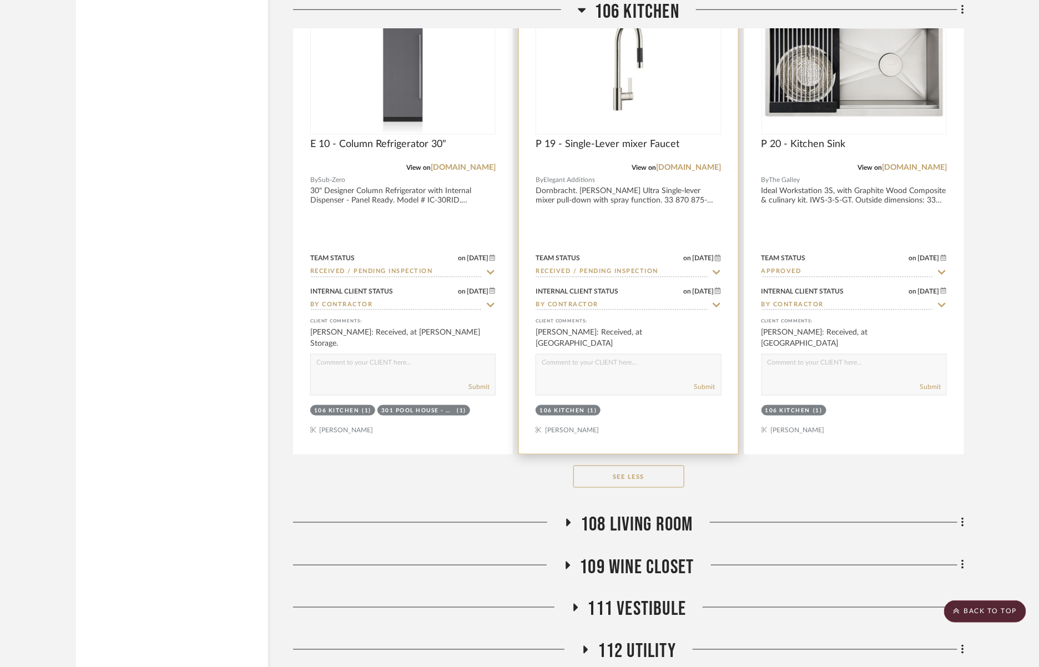
scroll to position [2539, 0]
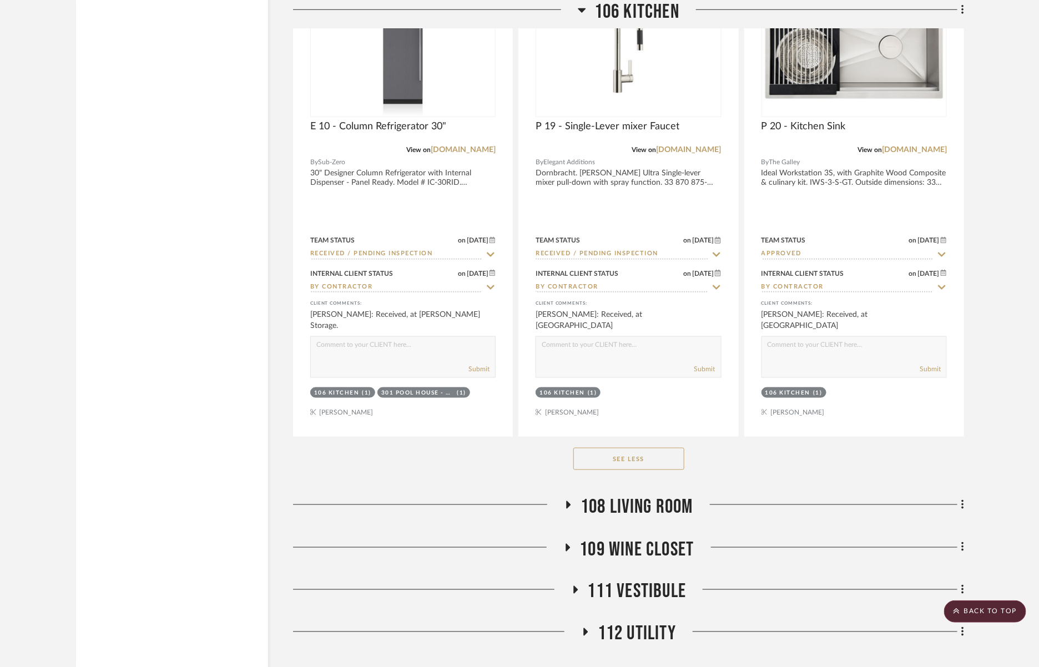
click at [690, 505] on span "108 Living Room" at bounding box center [637, 507] width 113 height 24
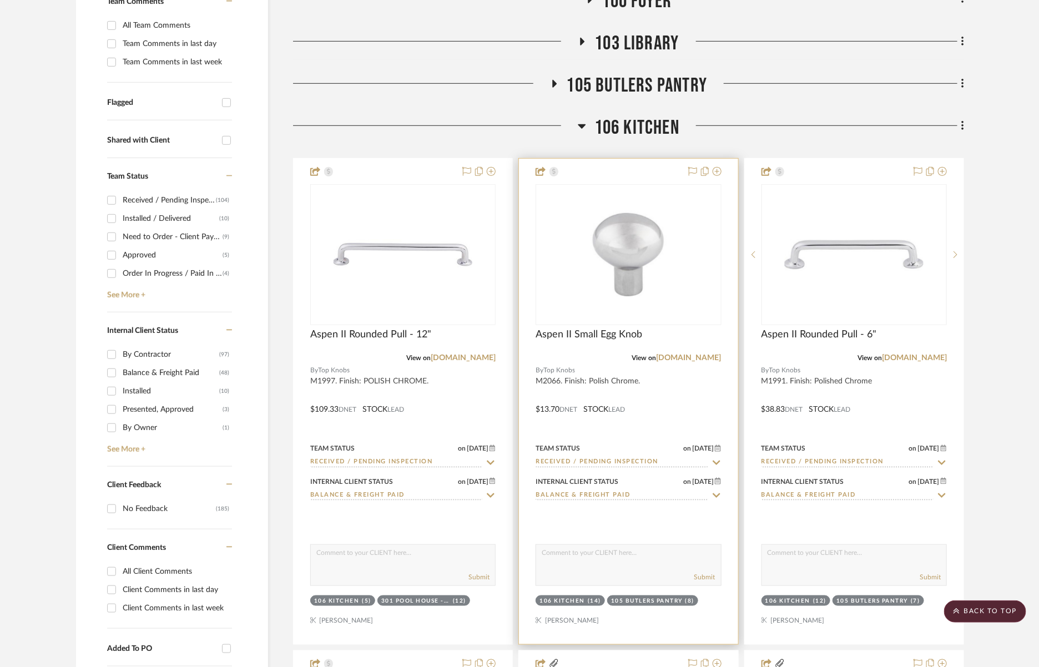
scroll to position [359, 0]
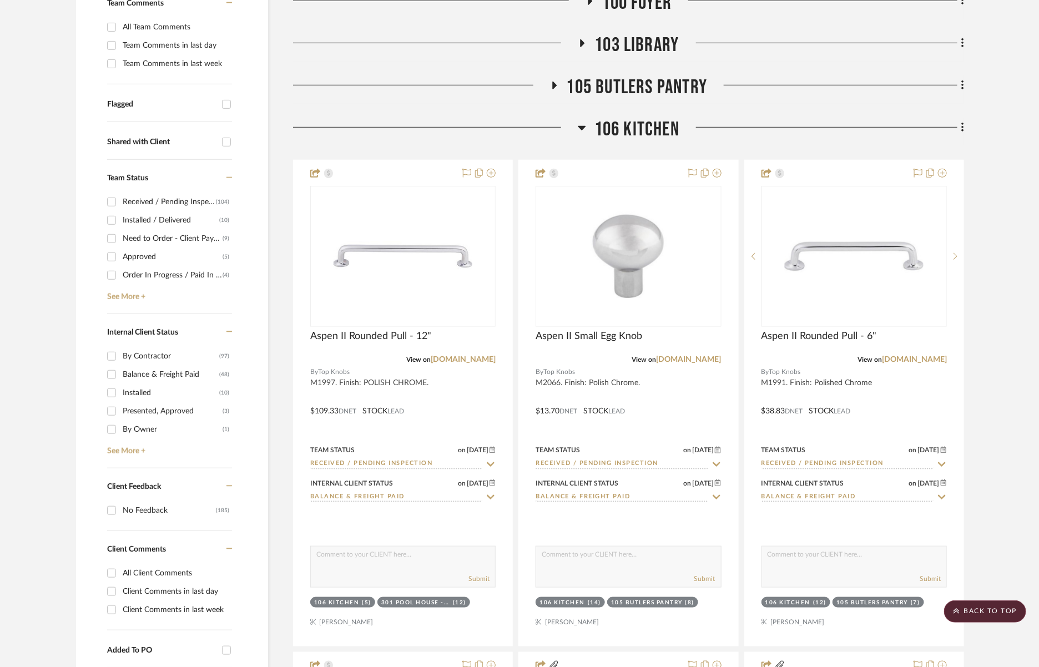
click at [635, 83] on span "105 Butlers Pantry" at bounding box center [637, 88] width 141 height 24
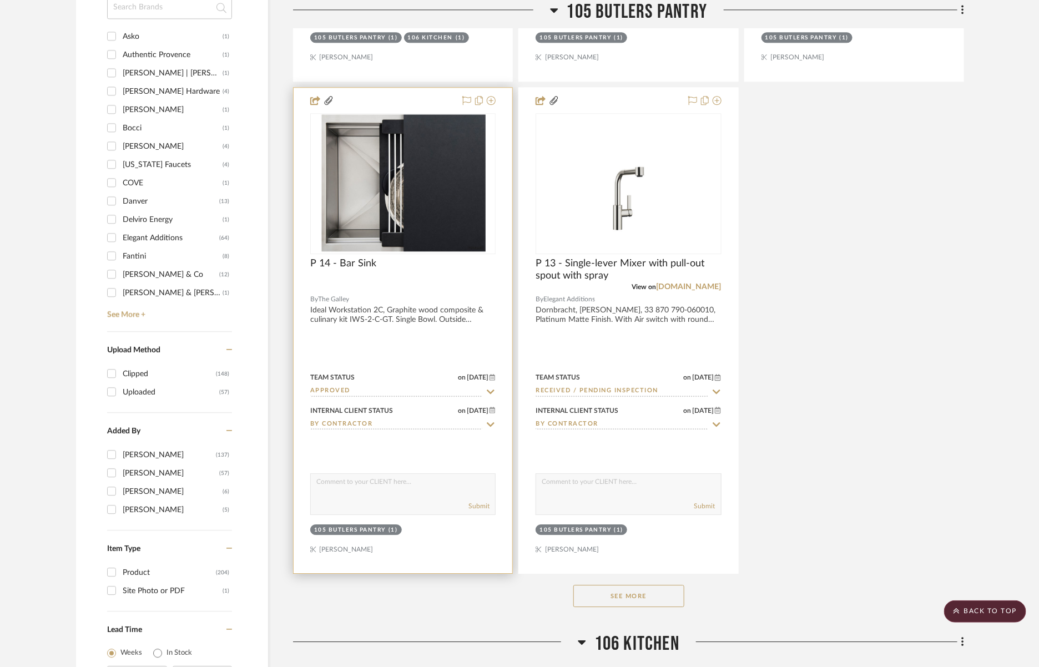
scroll to position [1440, 0]
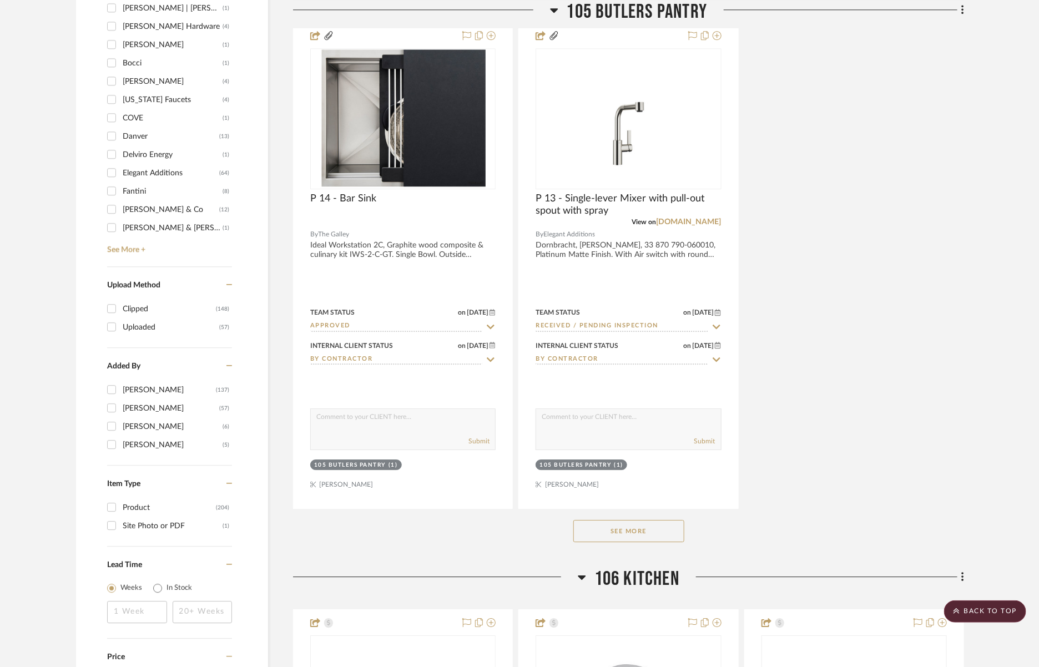
click at [635, 525] on button "See More" at bounding box center [629, 531] width 111 height 22
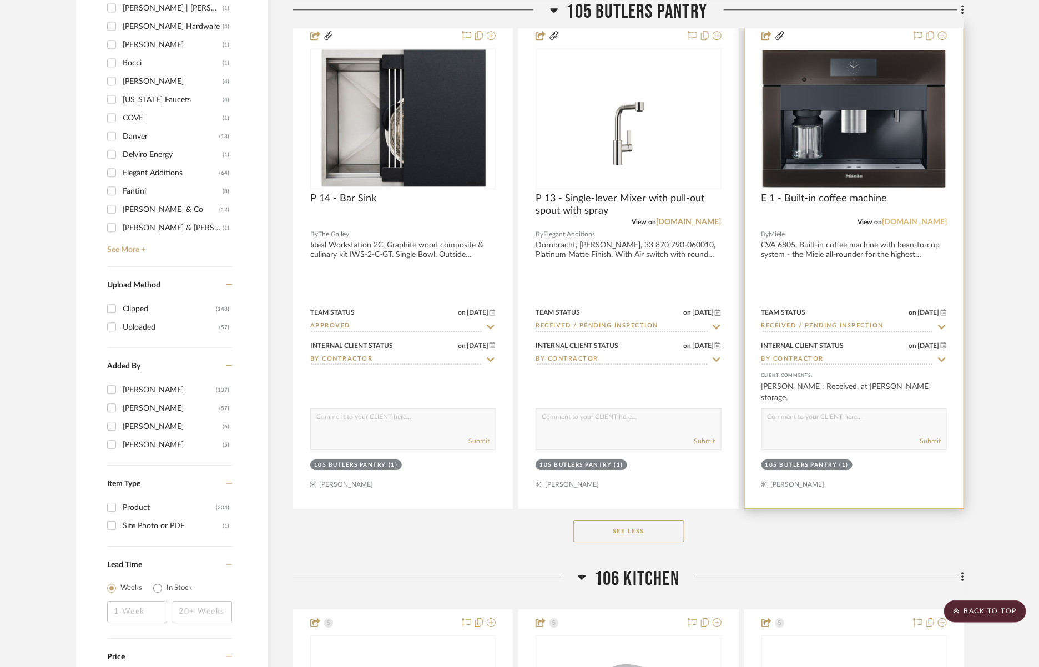
click at [935, 221] on link "[DOMAIN_NAME]" at bounding box center [914, 222] width 65 height 8
click at [907, 244] on div at bounding box center [854, 266] width 219 height 486
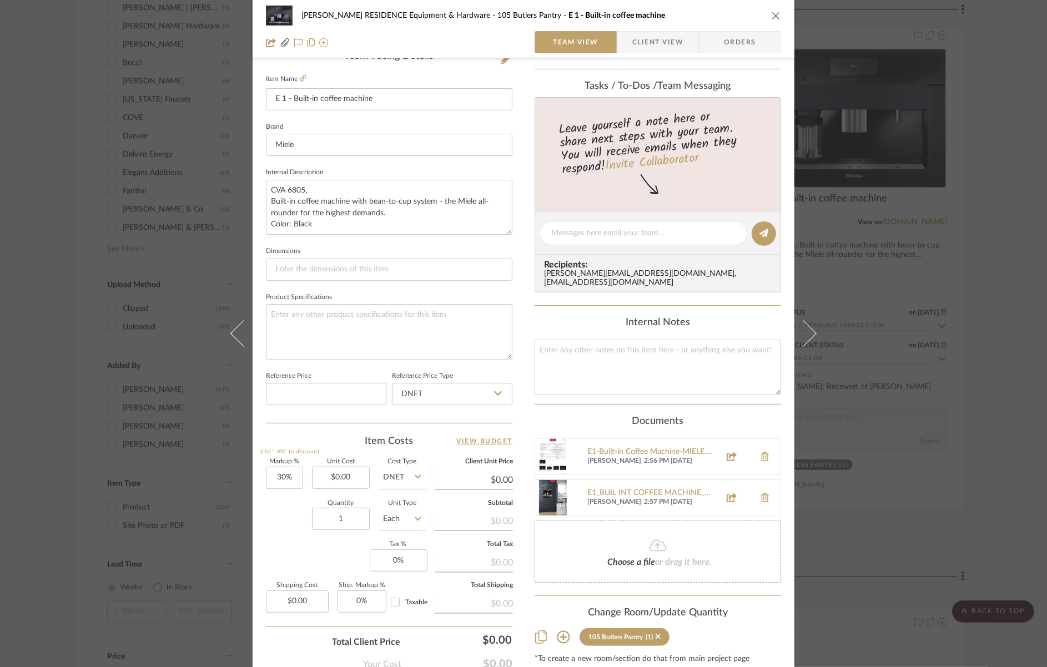
scroll to position [331, 0]
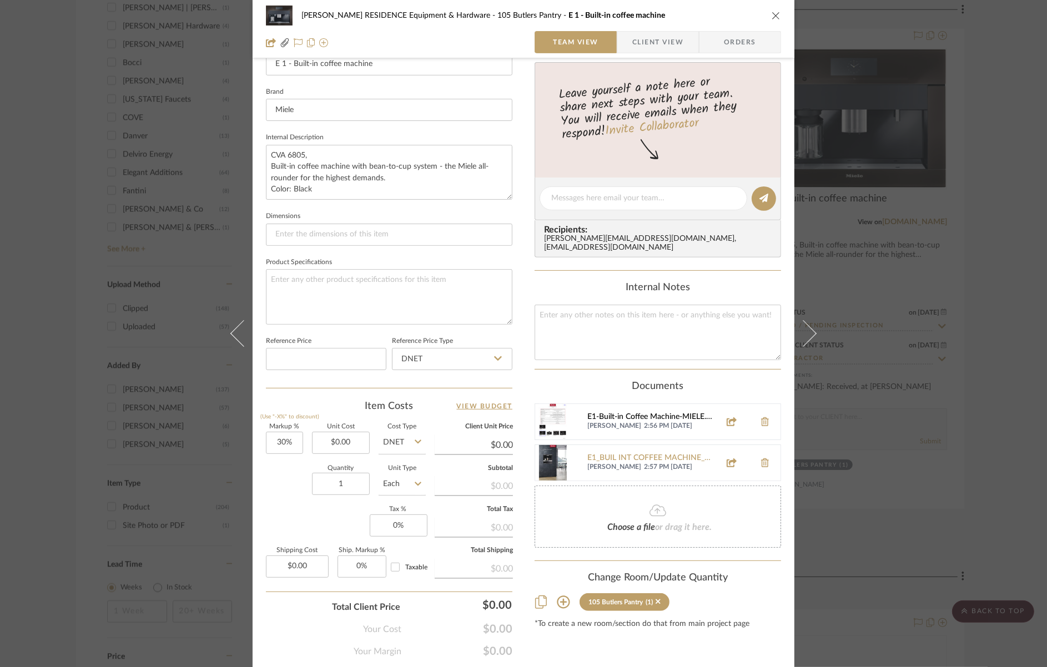
click at [641, 413] on div "E1-Built-in Coffee Machine-MIELE.pdf" at bounding box center [650, 417] width 127 height 9
click at [644, 463] on span "2:57 PM [DATE]" at bounding box center [679, 467] width 70 height 9
click at [622, 454] on div "E1_BUIL INT COFFEE MACHINE_MIELE CVA 6805.pdf" at bounding box center [650, 458] width 127 height 9
click at [772, 17] on icon "close" at bounding box center [776, 15] width 9 height 9
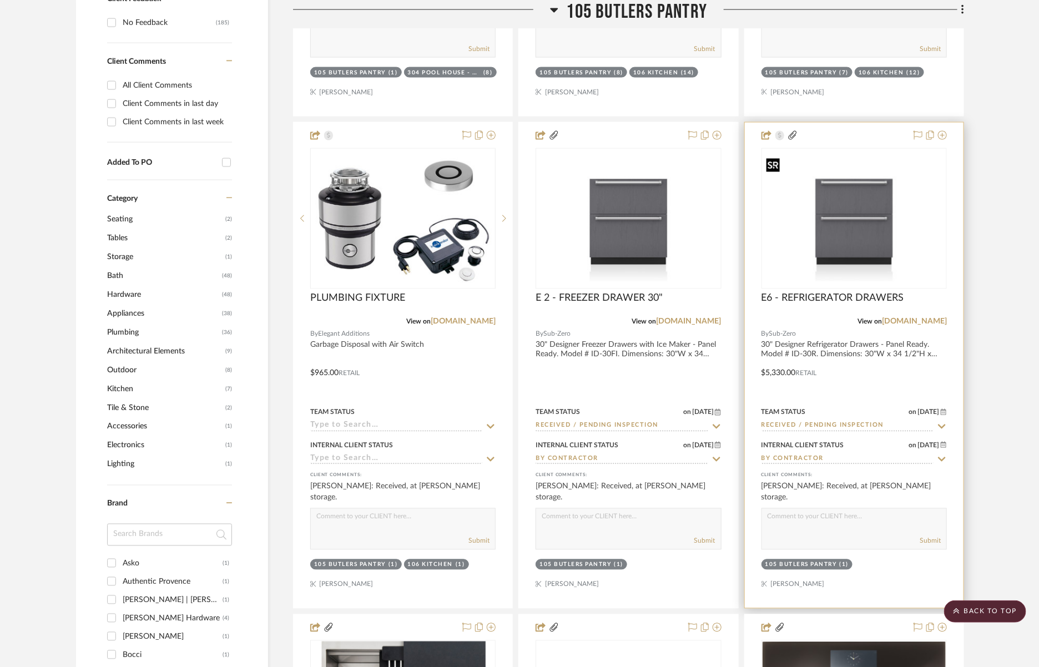
scroll to position [844, 0]
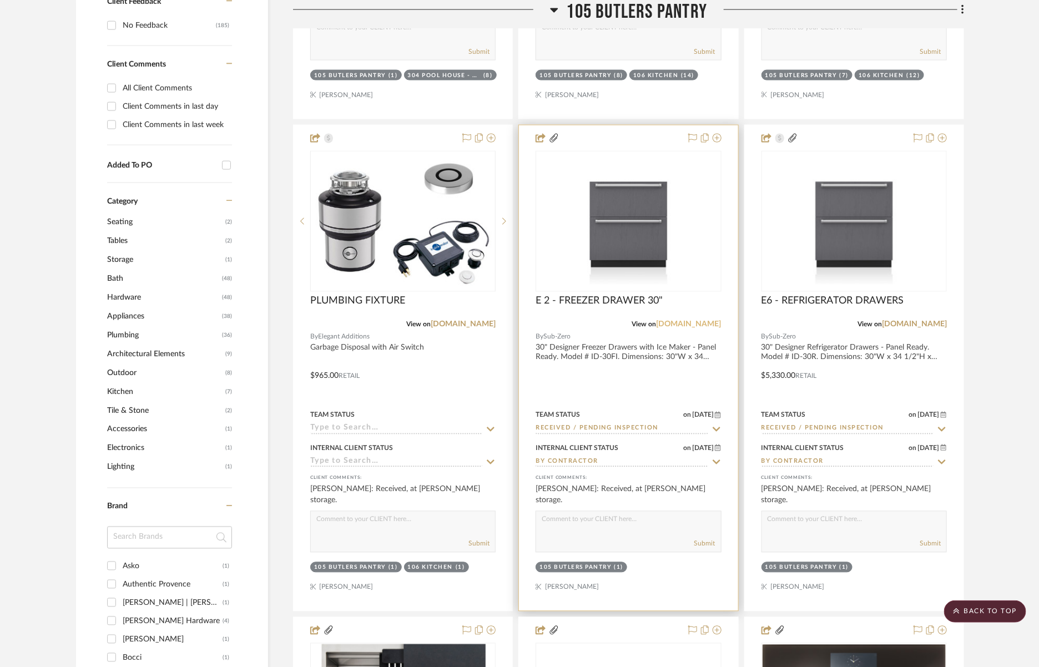
click at [704, 325] on link "[DOMAIN_NAME]" at bounding box center [689, 325] width 65 height 8
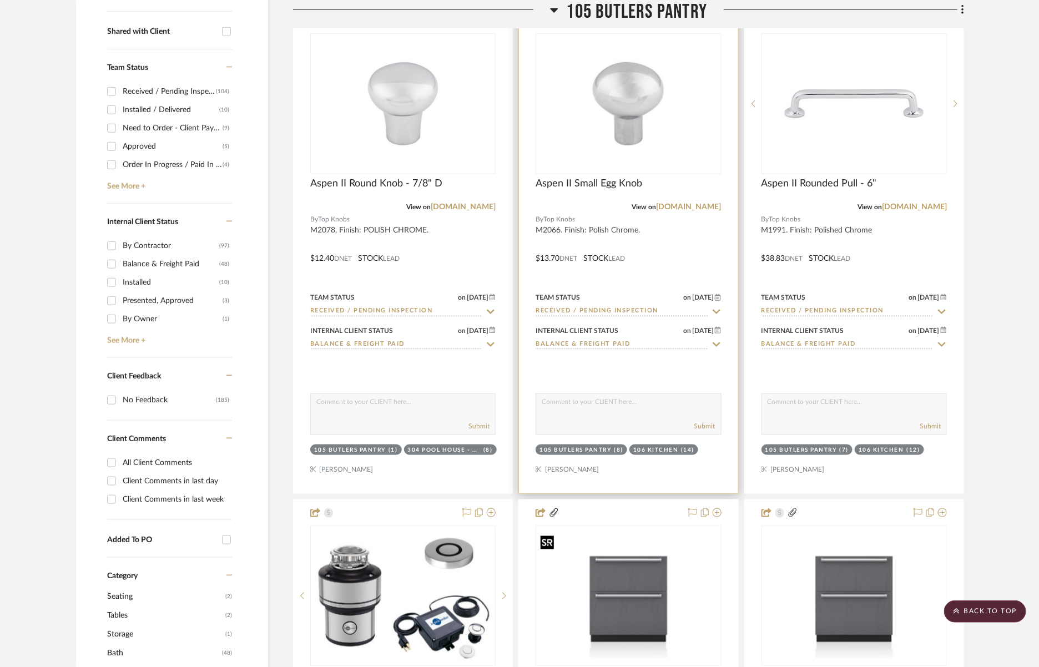
scroll to position [386, 0]
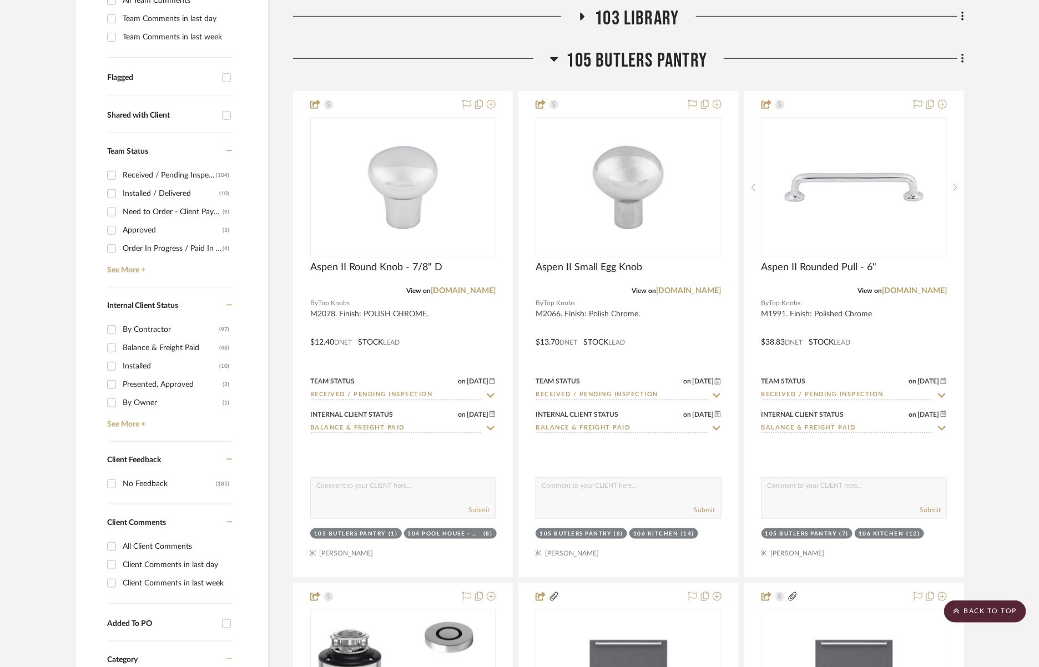
click at [616, 61] on span "105 Butlers Pantry" at bounding box center [637, 61] width 141 height 24
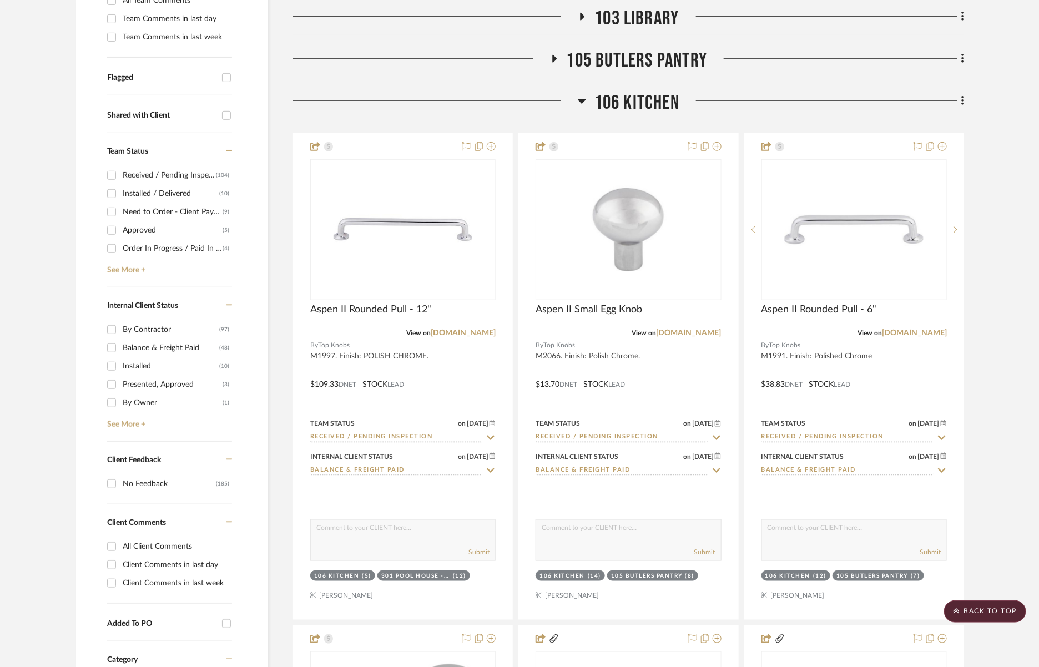
click at [613, 100] on span "106 Kitchen" at bounding box center [637, 103] width 85 height 24
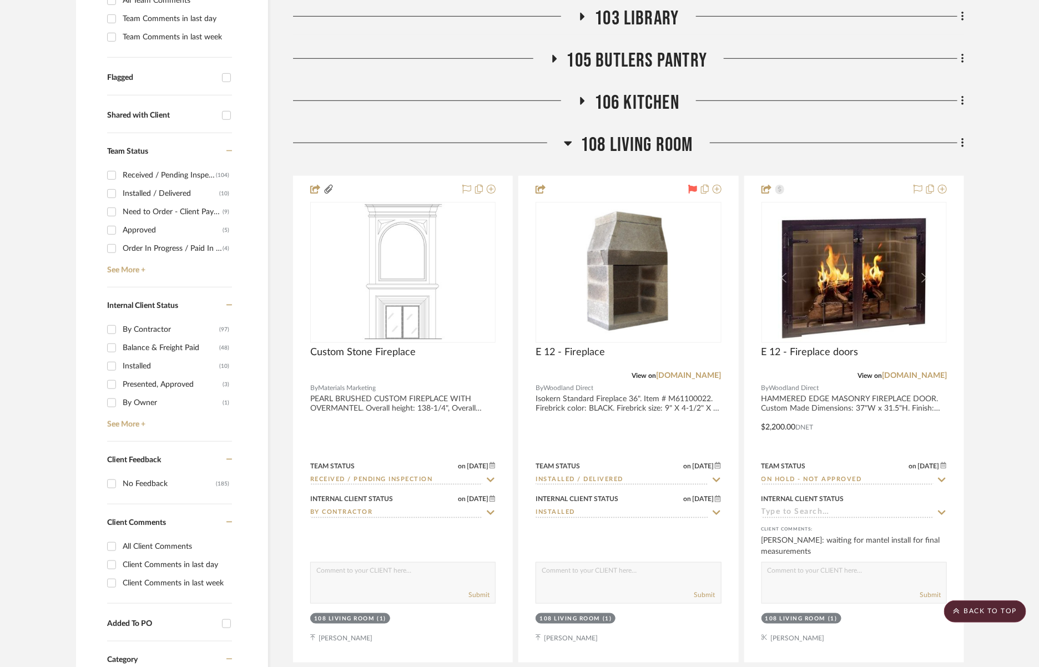
click at [618, 150] on span "108 Living Room" at bounding box center [637, 145] width 113 height 24
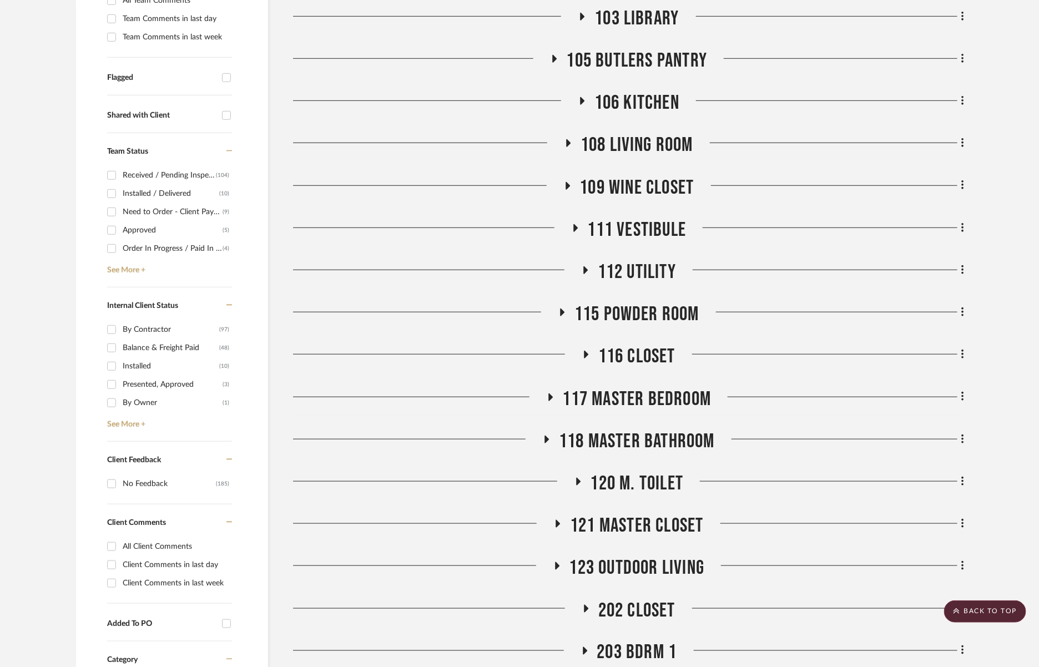
click at [621, 183] on span "109 Wine Closet" at bounding box center [637, 188] width 114 height 24
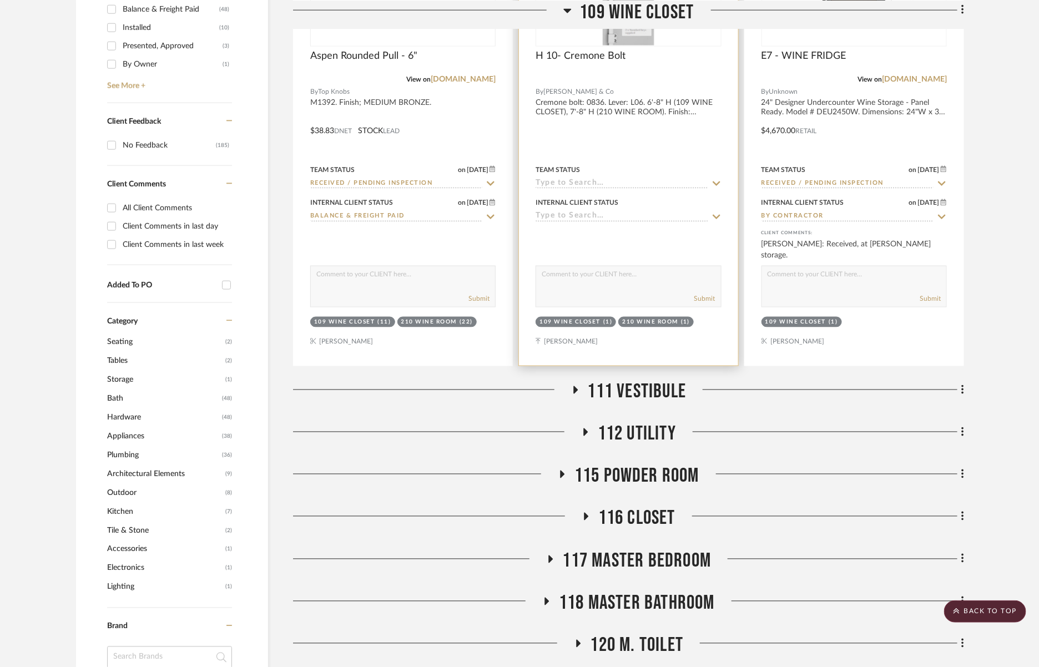
scroll to position [397, 0]
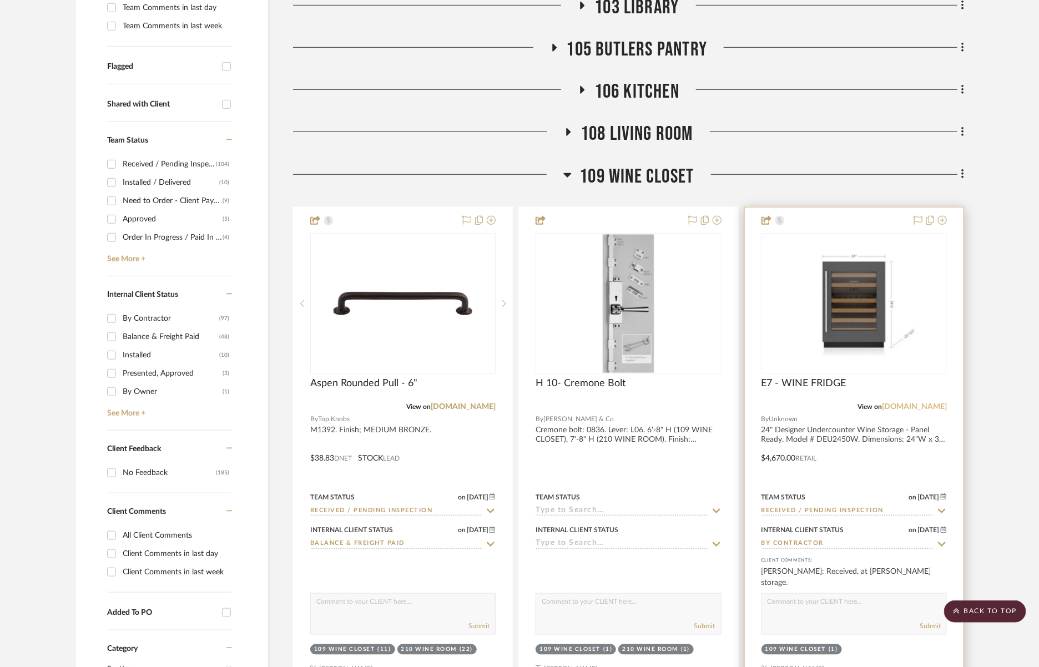
click at [918, 403] on link "[DOMAIN_NAME]" at bounding box center [914, 407] width 65 height 8
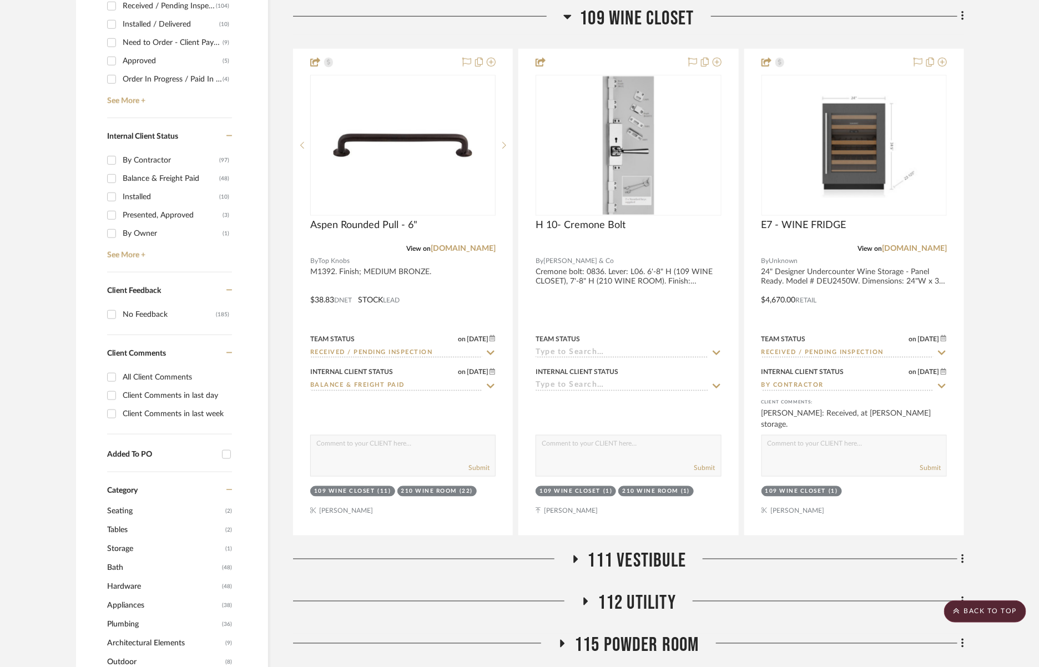
scroll to position [569, 0]
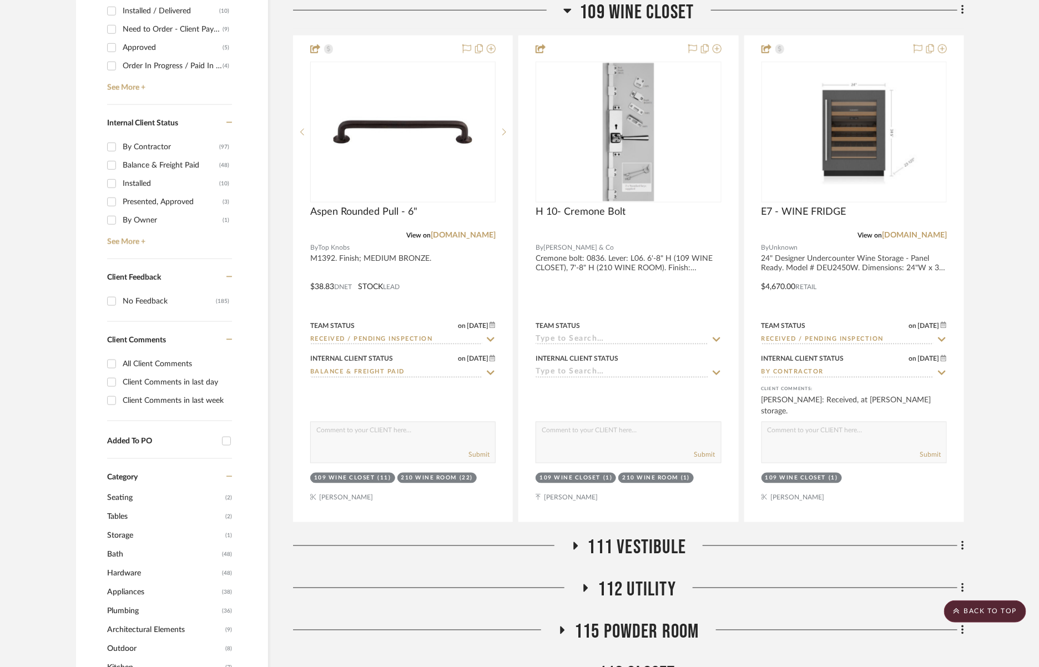
drag, startPoint x: 646, startPoint y: 8, endPoint x: 656, endPoint y: 57, distance: 49.9
click at [647, 7] on span "109 Wine Closet" at bounding box center [637, 12] width 114 height 24
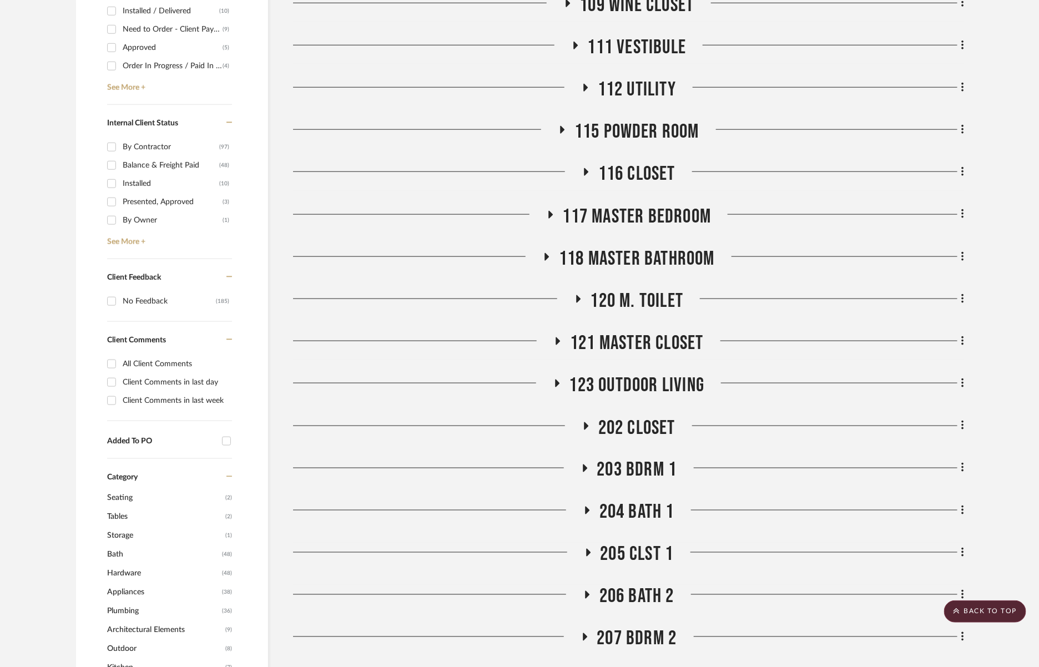
click at [657, 89] on span "112 Utility" at bounding box center [637, 90] width 78 height 24
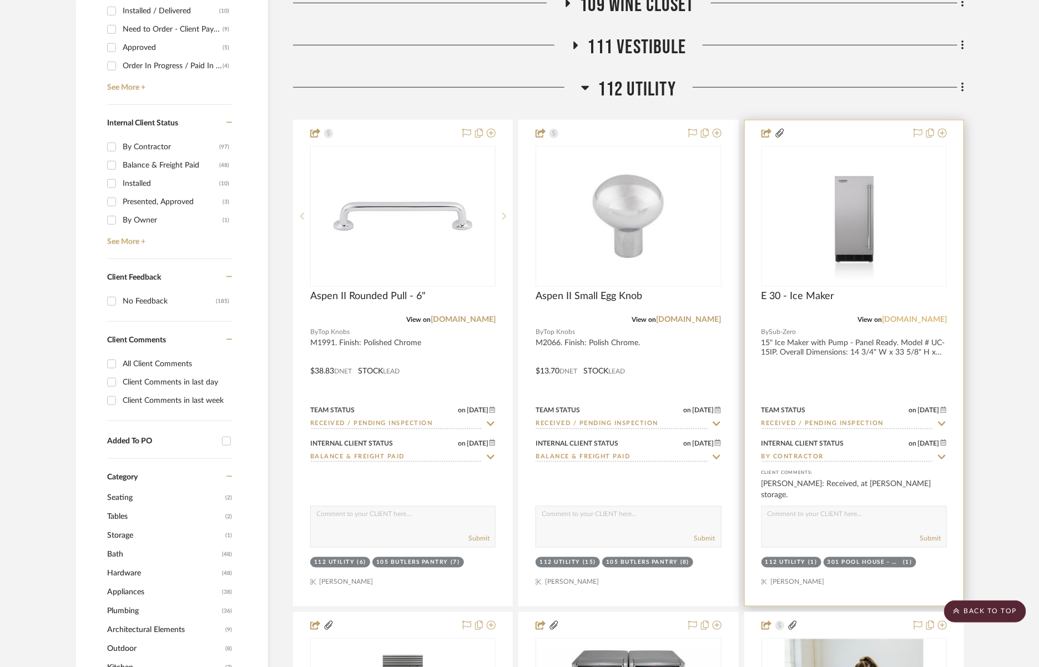
click at [922, 319] on link "[DOMAIN_NAME]" at bounding box center [914, 320] width 65 height 8
